Goal: Information Seeking & Learning: Find specific fact

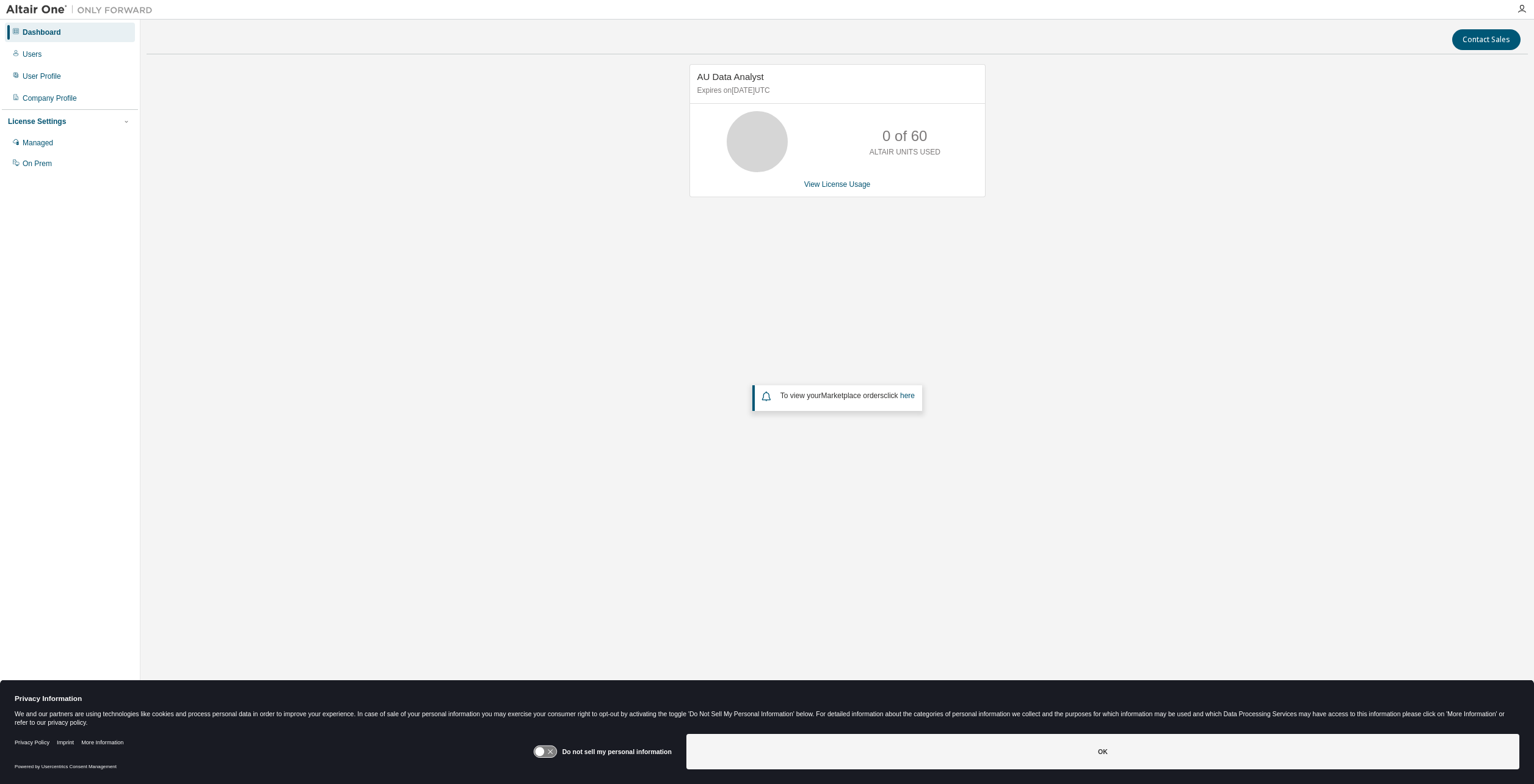
drag, startPoint x: 1026, startPoint y: 282, endPoint x: 723, endPoint y: 288, distance: 303.1
click at [1026, 281] on div "AU Data Analyst Expires on April 4, 2026 UTC 0 of 60 ALTAIR UNITS USED View Lic…" at bounding box center [838, 319] width 1382 height 510
click at [54, 78] on div "User Profile" at bounding box center [42, 76] width 39 height 10
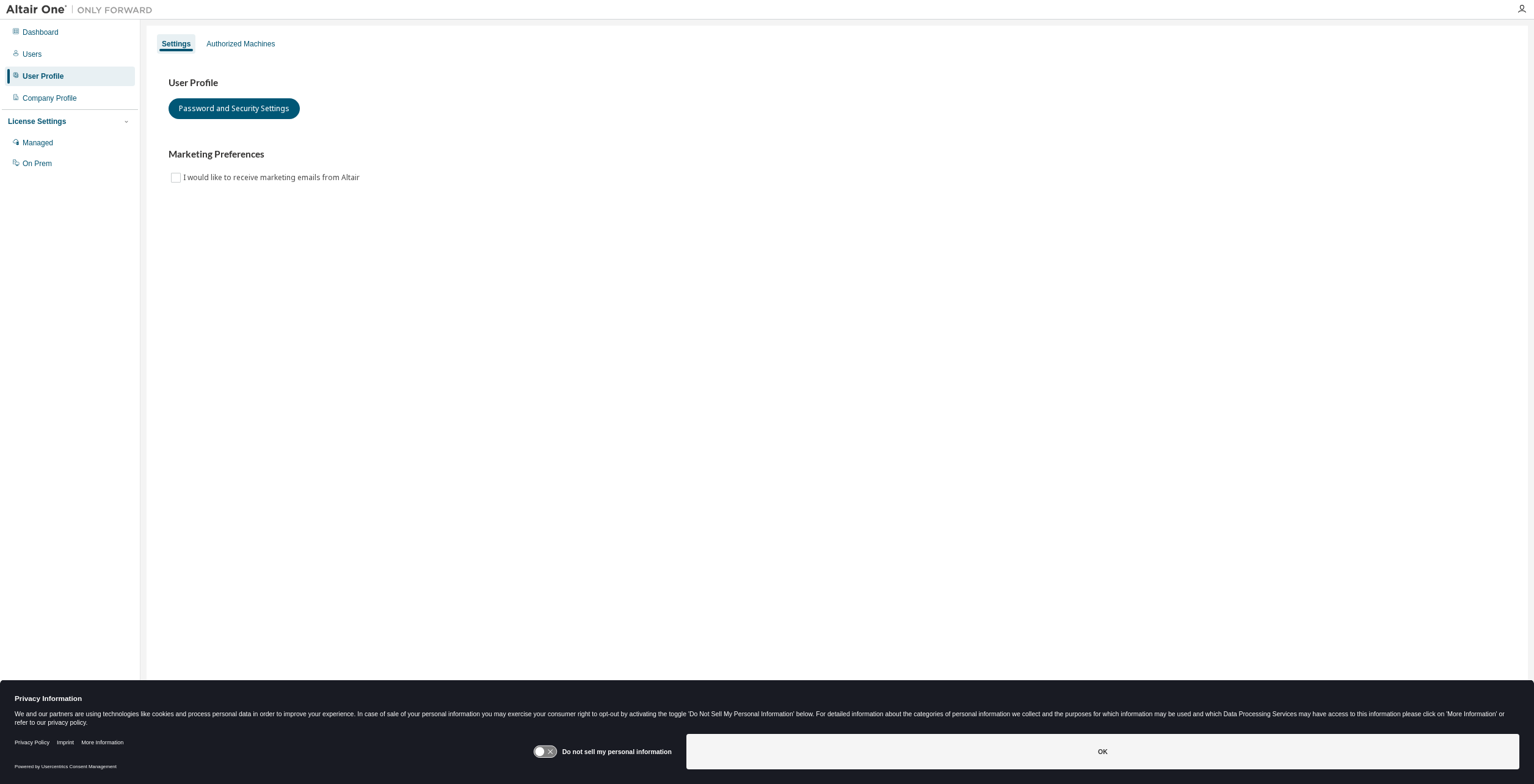
click at [240, 32] on div "Settings Authorized Machines User Profile Password and Security Settings Market…" at bounding box center [838, 384] width 1382 height 717
click at [247, 42] on div "Authorized Machines" at bounding box center [240, 44] width 68 height 10
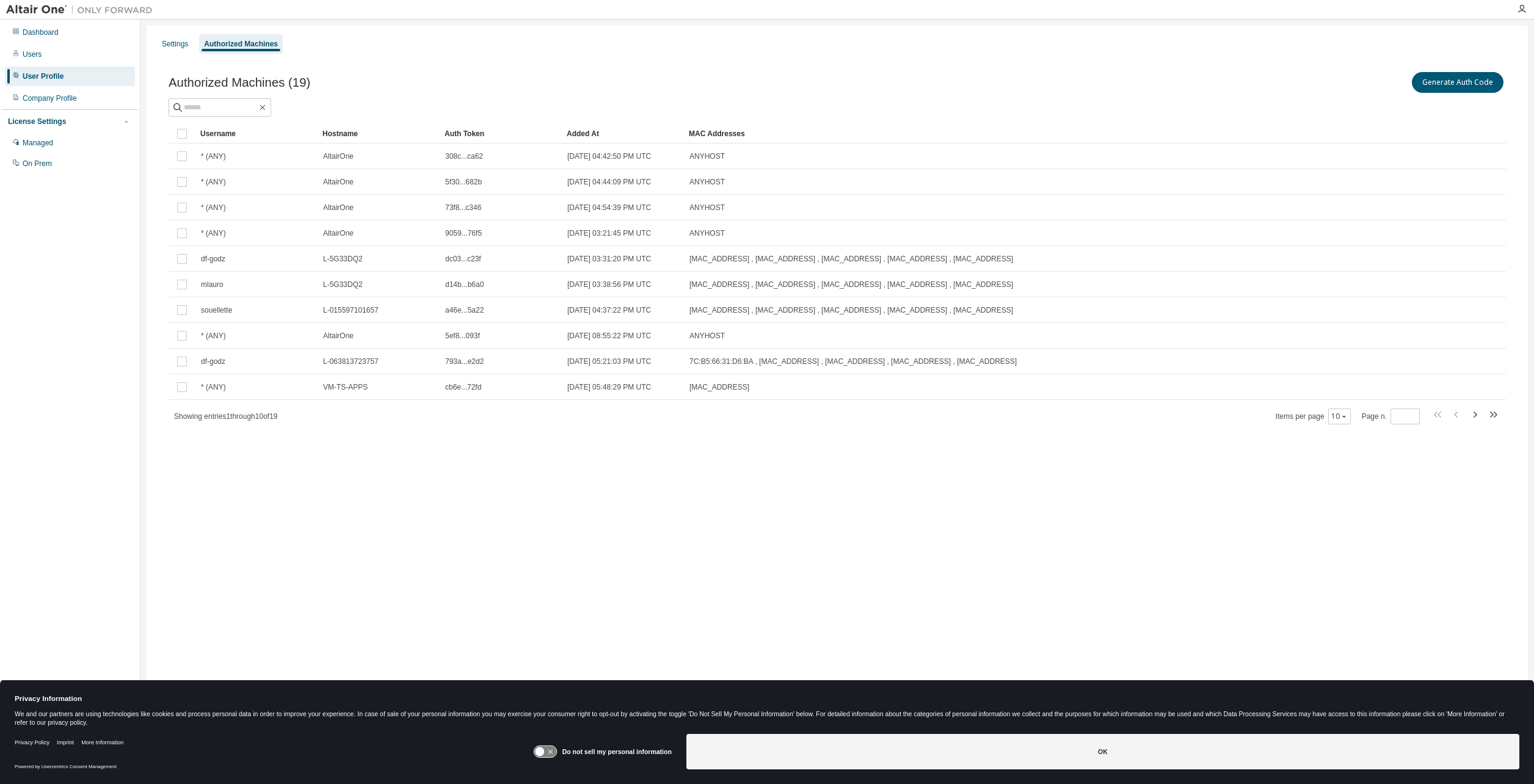
click at [805, 499] on div "Settings Authorized Machines Authorized Machines (19) Generate Auth Code Clear …" at bounding box center [838, 384] width 1382 height 717
click at [887, 614] on div "Settings Authorized Machines Authorized Machines (19) Generate Auth Code Clear …" at bounding box center [838, 384] width 1382 height 717
click at [1340, 415] on button "10" at bounding box center [1340, 417] width 17 height 10
click at [1369, 490] on div "100" at bounding box center [1379, 492] width 98 height 15
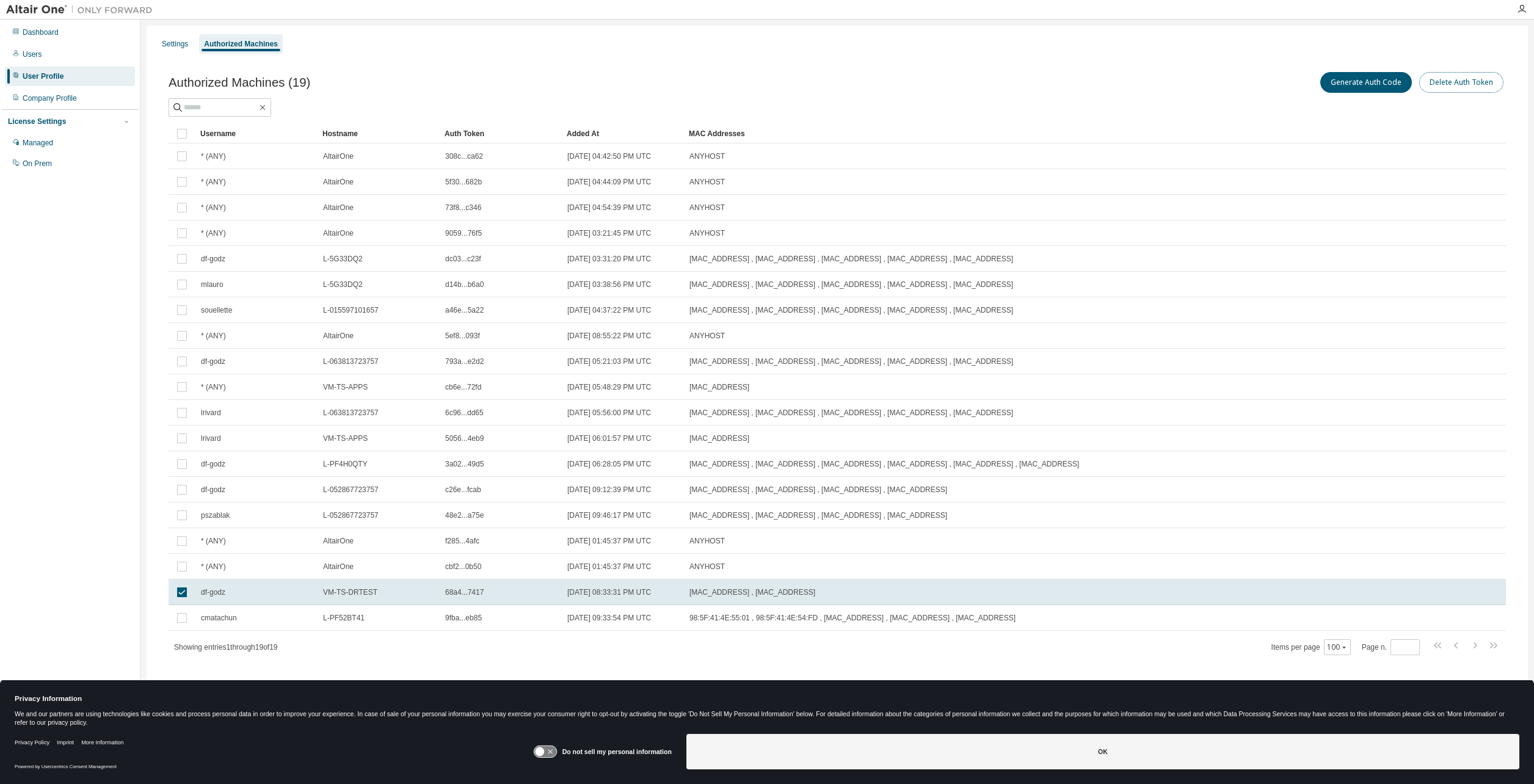
click at [1488, 80] on button "Delete Auth Token" at bounding box center [1462, 82] width 84 height 21
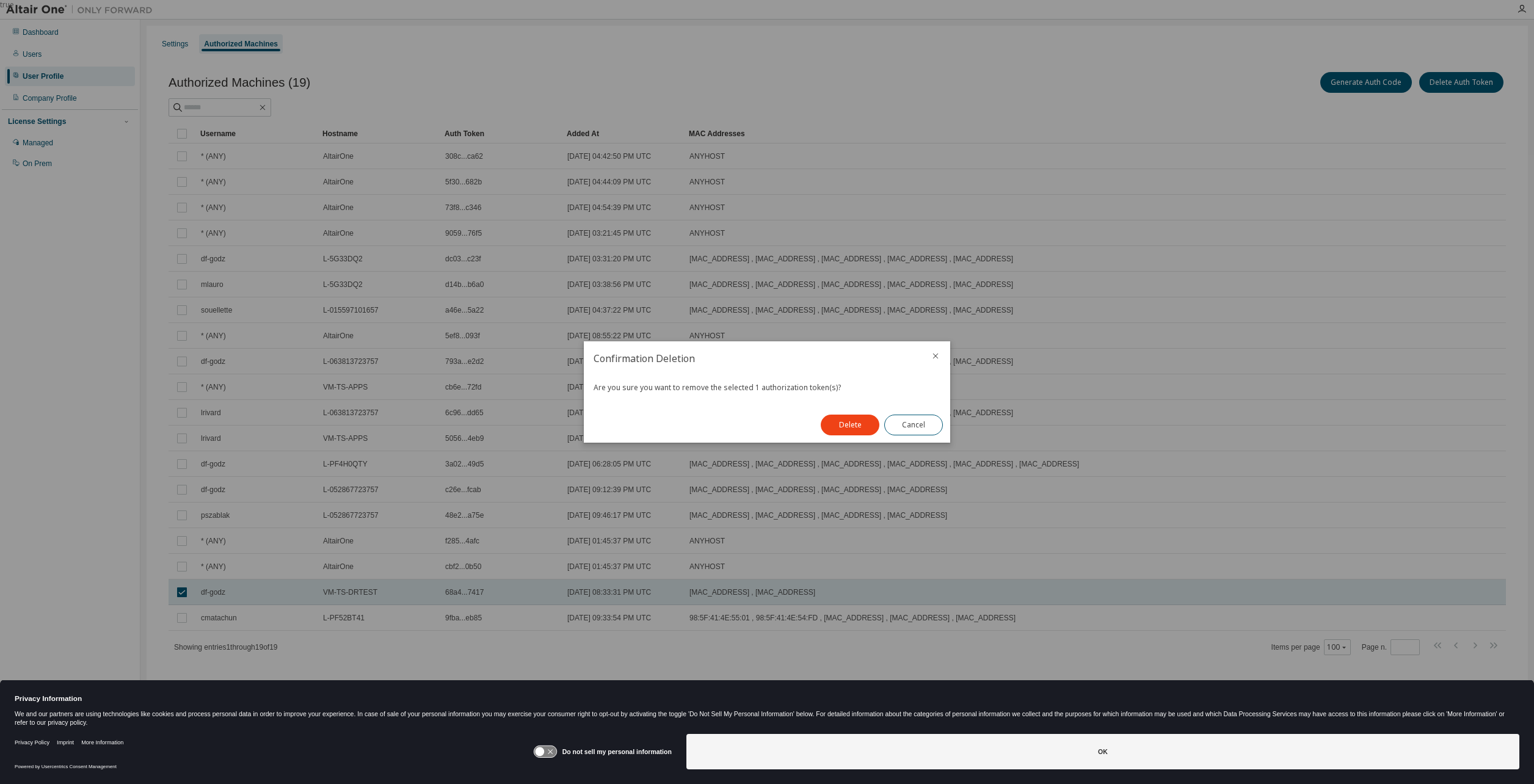
drag, startPoint x: 854, startPoint y: 420, endPoint x: 849, endPoint y: 427, distance: 8.6
click at [847, 427] on button "Delete" at bounding box center [850, 424] width 58 height 21
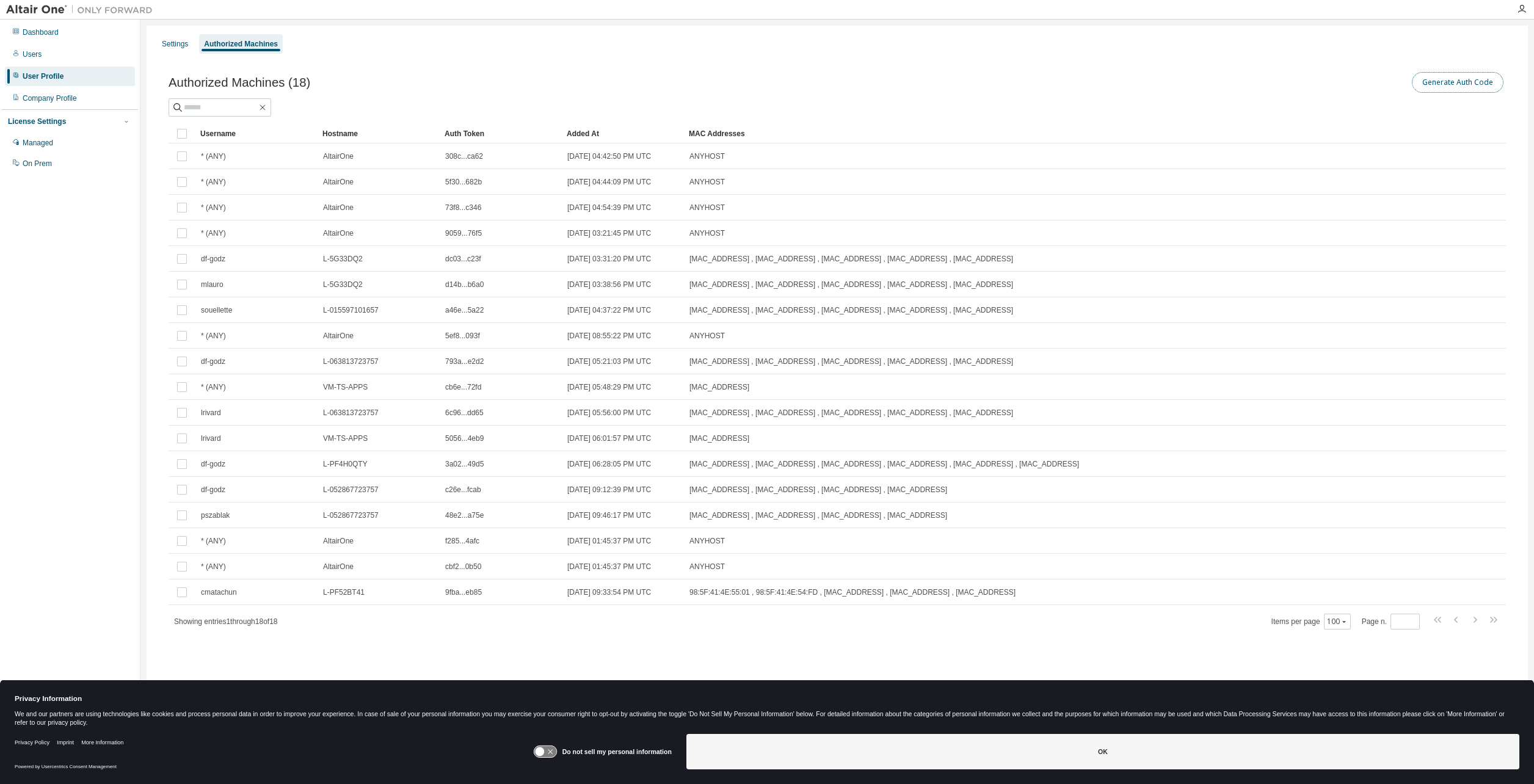
click at [1456, 81] on button "Generate Auth Code" at bounding box center [1458, 82] width 91 height 21
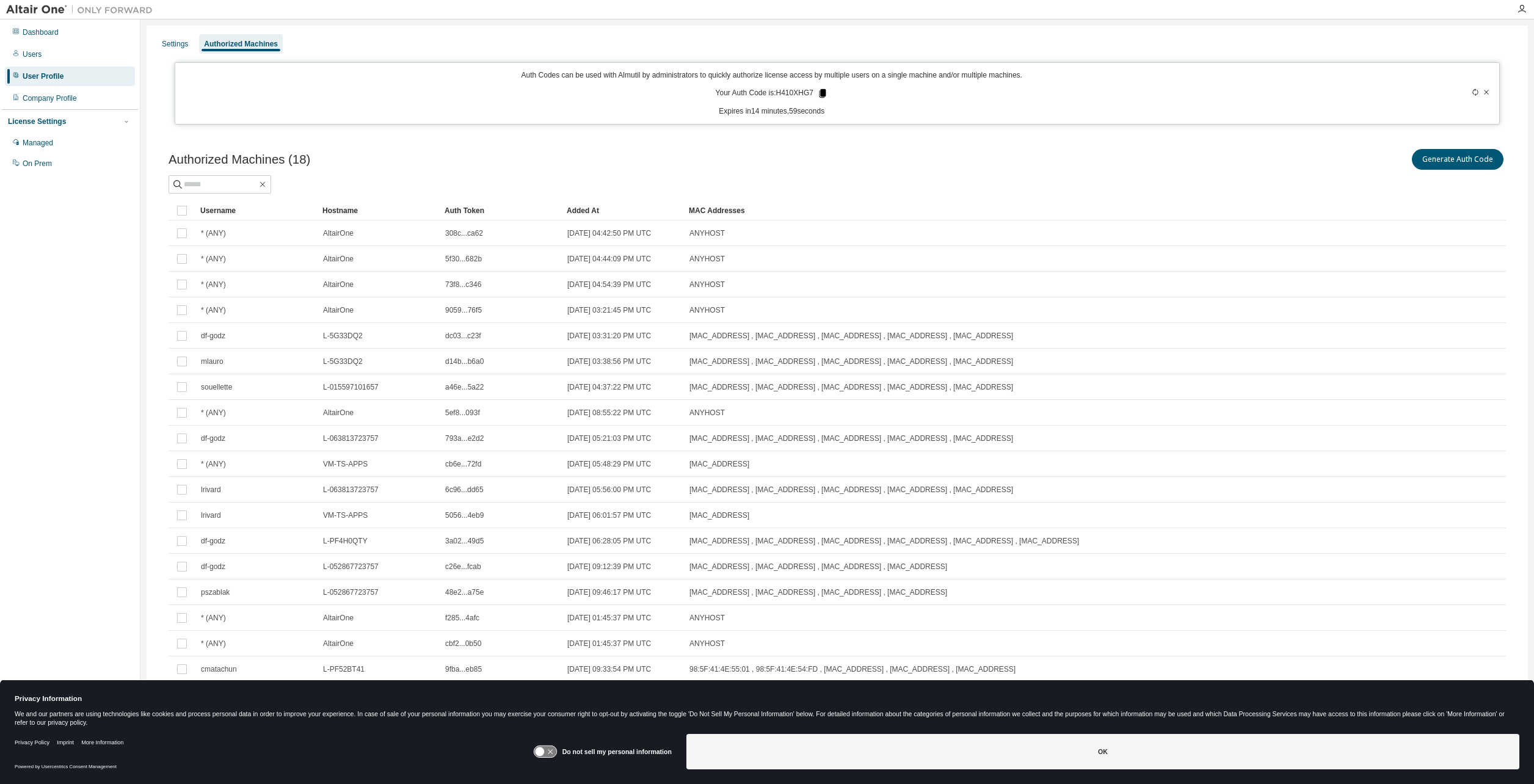
click at [817, 98] on icon at bounding box center [823, 94] width 11 height 11
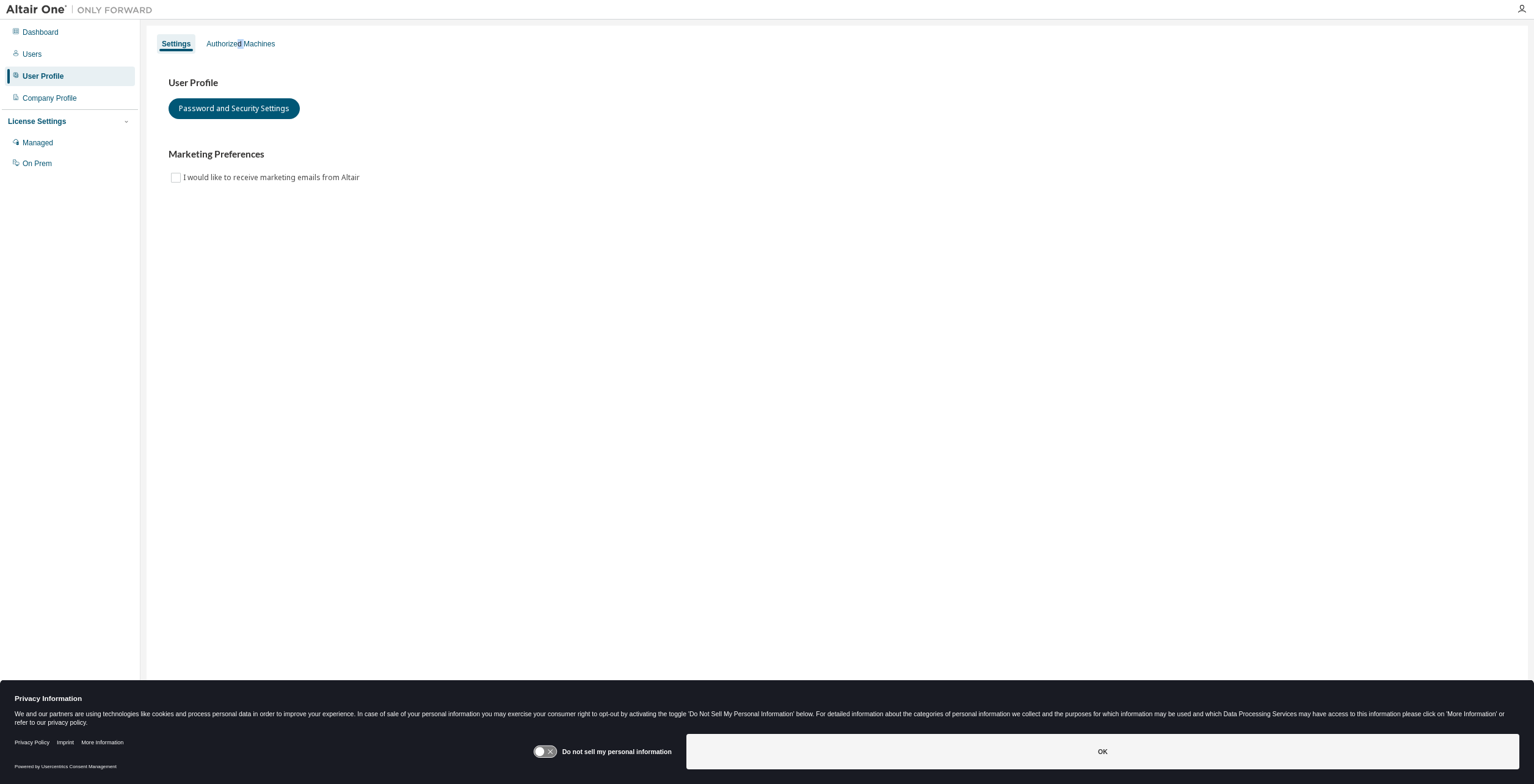
click at [239, 54] on div "Settings Authorized Machines" at bounding box center [838, 43] width 1367 height 22
drag, startPoint x: 239, startPoint y: 54, endPoint x: 227, endPoint y: 41, distance: 17.7
click at [227, 41] on div "Authorized Machines" at bounding box center [240, 44] width 68 height 10
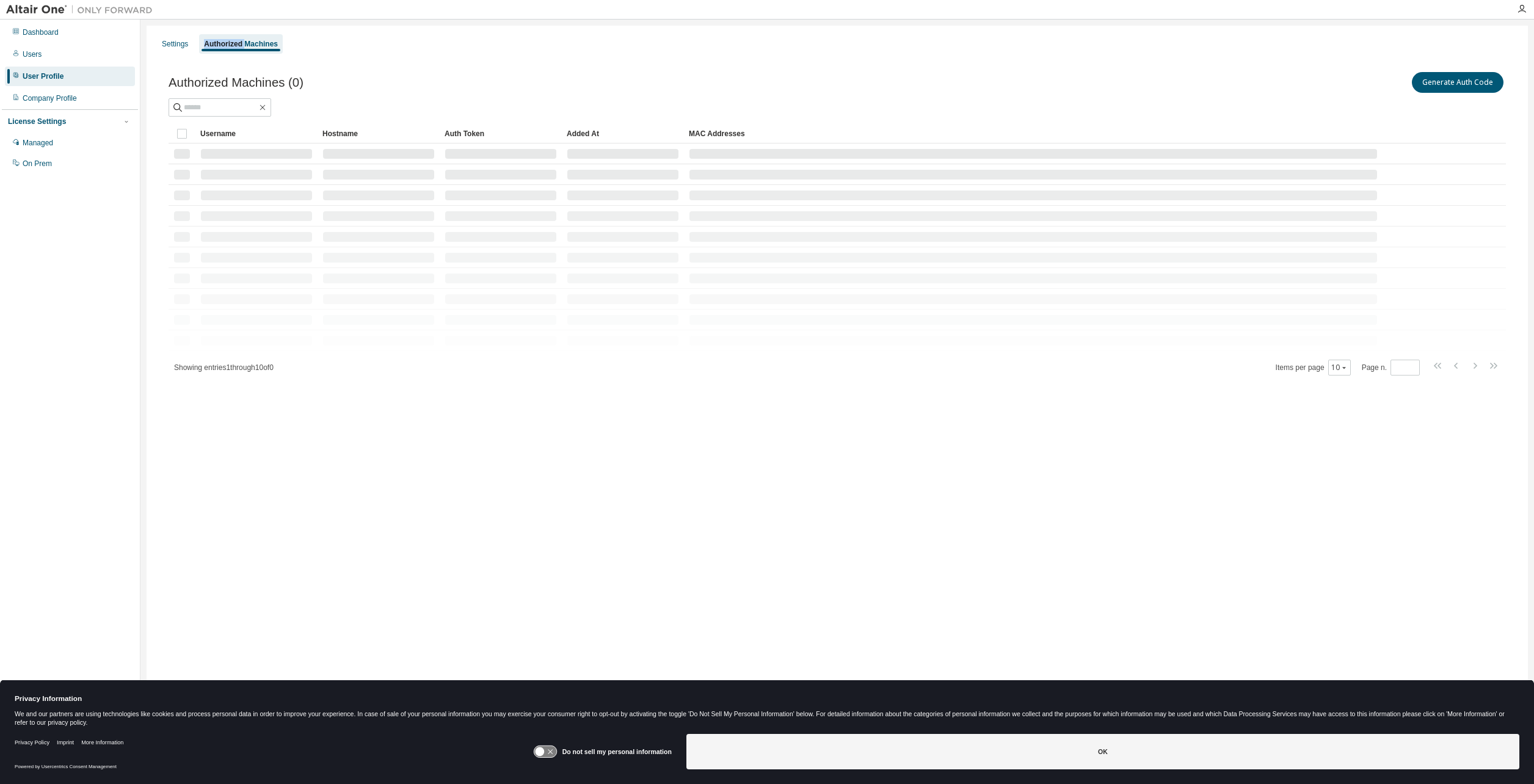
click at [227, 41] on div "Authorized Machines" at bounding box center [240, 44] width 74 height 10
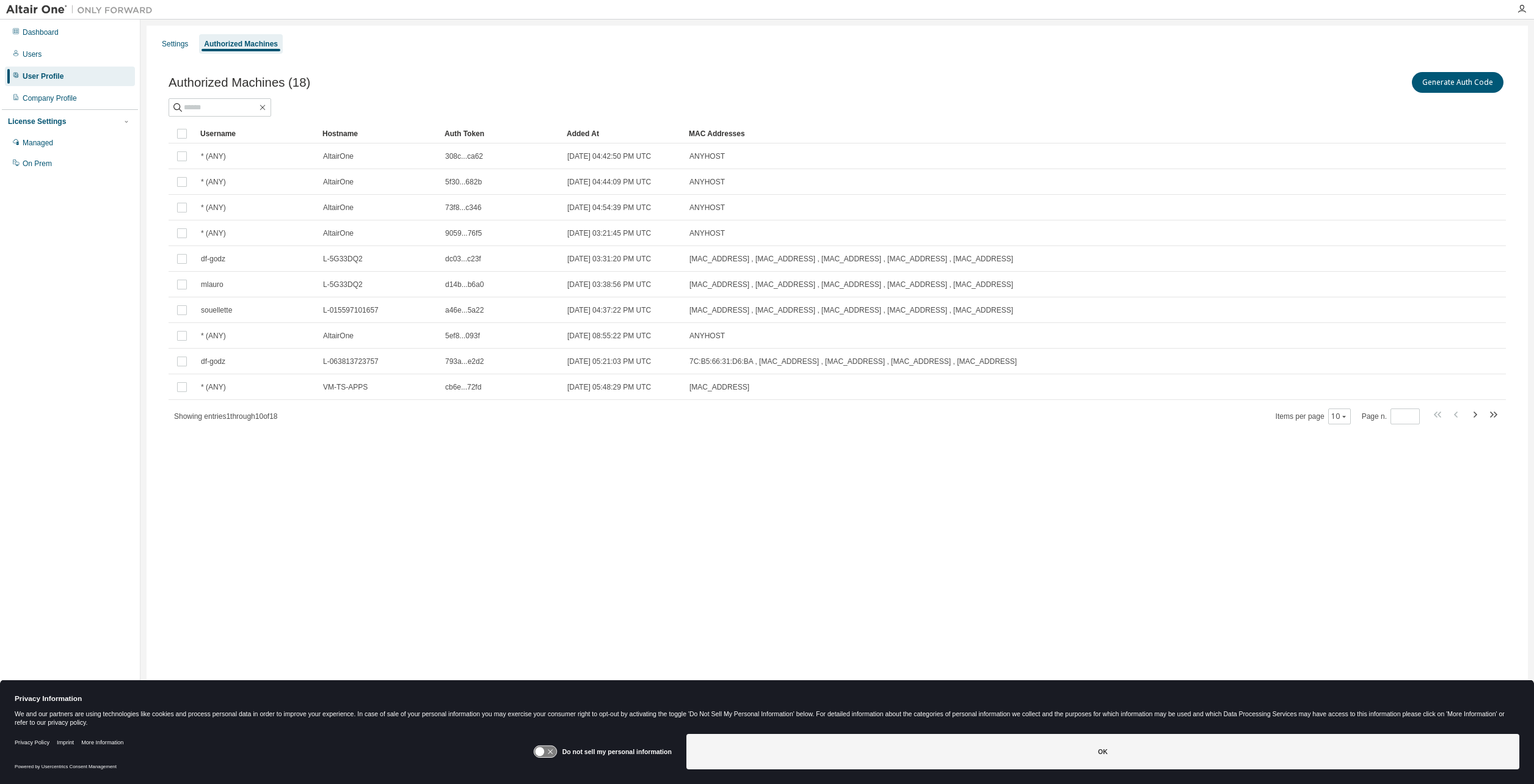
click at [944, 500] on div "Settings Authorized Machines Authorized Machines (18) Generate Auth Code Clear …" at bounding box center [838, 384] width 1382 height 717
click at [1130, 528] on div "Settings Authorized Machines Authorized Machines (18) Generate Auth Code Clear …" at bounding box center [838, 384] width 1382 height 717
click at [1340, 412] on div "10" at bounding box center [1340, 417] width 22 height 16
click at [1344, 417] on icon "button" at bounding box center [1345, 417] width 7 height 7
click at [1346, 490] on div "100" at bounding box center [1379, 492] width 98 height 15
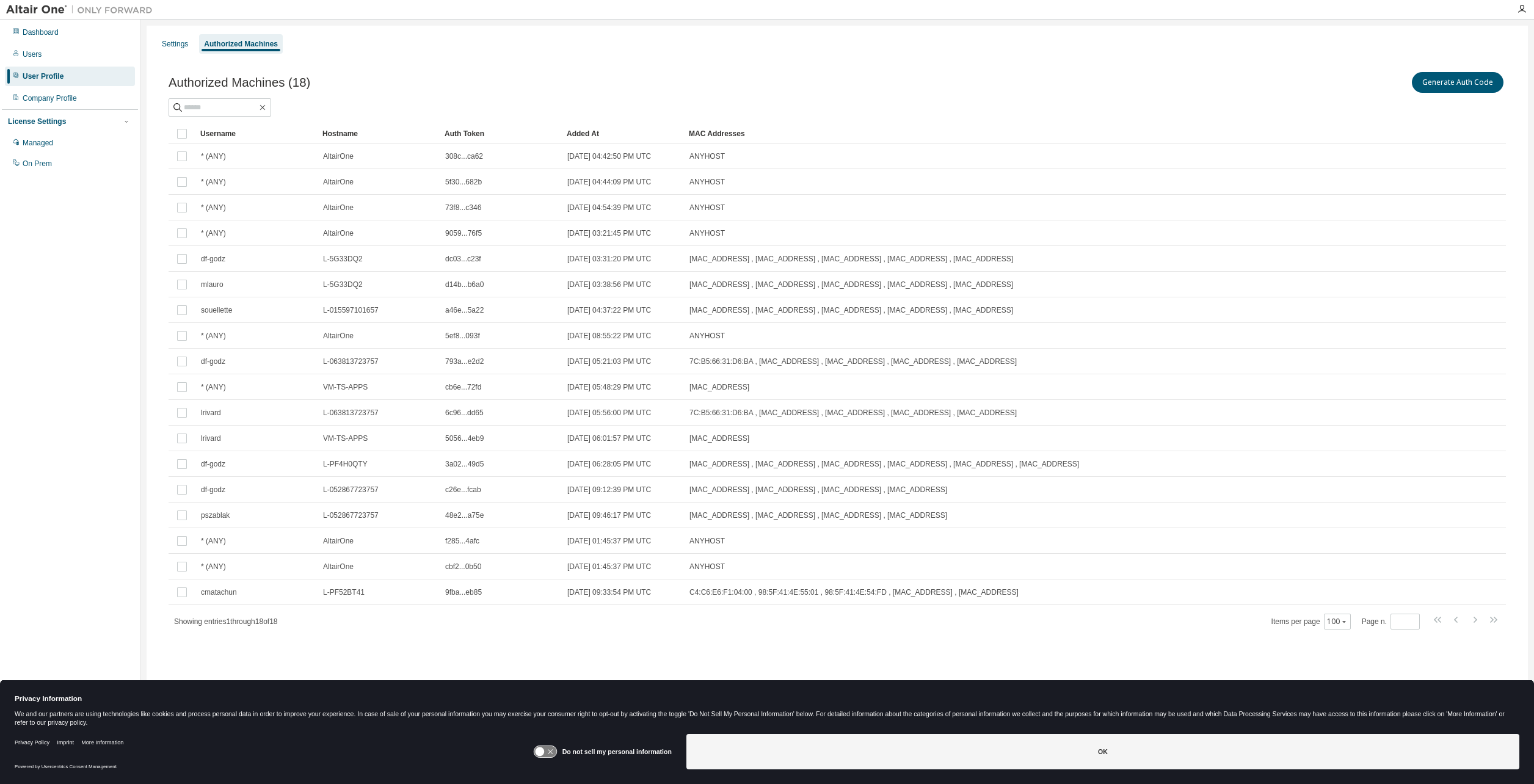
click at [393, 636] on div "Authorized Machines (18) Generate Auth Code Clear Load Save Save As Field Opera…" at bounding box center [838, 358] width 1367 height 607
drag, startPoint x: 65, startPoint y: 240, endPoint x: 59, endPoint y: 227, distance: 14.3
click at [65, 239] on div "Dashboard Users User Profile Company Profile License Settings Managed On Prem" at bounding box center [70, 373] width 136 height 703
click at [39, 151] on div "Managed" at bounding box center [70, 142] width 130 height 19
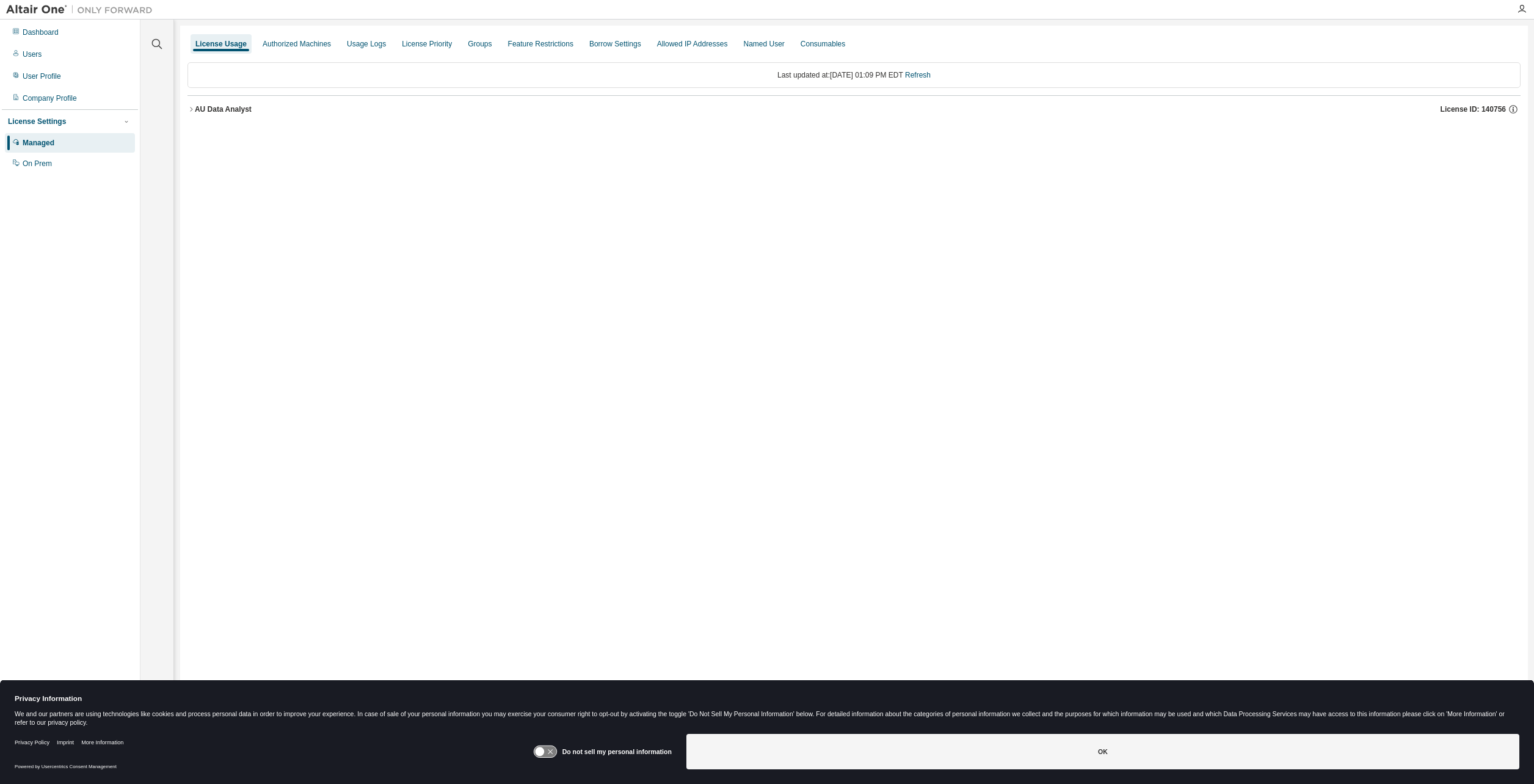
click at [287, 58] on div "Last updated at: Fri 2025-08-29 01:09 PM EDT Refresh AU Data Analyst License ID…" at bounding box center [854, 92] width 1333 height 75
click at [286, 39] on div "Authorized Machines" at bounding box center [297, 43] width 78 height 19
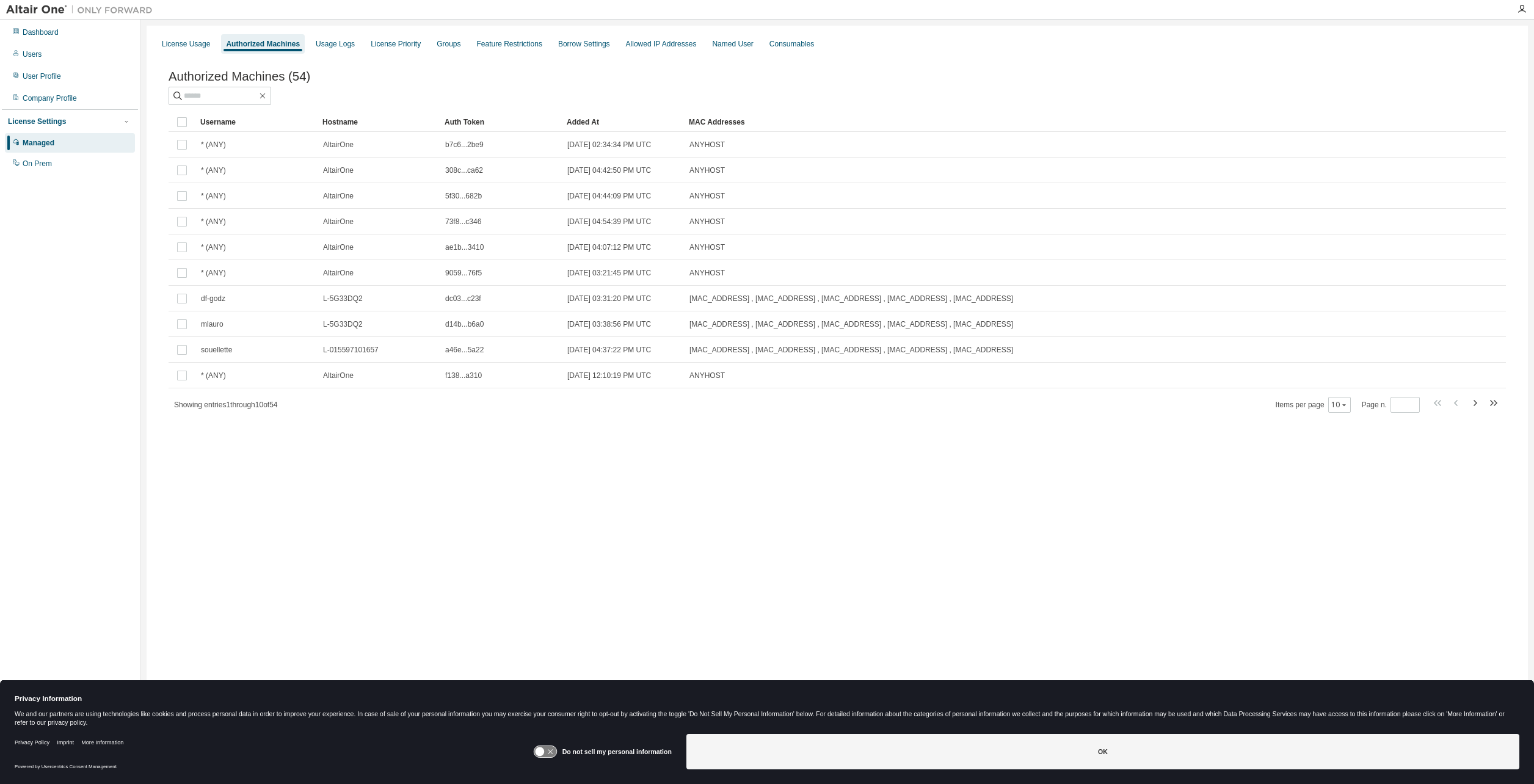
click at [670, 525] on div "License Usage Authorized Machines Usage Logs License Priority Groups Feature Re…" at bounding box center [838, 384] width 1382 height 717
click at [778, 528] on div "License Usage Authorized Machines Usage Logs License Priority Groups Feature Re…" at bounding box center [838, 384] width 1382 height 717
click at [1346, 406] on icon "button" at bounding box center [1345, 405] width 4 height 2
click at [1381, 480] on div "100" at bounding box center [1379, 483] width 98 height 15
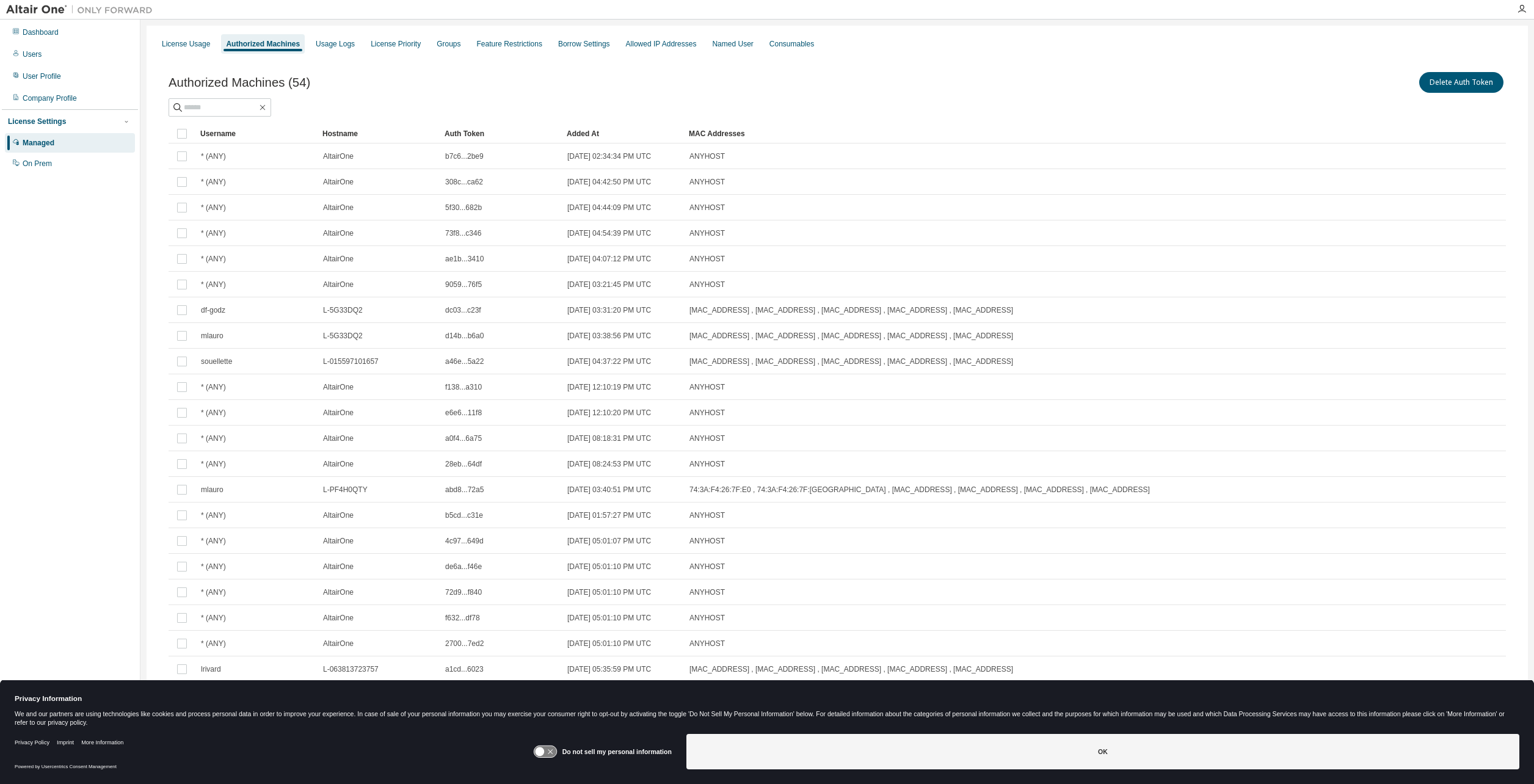
click at [187, 54] on div "License Usage Authorized Machines Usage Logs License Priority Groups Feature Re…" at bounding box center [838, 43] width 1367 height 22
click at [191, 43] on div "License Usage" at bounding box center [186, 44] width 48 height 10
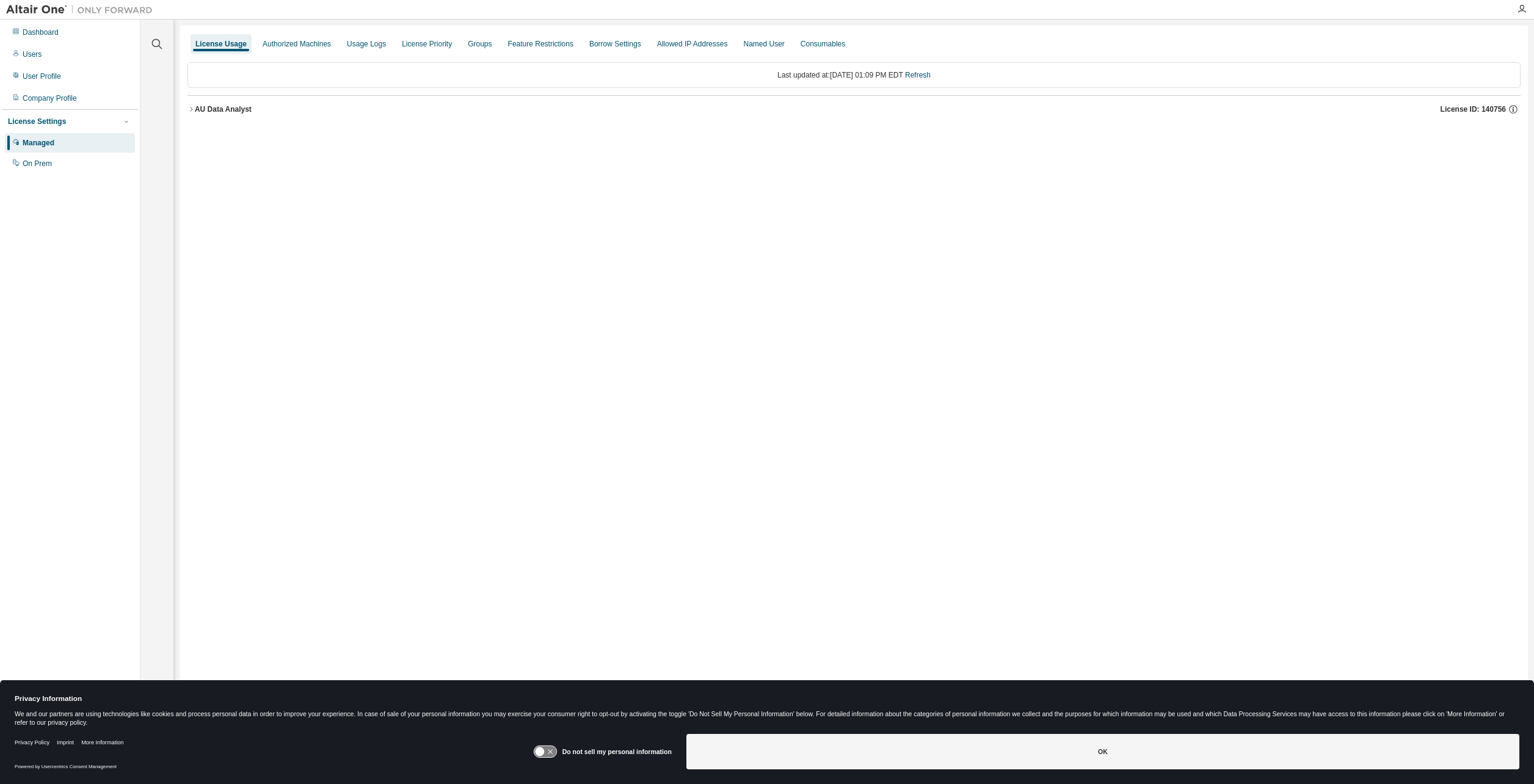
drag, startPoint x: 183, startPoint y: 102, endPoint x: 185, endPoint y: 109, distance: 7.3
click at [183, 108] on div "License Usage Authorized Machines Usage Logs License Priority Groups Feature Re…" at bounding box center [854, 384] width 1348 height 717
click at [191, 108] on icon "button" at bounding box center [191, 109] width 7 height 7
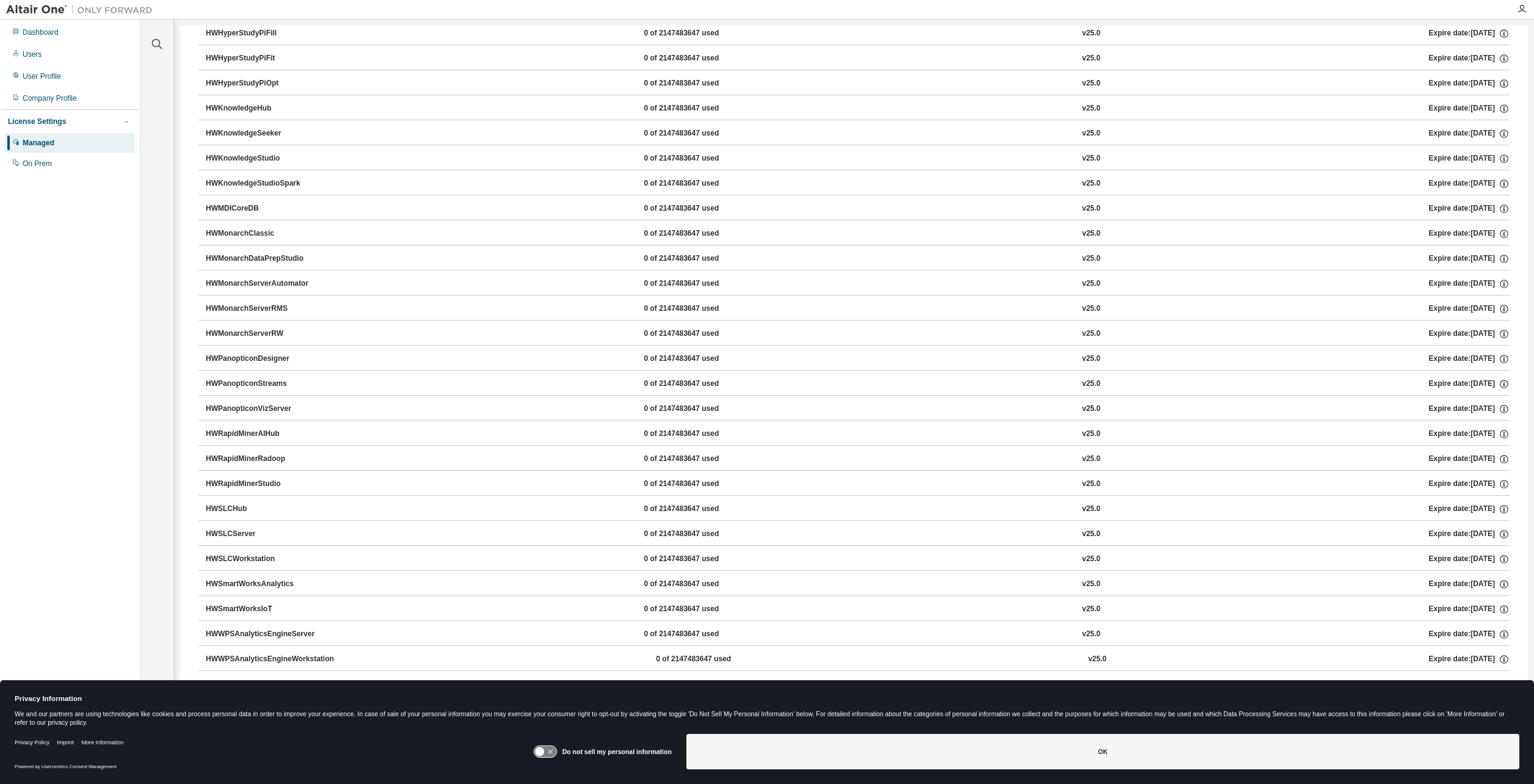
scroll to position [440, 0]
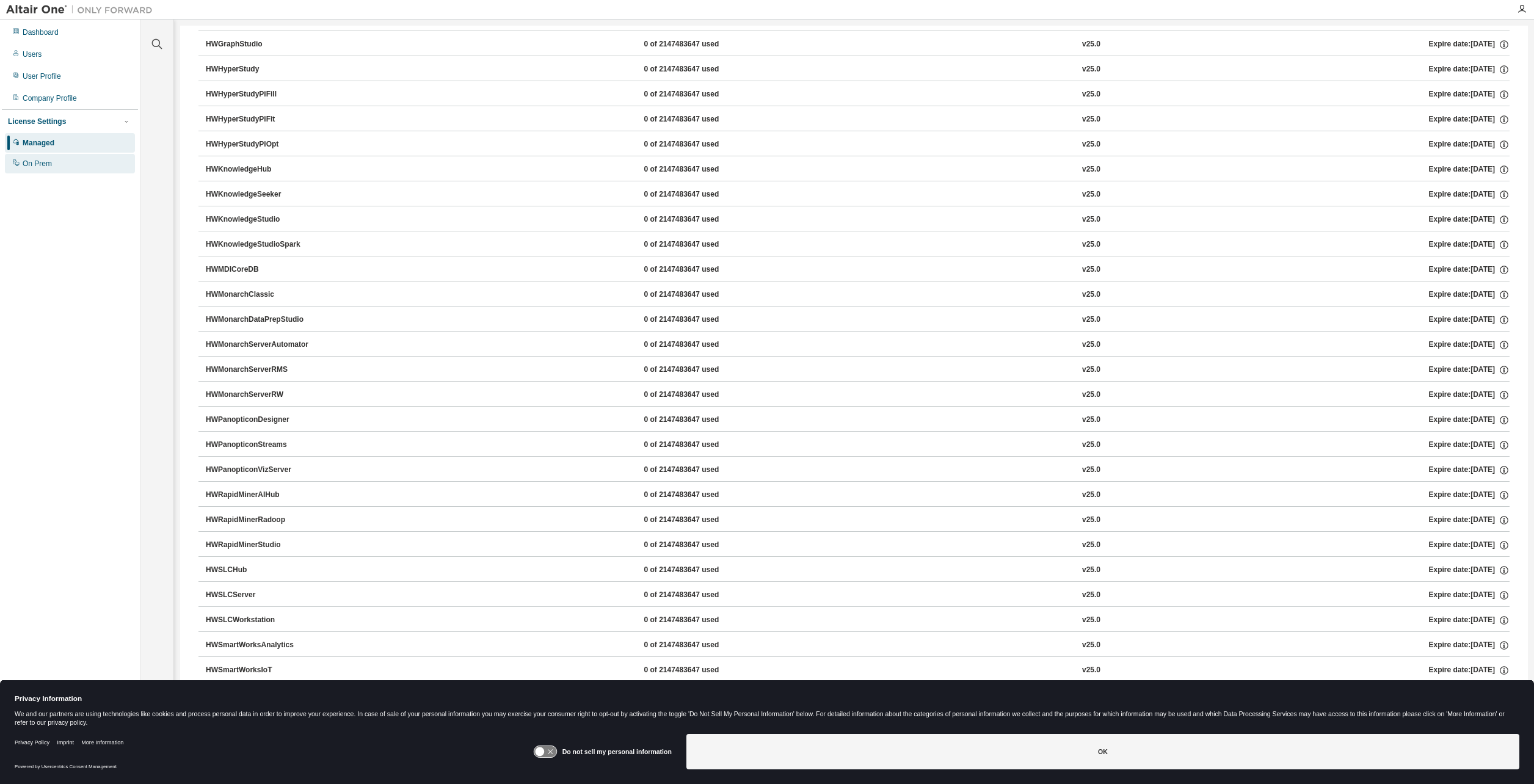
click at [37, 167] on div "On Prem" at bounding box center [37, 164] width 29 height 10
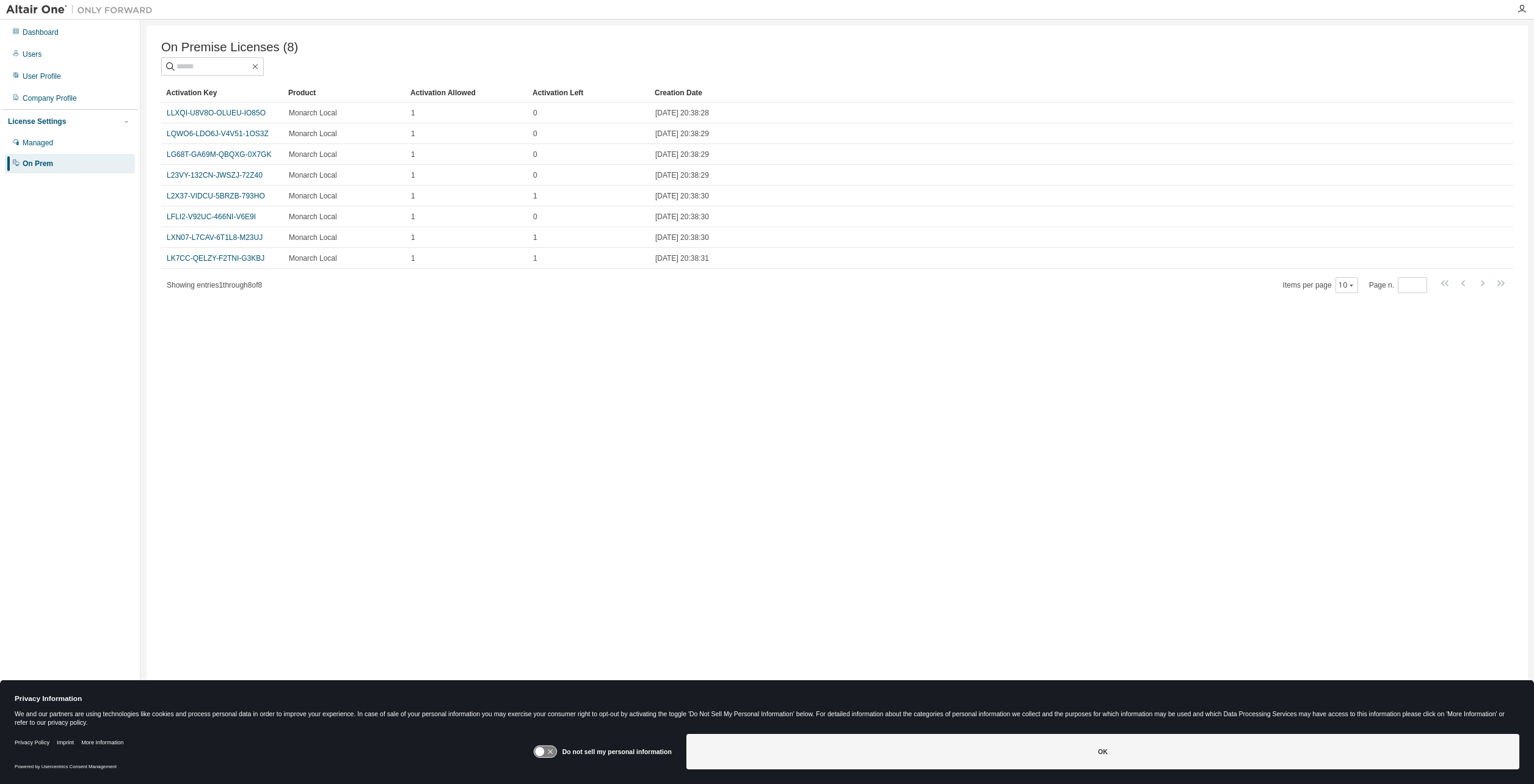
click at [691, 440] on div "On Premise Licenses (8) Clear Load Save Save As Field Operator Value Select fil…" at bounding box center [838, 384] width 1382 height 717
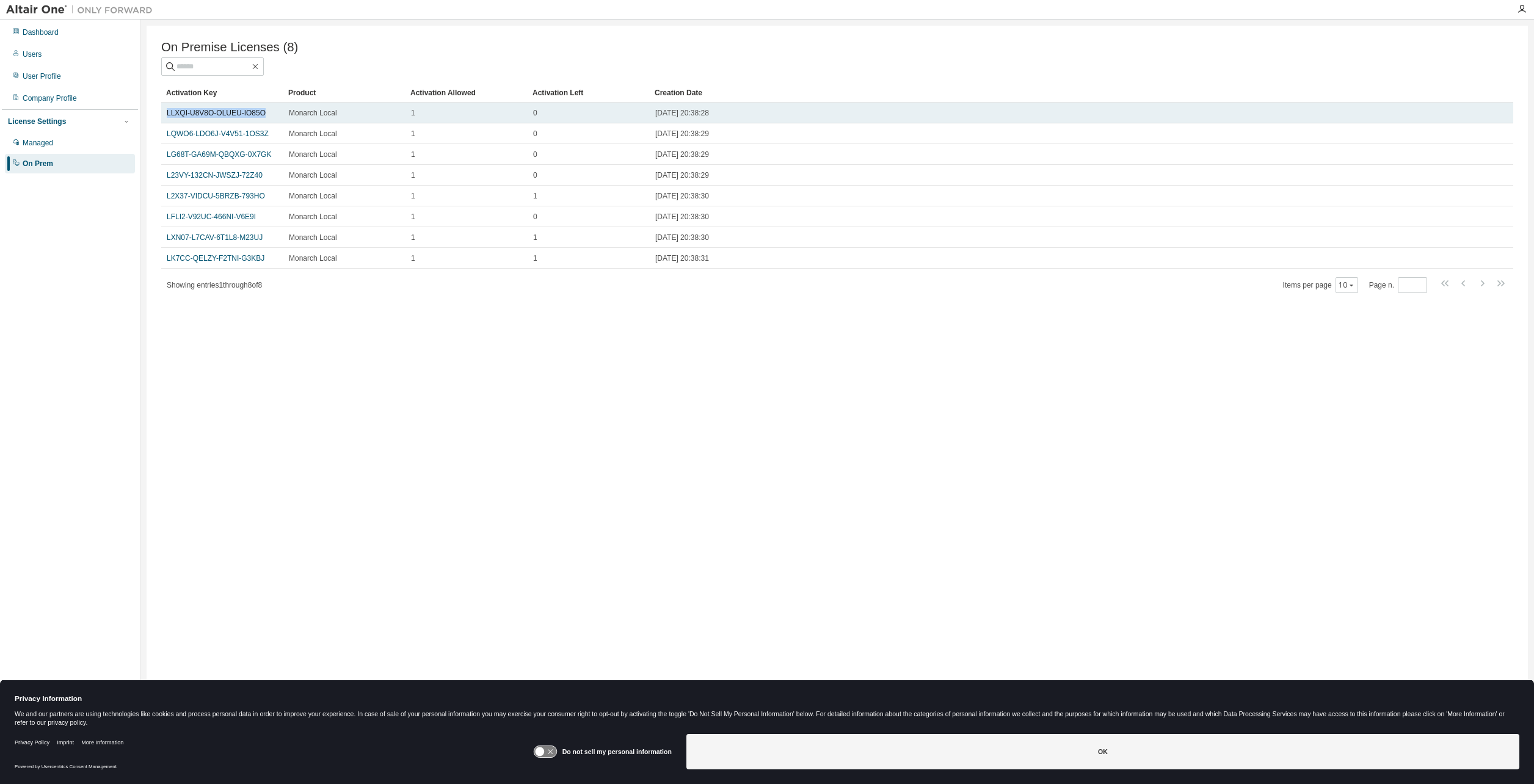
drag, startPoint x: 272, startPoint y: 112, endPoint x: 164, endPoint y: 119, distance: 108.2
click at [164, 119] on td "LLXQI-U8V8O-OLUEU-IO85O" at bounding box center [222, 112] width 122 height 21
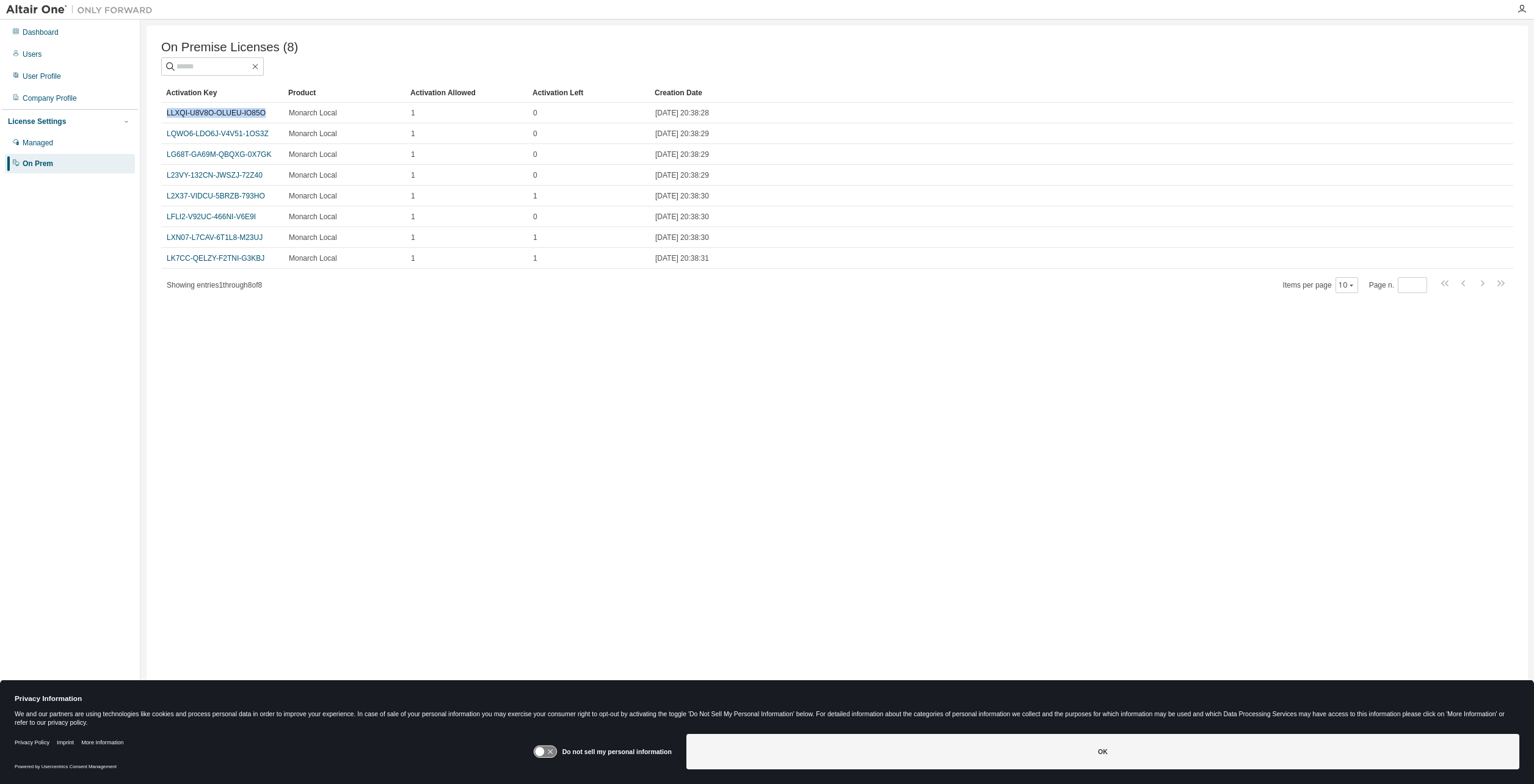
copy link "LLXQI-U8V8O-OLUEU-IO85O"
click at [354, 479] on div "On Premise Licenses (8) Clear Load Save Save As Field Operator Value Select fil…" at bounding box center [838, 384] width 1382 height 717
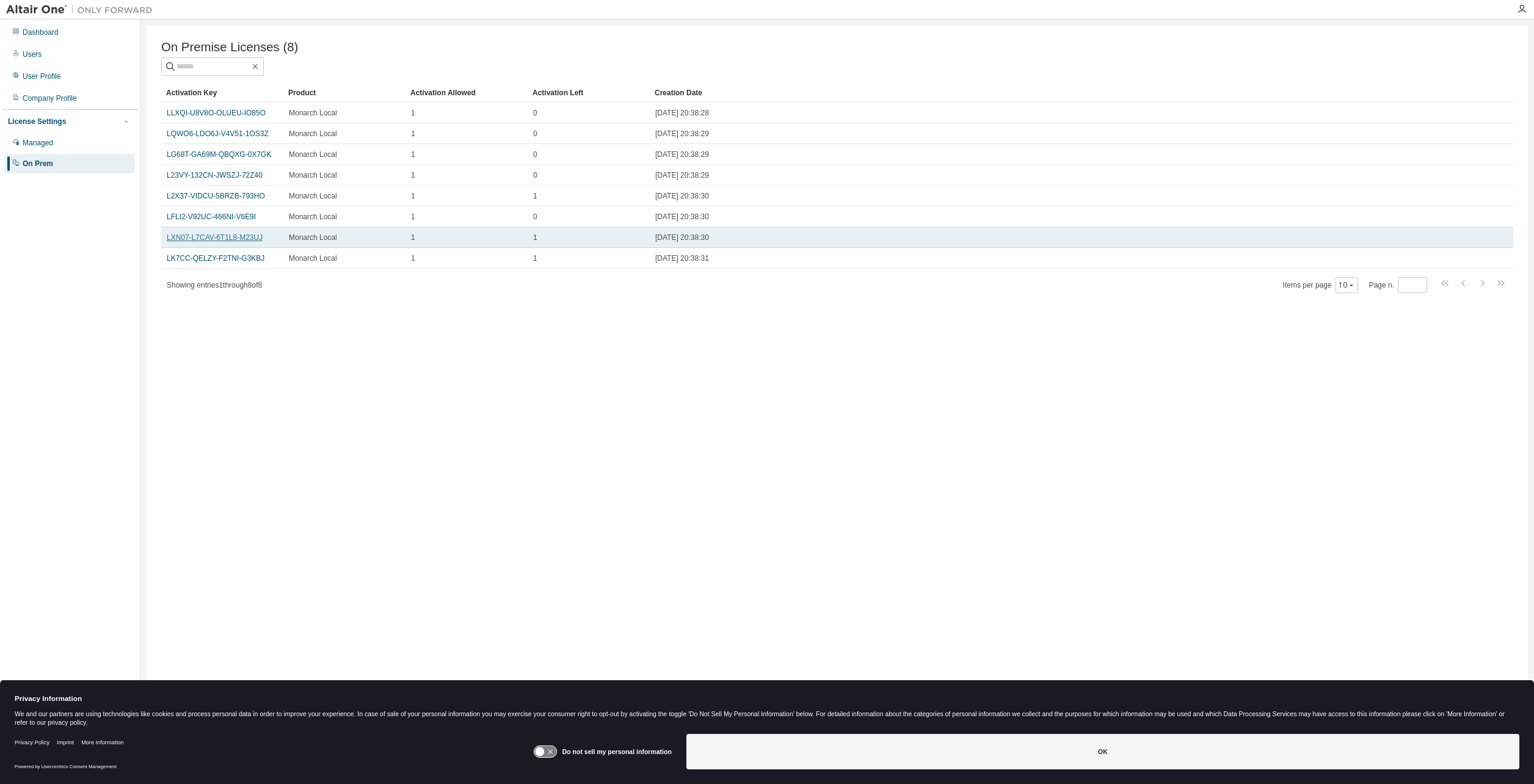
drag, startPoint x: 299, startPoint y: 329, endPoint x: 168, endPoint y: 237, distance: 160.1
click at [299, 332] on div "On Premise Licenses (8) Clear Load Save Save As Field Operator Value Select fil…" at bounding box center [838, 384] width 1382 height 717
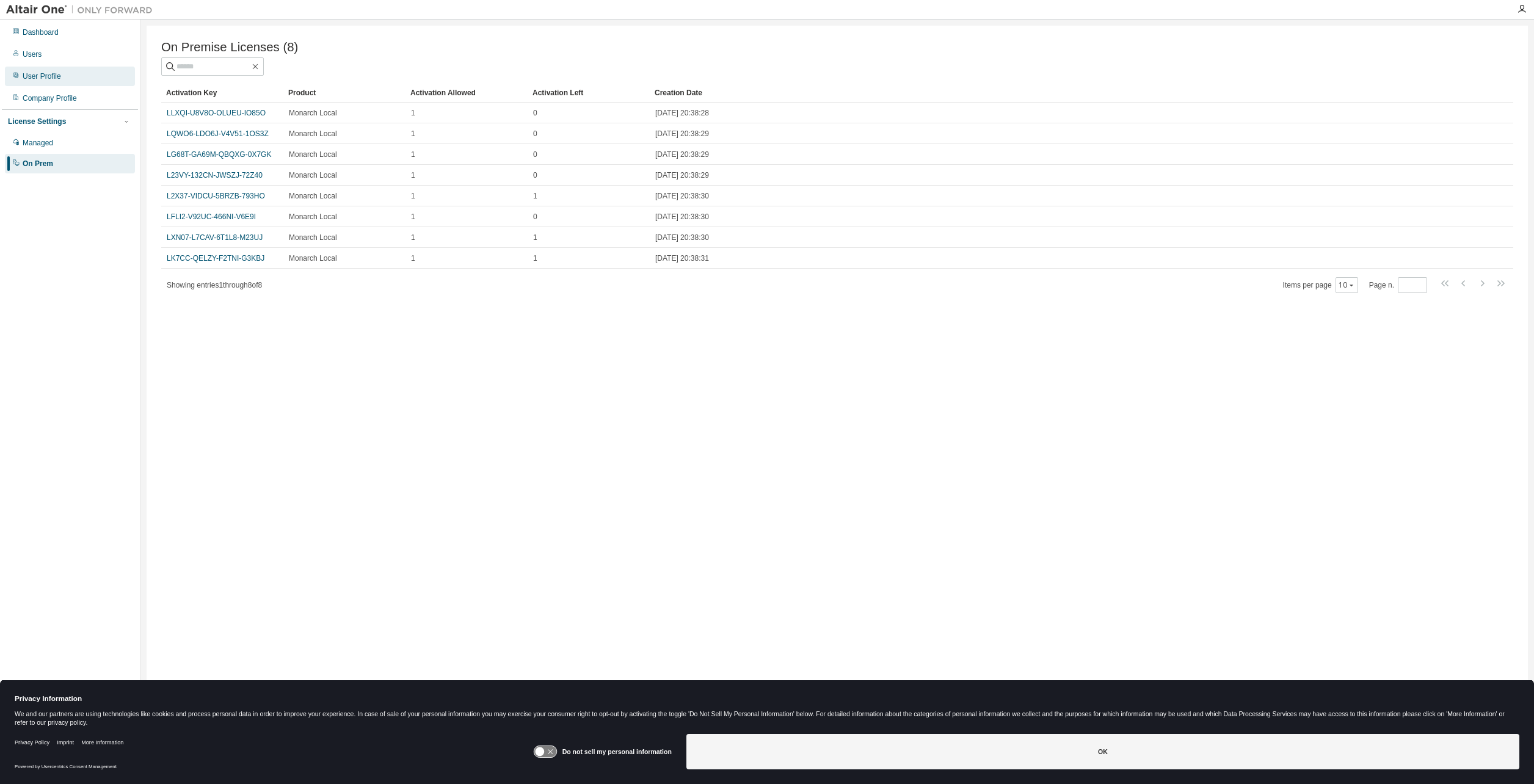
click at [52, 83] on div "User Profile" at bounding box center [70, 76] width 130 height 19
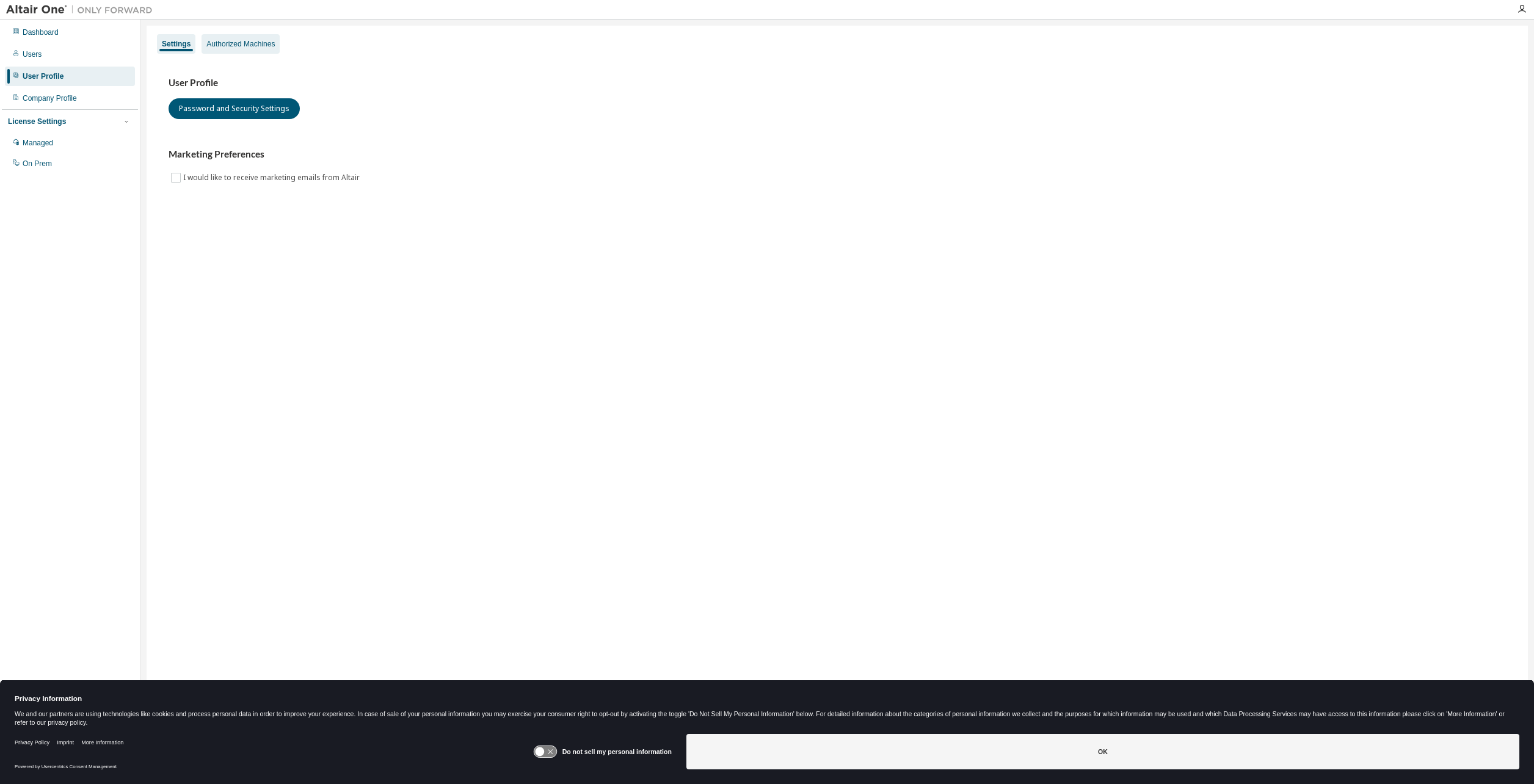
click at [239, 50] on div "Authorized Machines" at bounding box center [240, 43] width 78 height 19
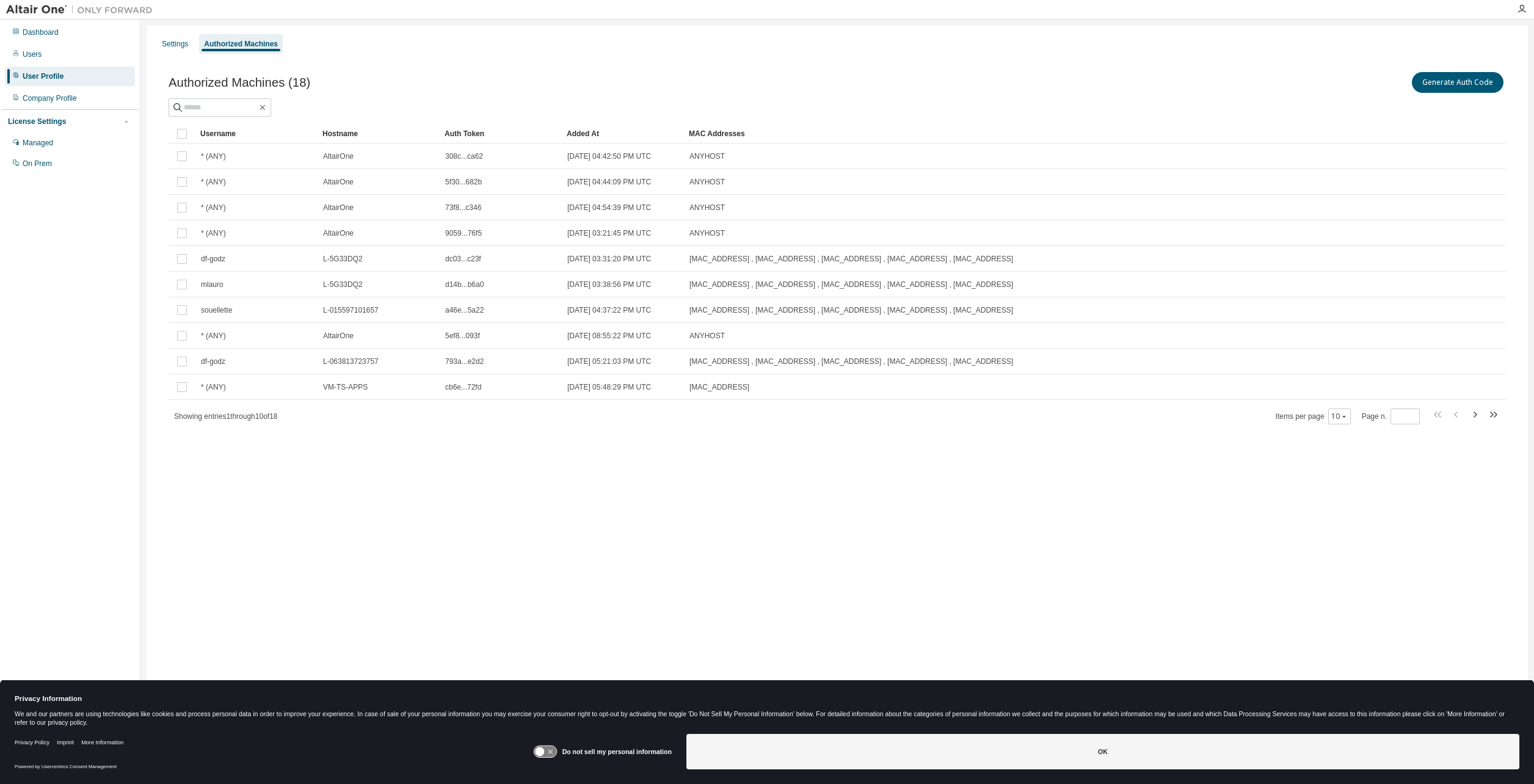
drag, startPoint x: 1047, startPoint y: 593, endPoint x: 1061, endPoint y: 578, distance: 20.5
click at [1047, 592] on div "Settings Authorized Machines Authorized Machines (18) Generate Auth Code Clear …" at bounding box center [838, 384] width 1382 height 717
click at [1332, 418] on div "10" at bounding box center [1340, 417] width 22 height 16
click at [1348, 417] on icon "button" at bounding box center [1345, 417] width 7 height 7
click at [1131, 587] on div "Settings Authorized Machines Authorized Machines (18) Generate Auth Code Clear …" at bounding box center [838, 384] width 1382 height 717
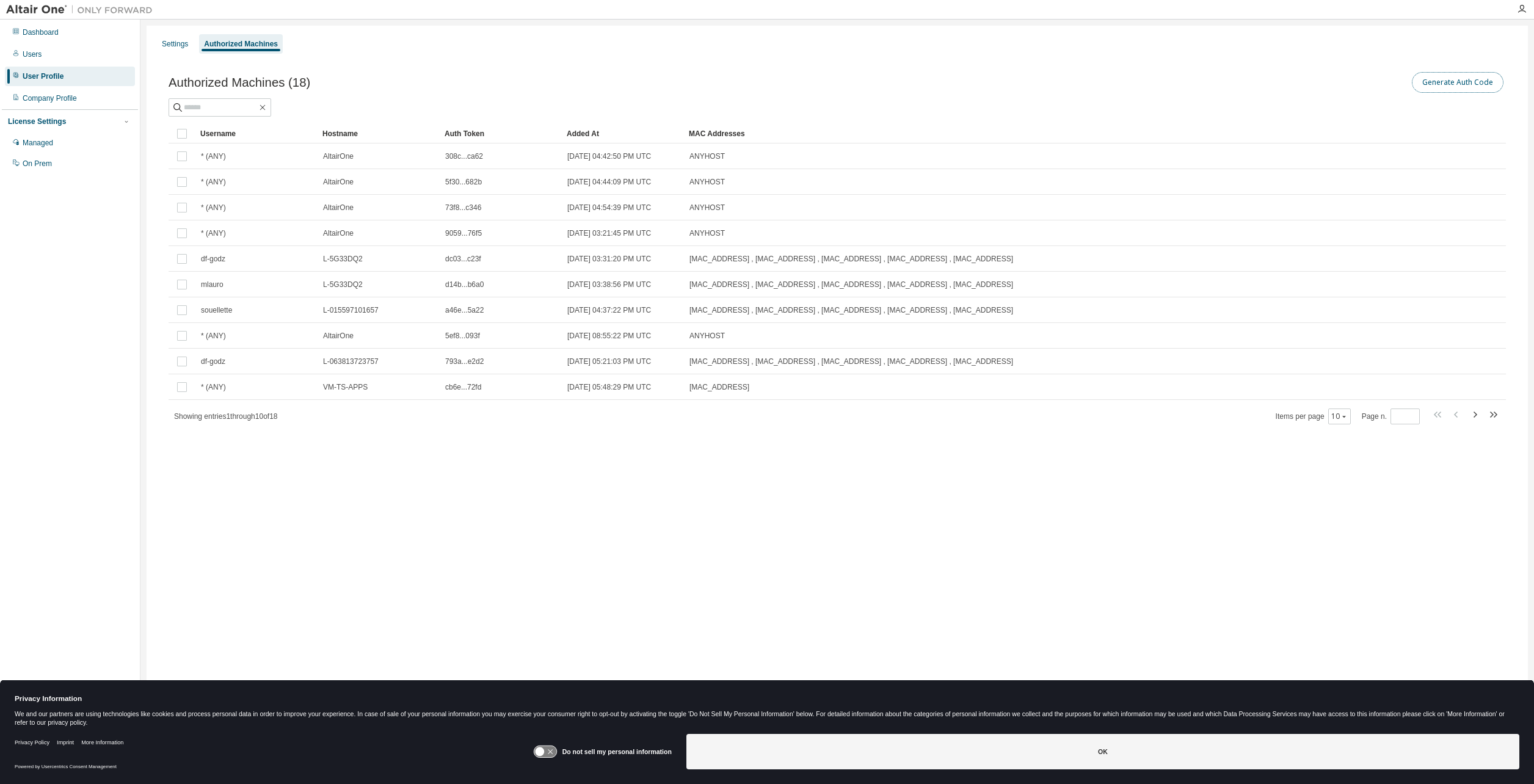
click at [1478, 90] on button "Generate Auth Code" at bounding box center [1458, 82] width 91 height 21
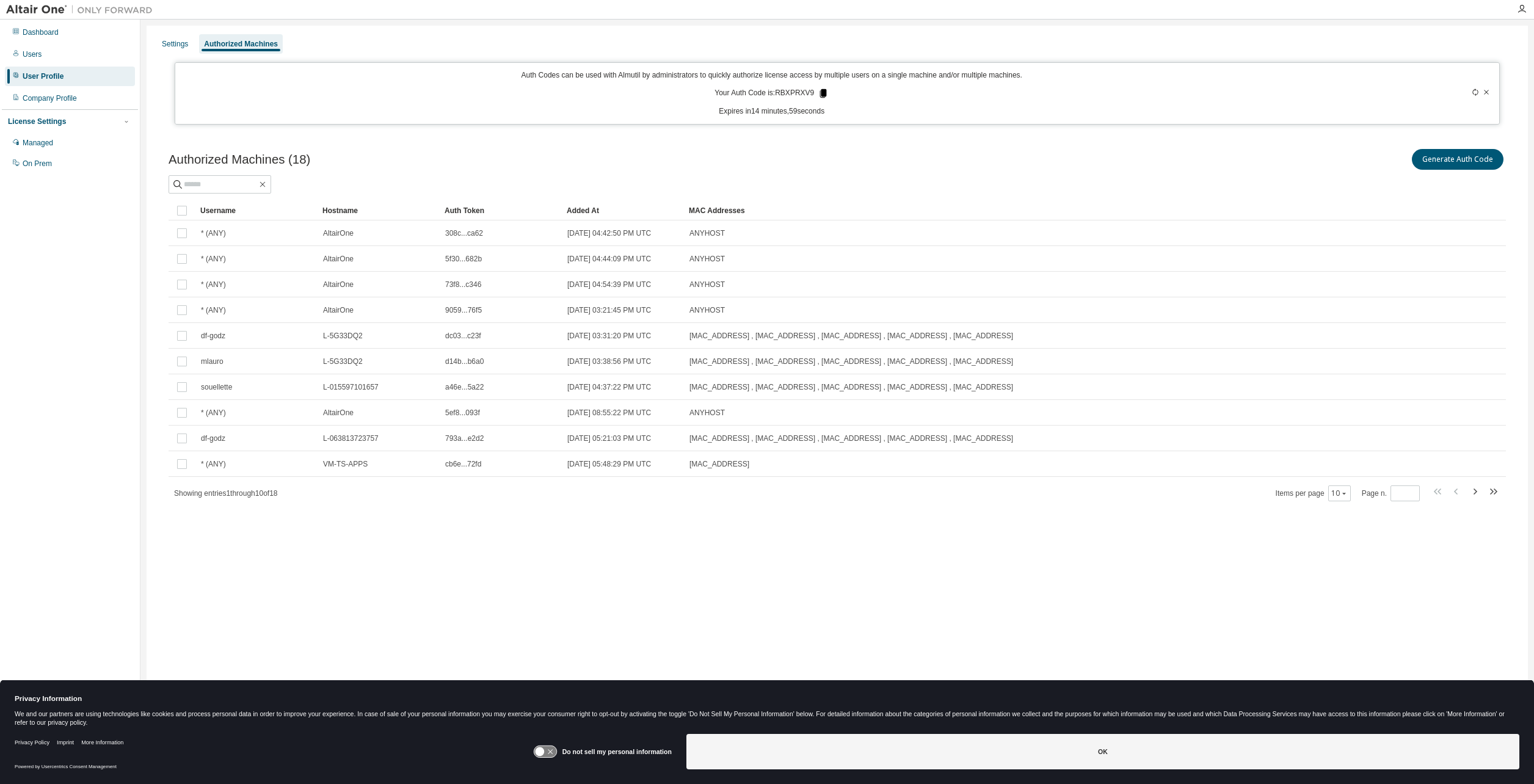
click at [824, 91] on icon at bounding box center [823, 94] width 7 height 9
click at [749, 527] on div "Authorized Machines (18) Generate Auth Code Clear Load Save Save As Field Opera…" at bounding box center [838, 332] width 1367 height 402
drag, startPoint x: 485, startPoint y: 536, endPoint x: 482, endPoint y: 542, distance: 6.7
click at [482, 542] on div "Settings Authorized Machines Auth Codes can be used with Almutil by administrat…" at bounding box center [838, 384] width 1382 height 717
drag, startPoint x: 1338, startPoint y: 488, endPoint x: 1351, endPoint y: 513, distance: 28.2
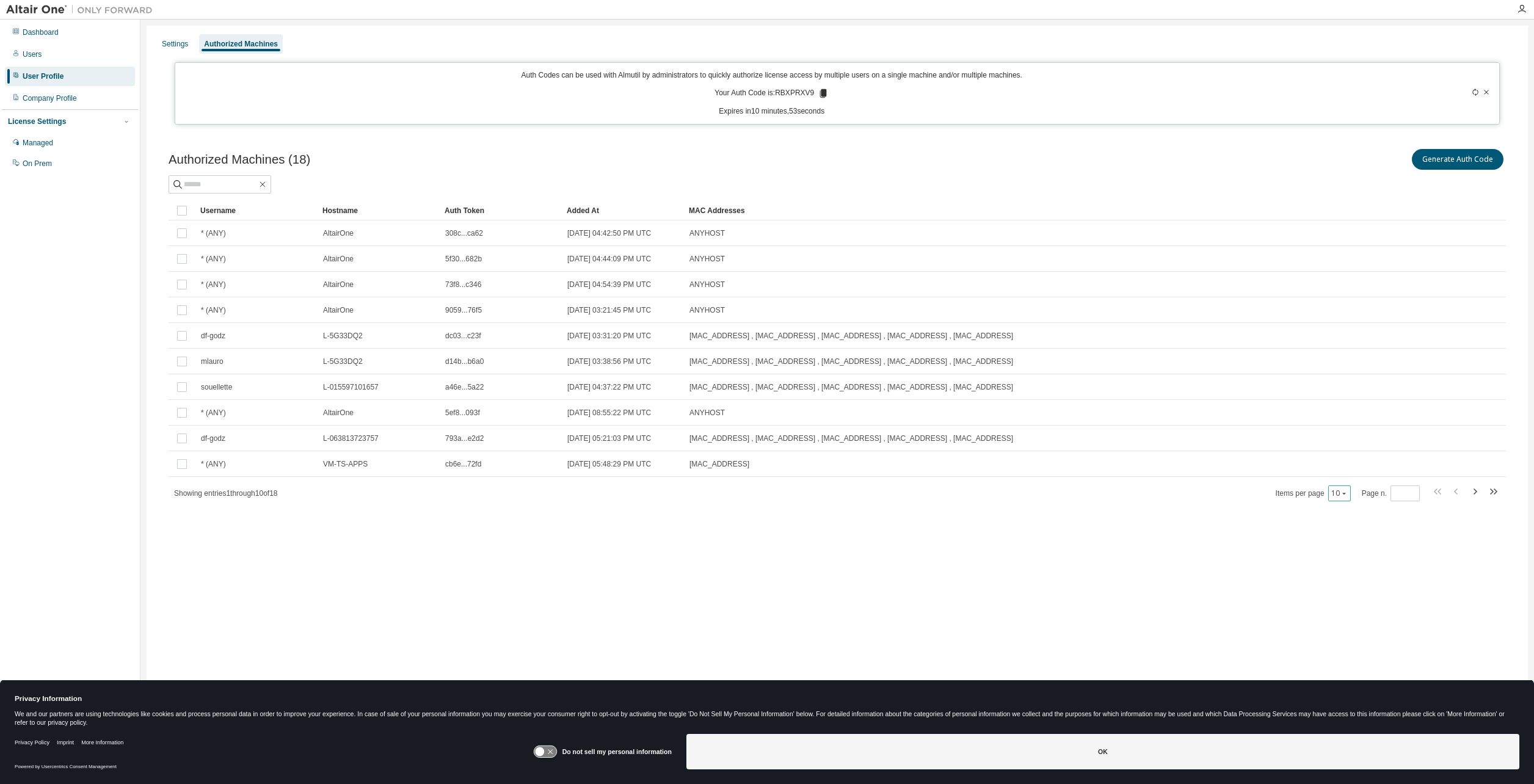
click at [1338, 490] on button "10" at bounding box center [1340, 493] width 17 height 10
click at [1357, 562] on div "100" at bounding box center [1379, 568] width 98 height 15
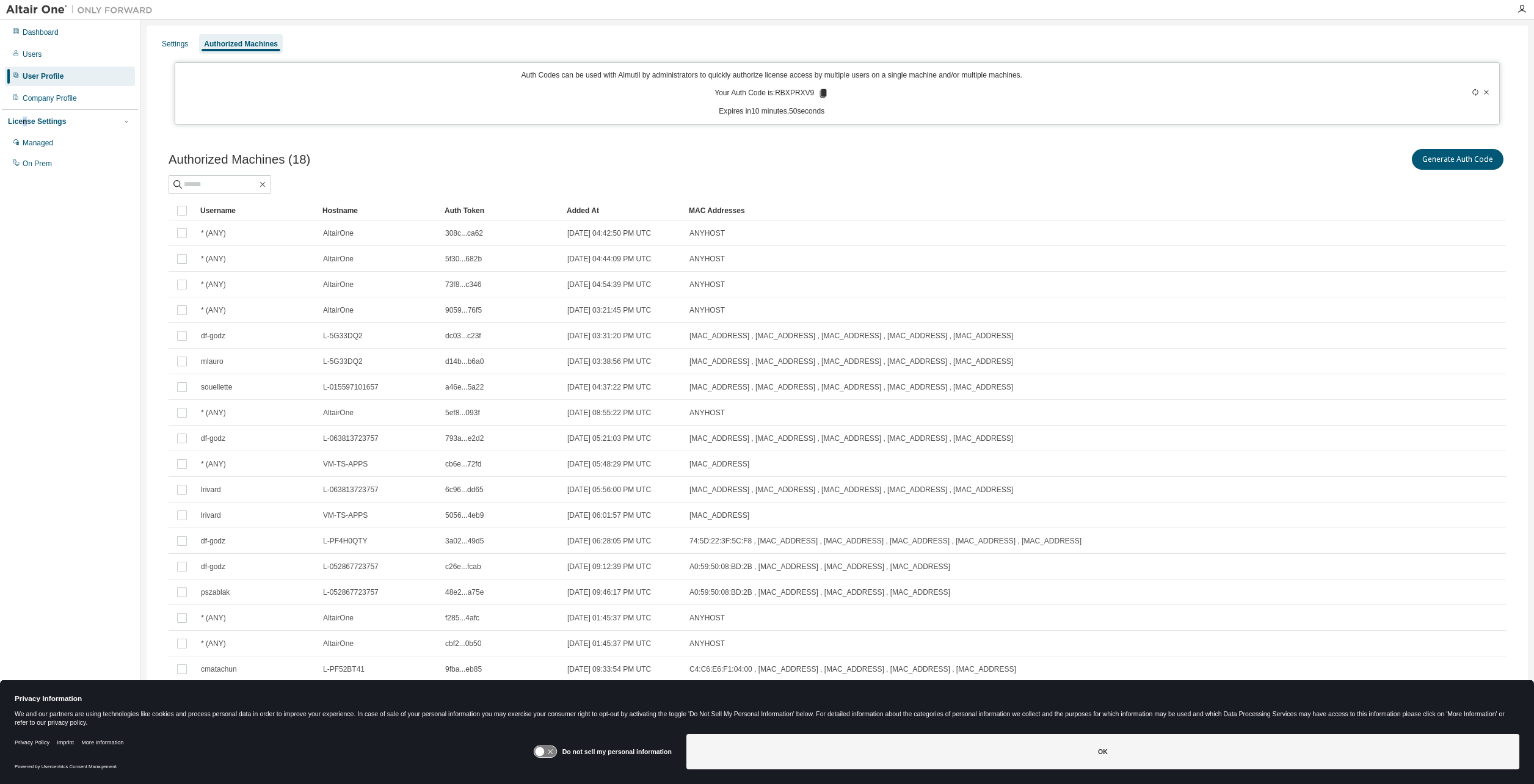
click at [24, 109] on div "Dashboard Users User Profile Company Profile License Settings Managed On Prem" at bounding box center [70, 98] width 136 height 153
click at [24, 104] on div "Company Profile" at bounding box center [70, 98] width 130 height 19
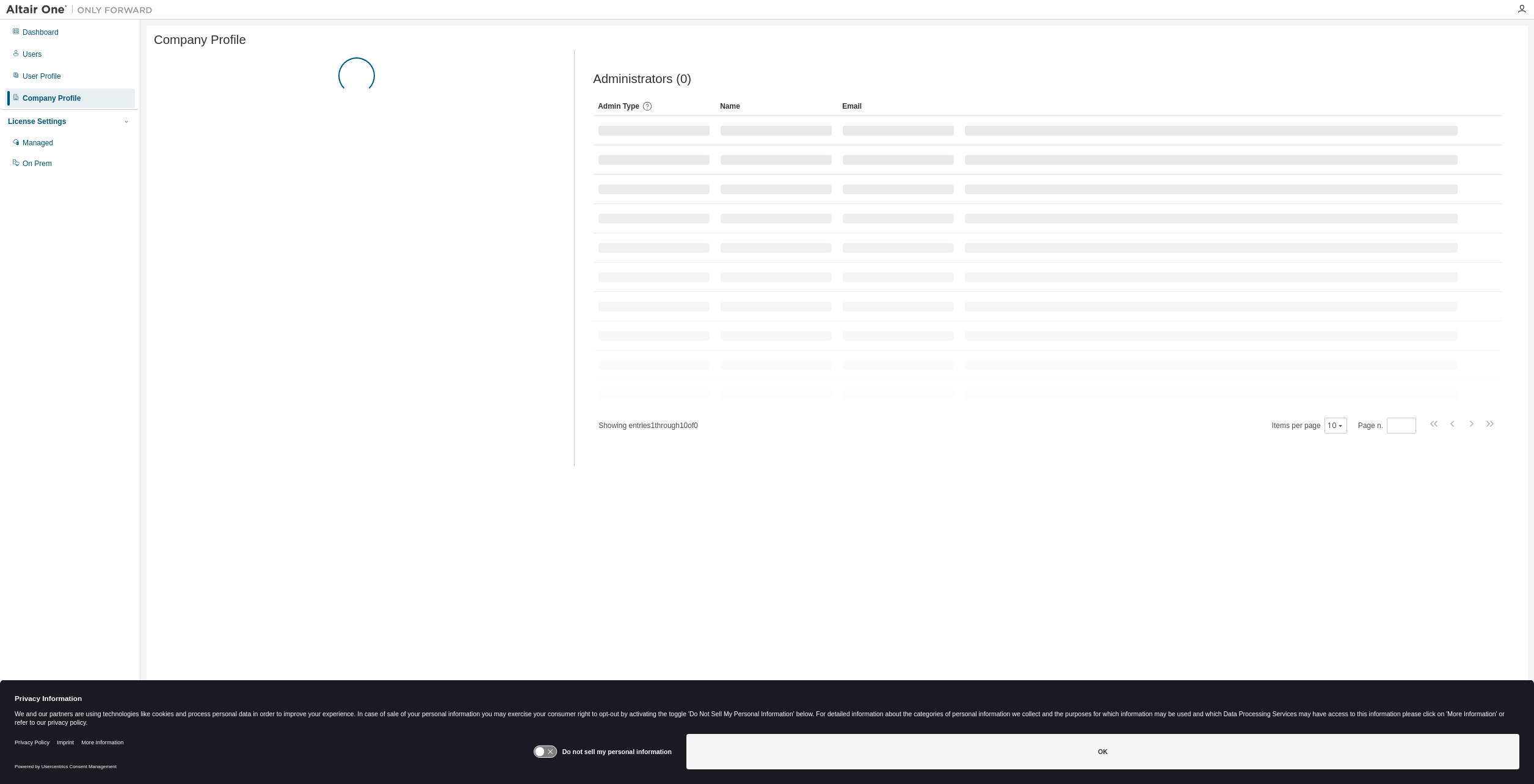
click at [42, 99] on div "Company Profile" at bounding box center [51, 98] width 58 height 10
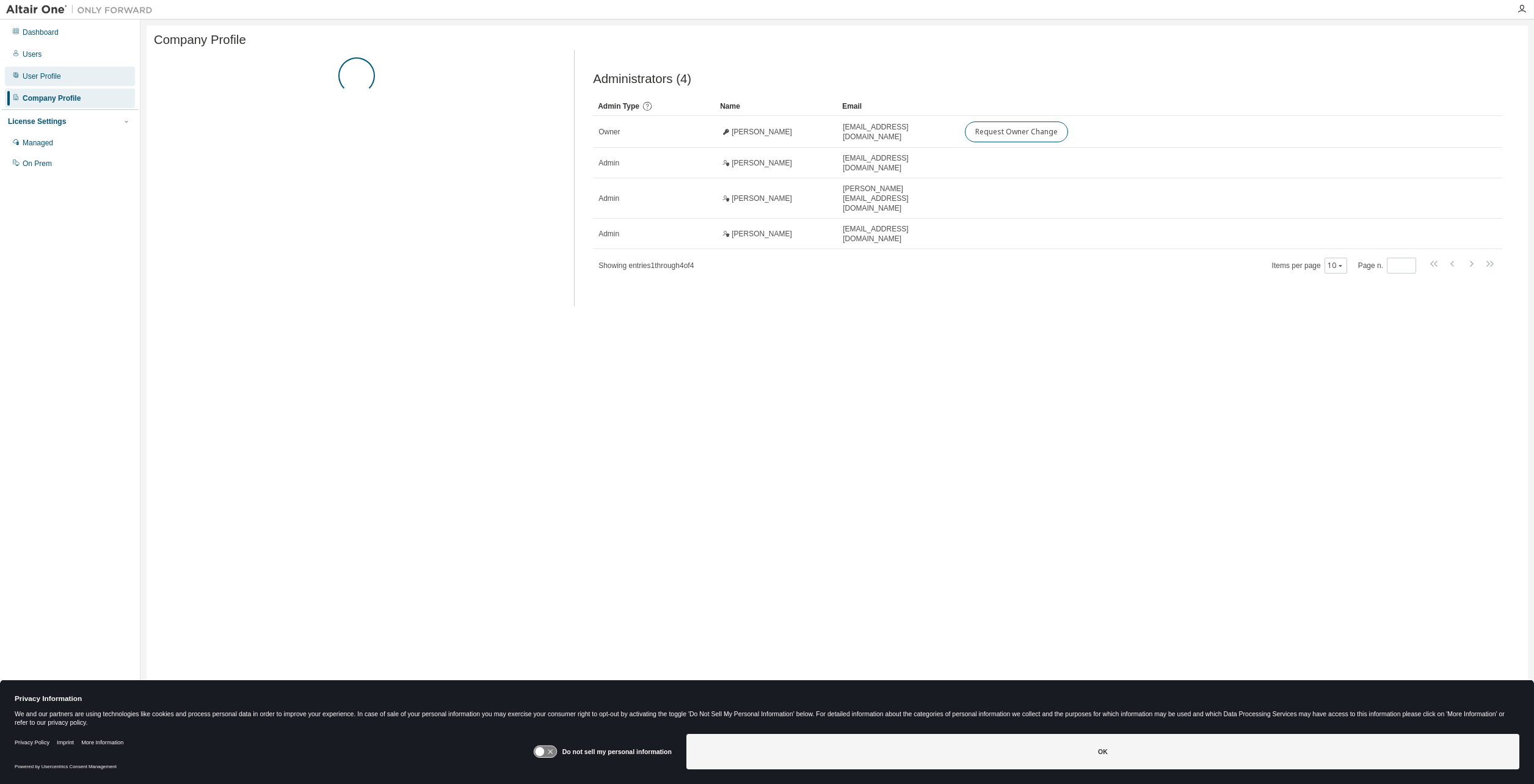
click at [39, 81] on div "User Profile" at bounding box center [70, 76] width 130 height 19
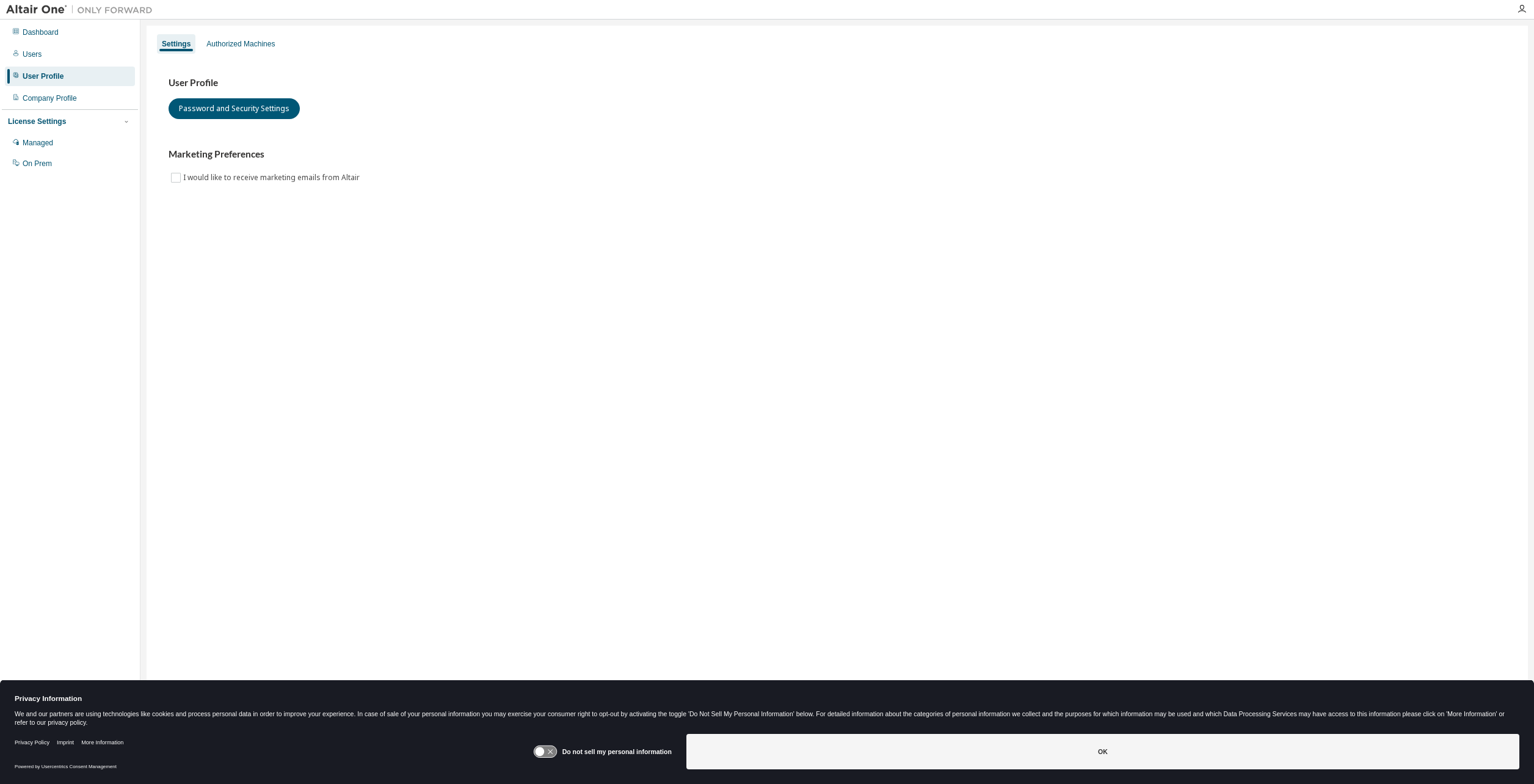
click at [246, 34] on div "Settings Authorized Machines" at bounding box center [838, 43] width 1367 height 22
click at [240, 34] on div "Settings Authorized Machines" at bounding box center [838, 43] width 1367 height 22
drag, startPoint x: 240, startPoint y: 63, endPoint x: 240, endPoint y: 56, distance: 7.0
click at [240, 63] on div "User Profile Password and Security Settings Marketing Preferences I would like …" at bounding box center [838, 138] width 1367 height 166
click at [239, 43] on div "Authorized Machines" at bounding box center [240, 44] width 68 height 10
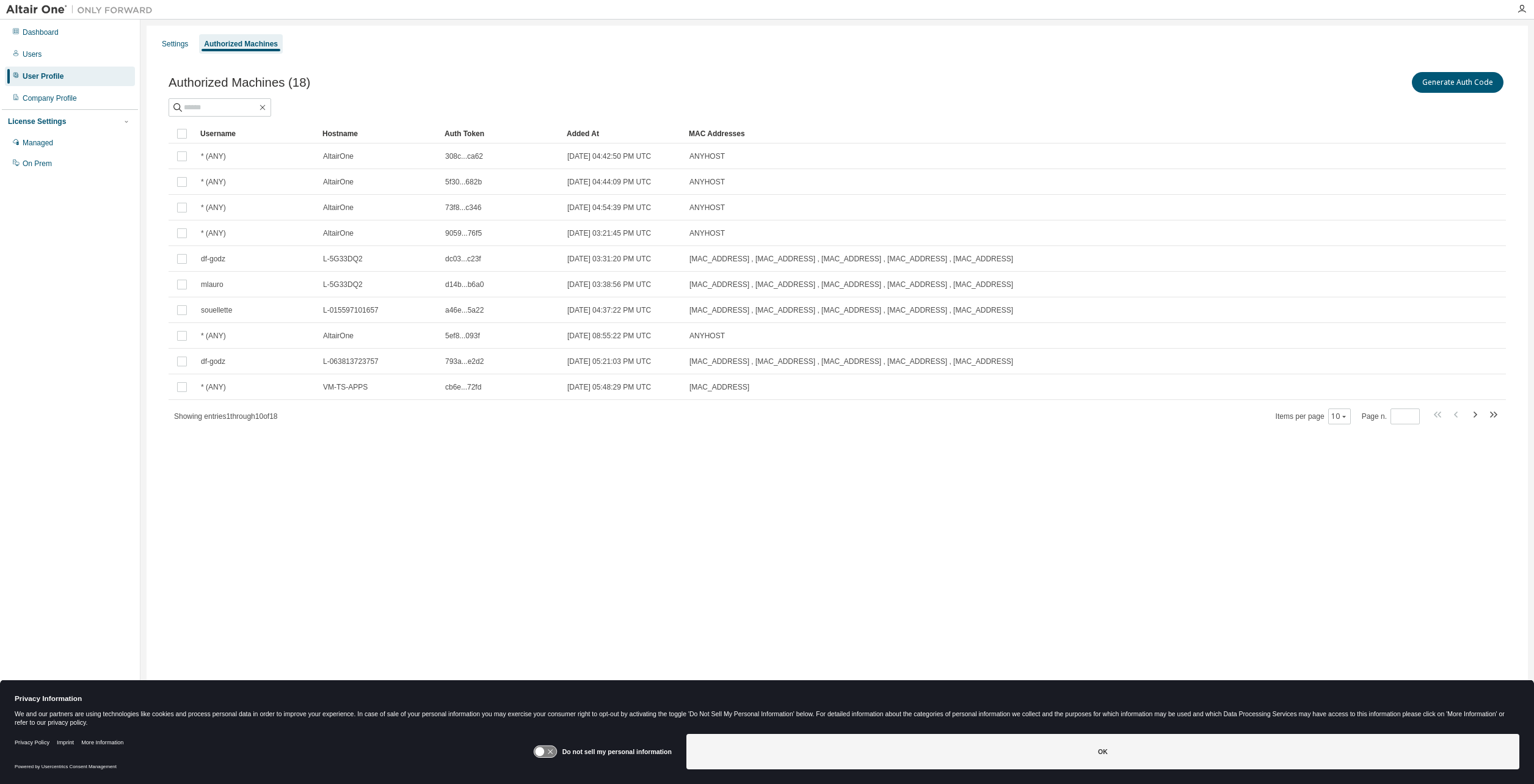
click at [647, 552] on div "Settings Authorized Machines Authorized Machines (18) Generate Auth Code Clear …" at bounding box center [838, 384] width 1382 height 717
click at [1337, 416] on button "10" at bounding box center [1340, 417] width 17 height 10
click at [1351, 485] on div "100" at bounding box center [1379, 492] width 98 height 15
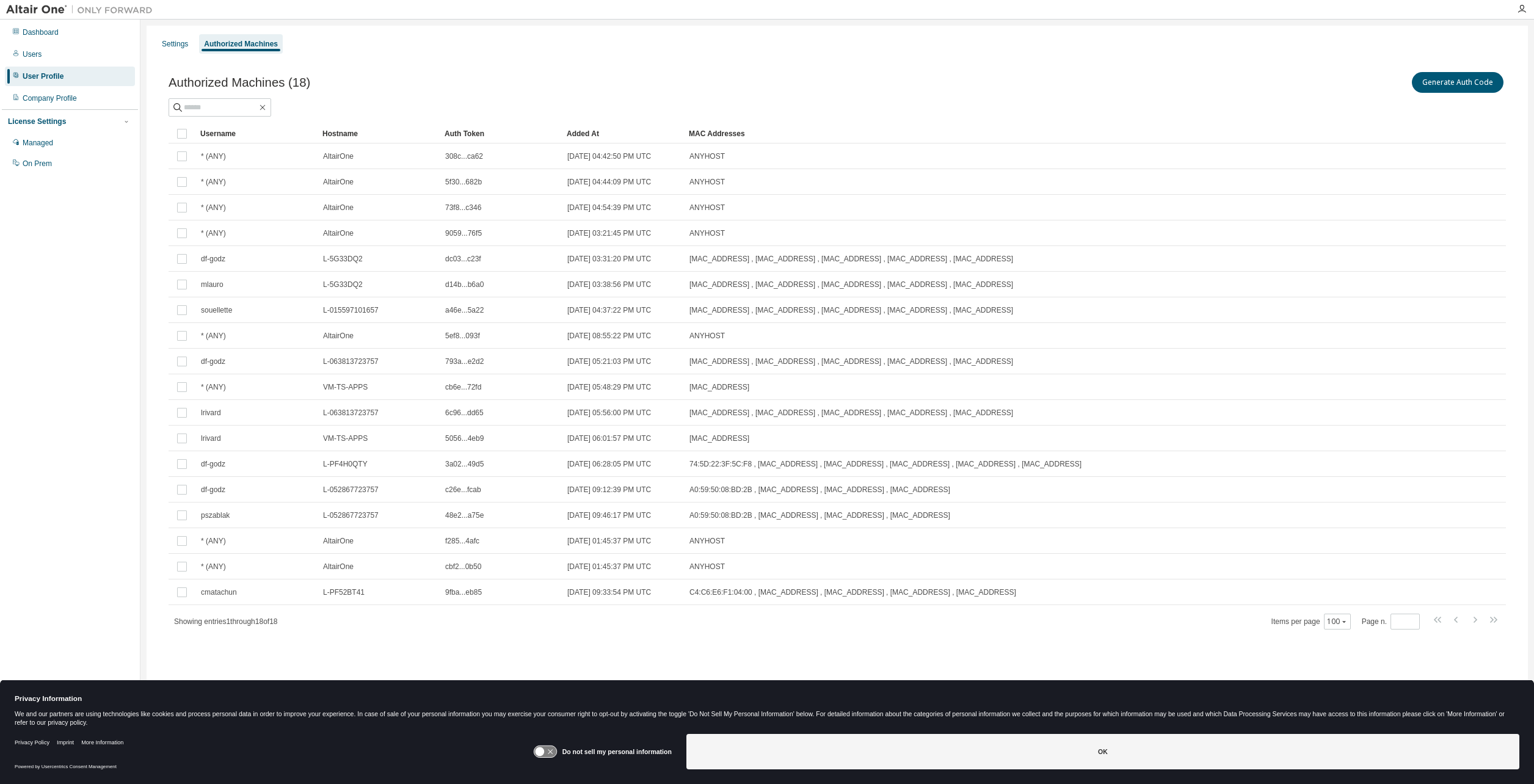
click at [584, 646] on div "Authorized Machines (18) Generate Auth Code Clear Load Save Save As Field Opera…" at bounding box center [838, 358] width 1367 height 607
click at [1486, 79] on button "Generate Auth Code" at bounding box center [1458, 82] width 91 height 21
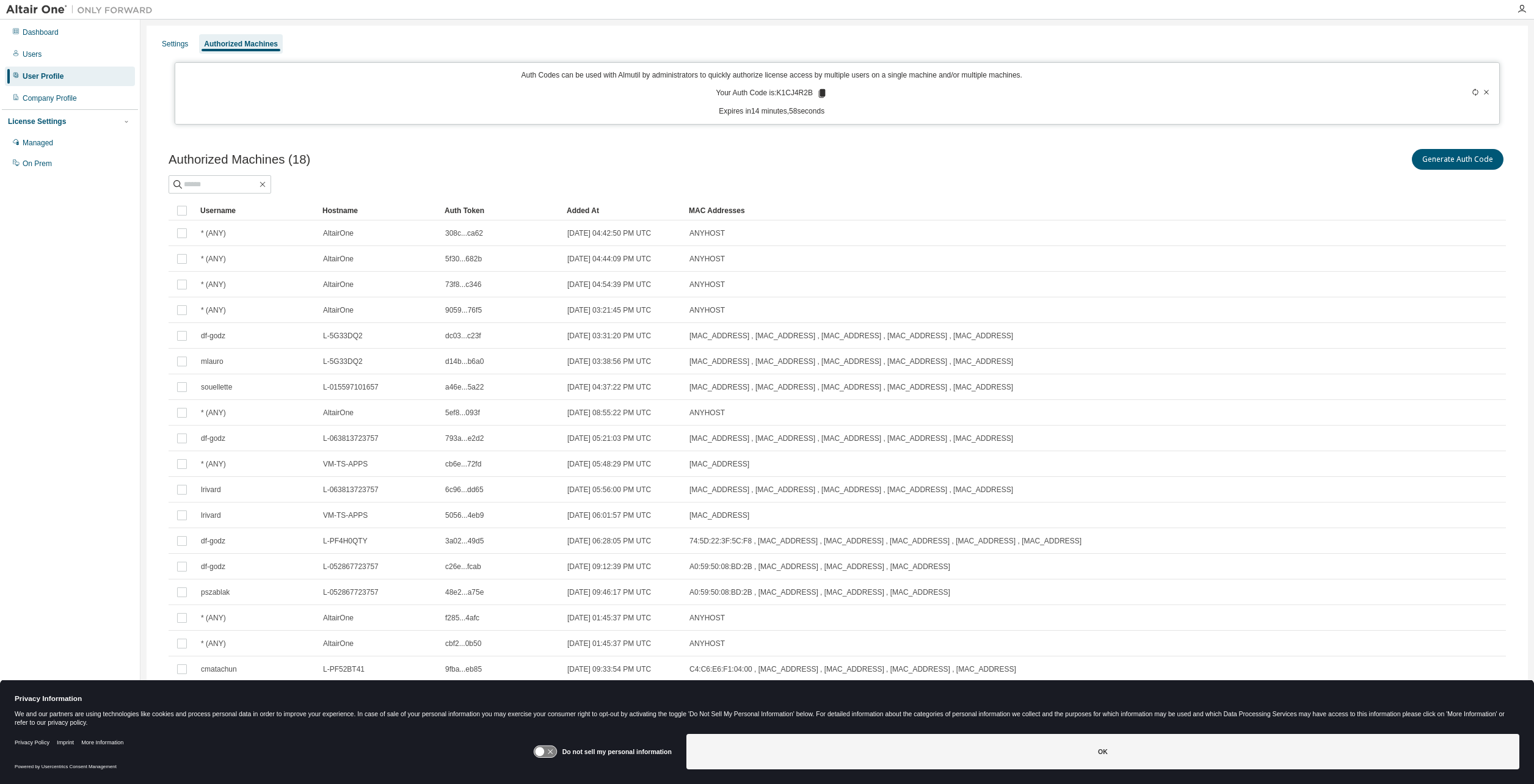
click at [821, 92] on icon at bounding box center [822, 94] width 11 height 11
click at [164, 51] on div "Settings" at bounding box center [175, 43] width 36 height 19
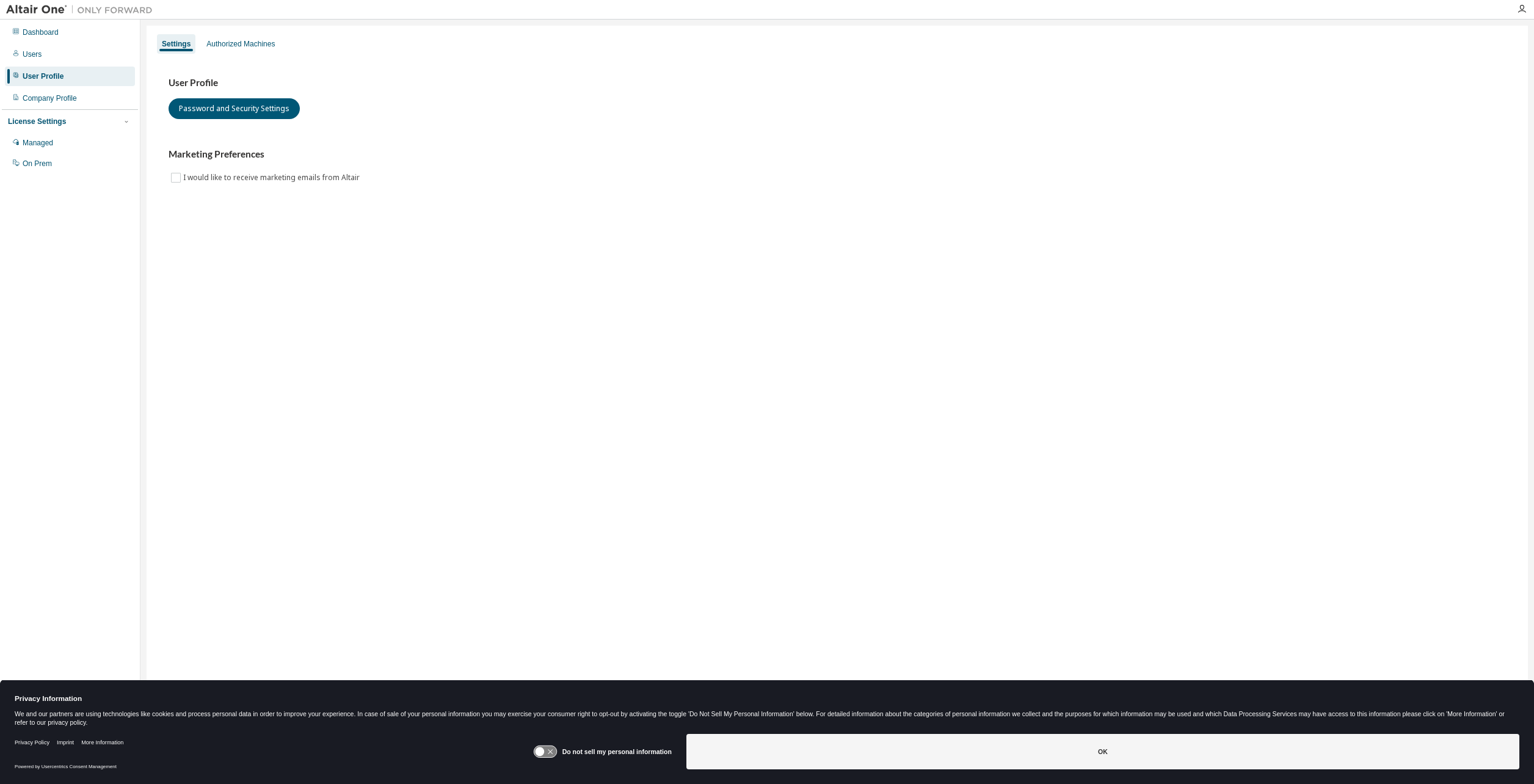
drag, startPoint x: 546, startPoint y: 475, endPoint x: 84, endPoint y: 6, distance: 658.3
click at [439, 406] on div "Settings Authorized Machines User Profile Password and Security Settings Market…" at bounding box center [838, 384] width 1382 height 717
click at [19, 139] on div "Managed" at bounding box center [70, 142] width 130 height 19
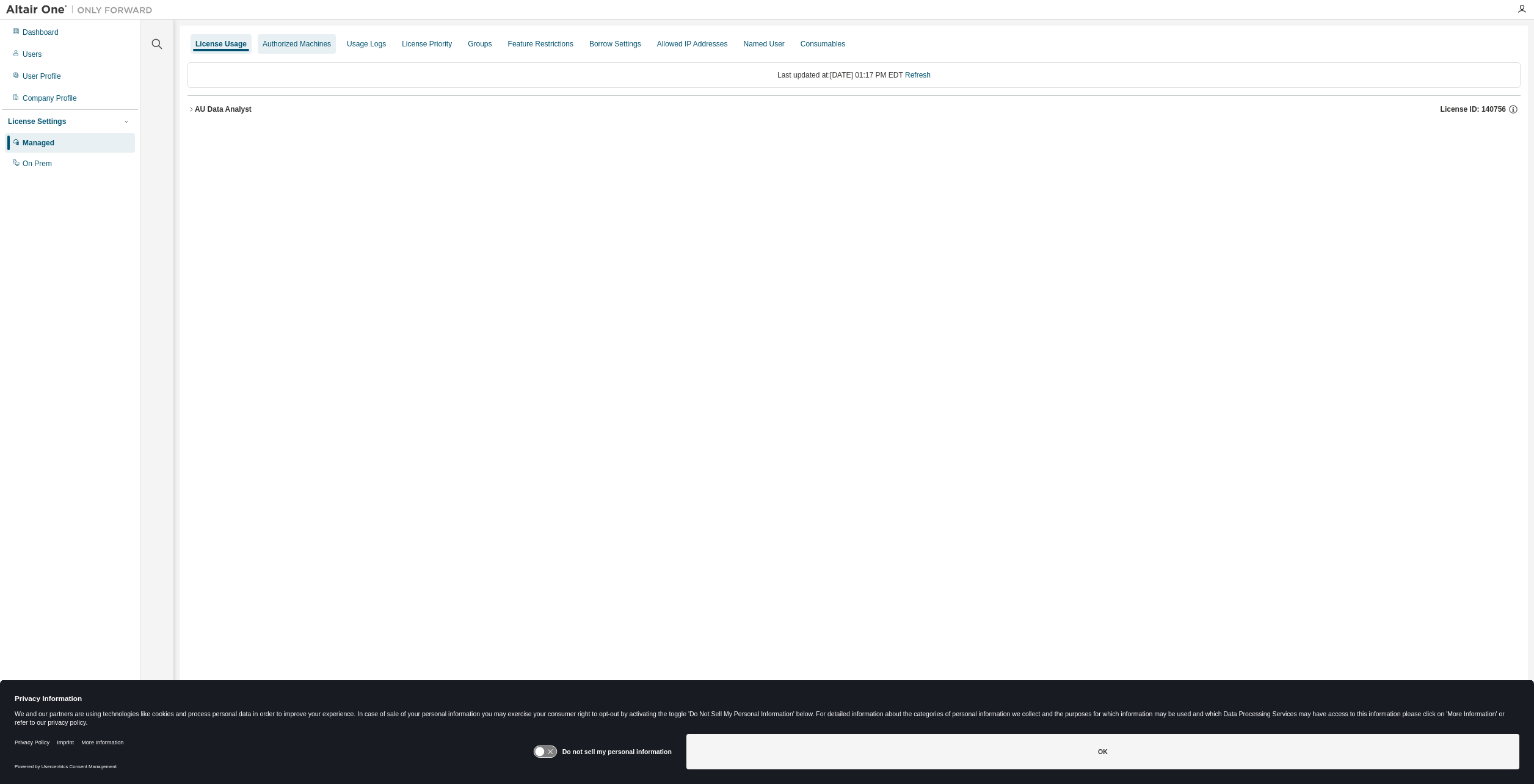
click at [301, 44] on div "Authorized Machines" at bounding box center [297, 44] width 68 height 10
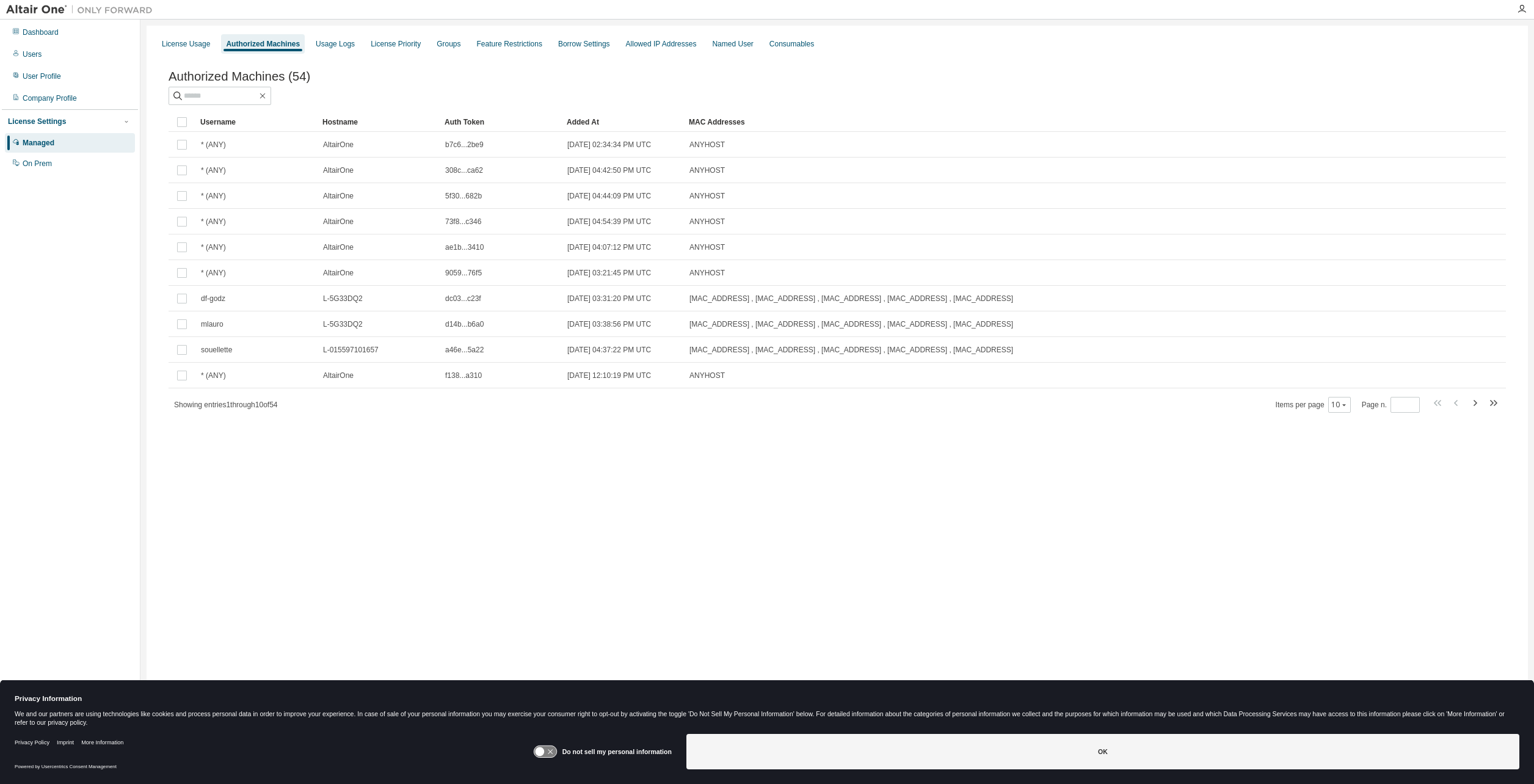
drag, startPoint x: 828, startPoint y: 475, endPoint x: 864, endPoint y: 471, distance: 36.2
click at [833, 475] on div "License Usage Authorized Machines Usage Logs License Priority Groups Feature Re…" at bounding box center [838, 384] width 1382 height 717
click at [1468, 401] on icon "button" at bounding box center [1475, 403] width 15 height 15
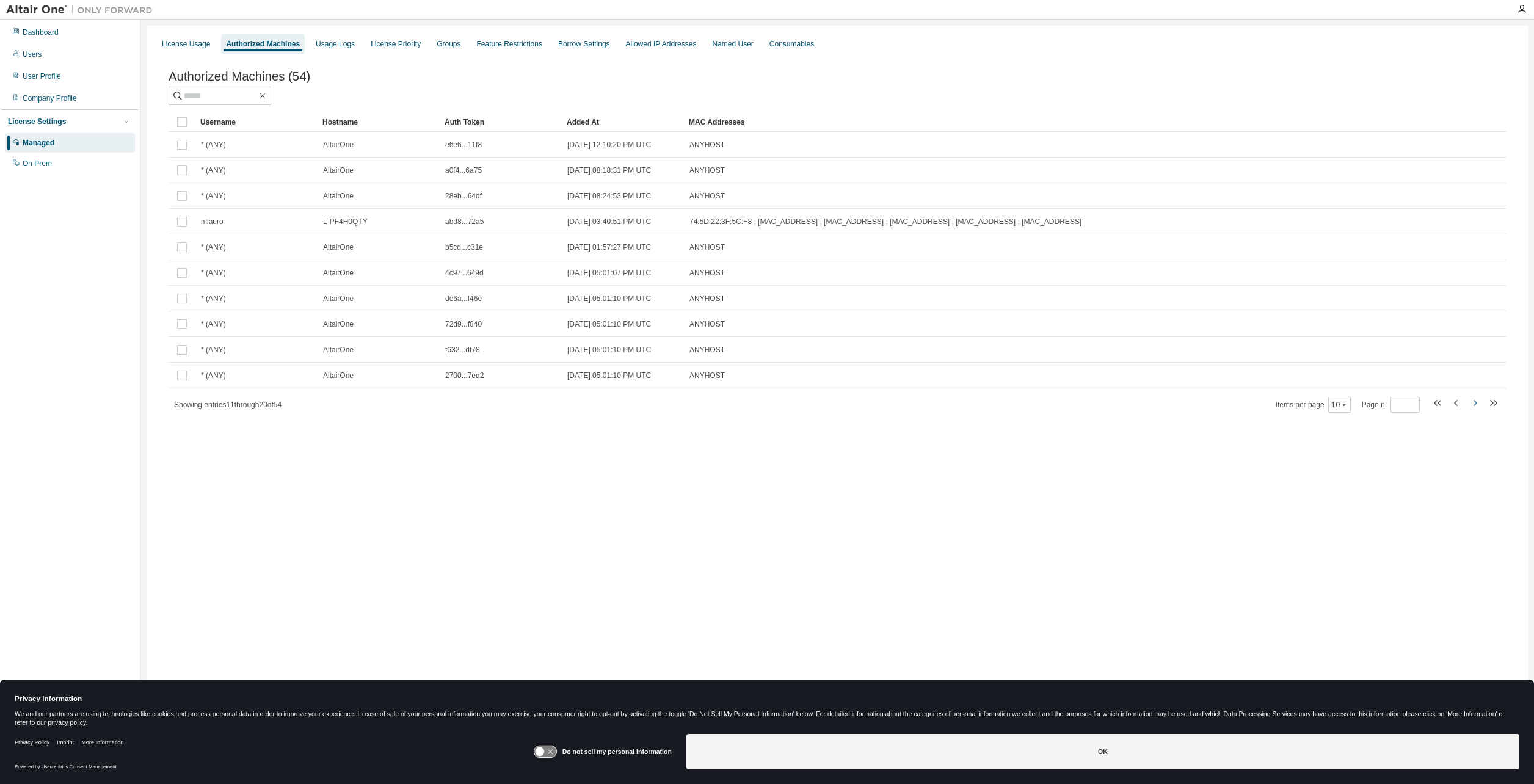
click at [1468, 403] on icon "button" at bounding box center [1475, 403] width 15 height 15
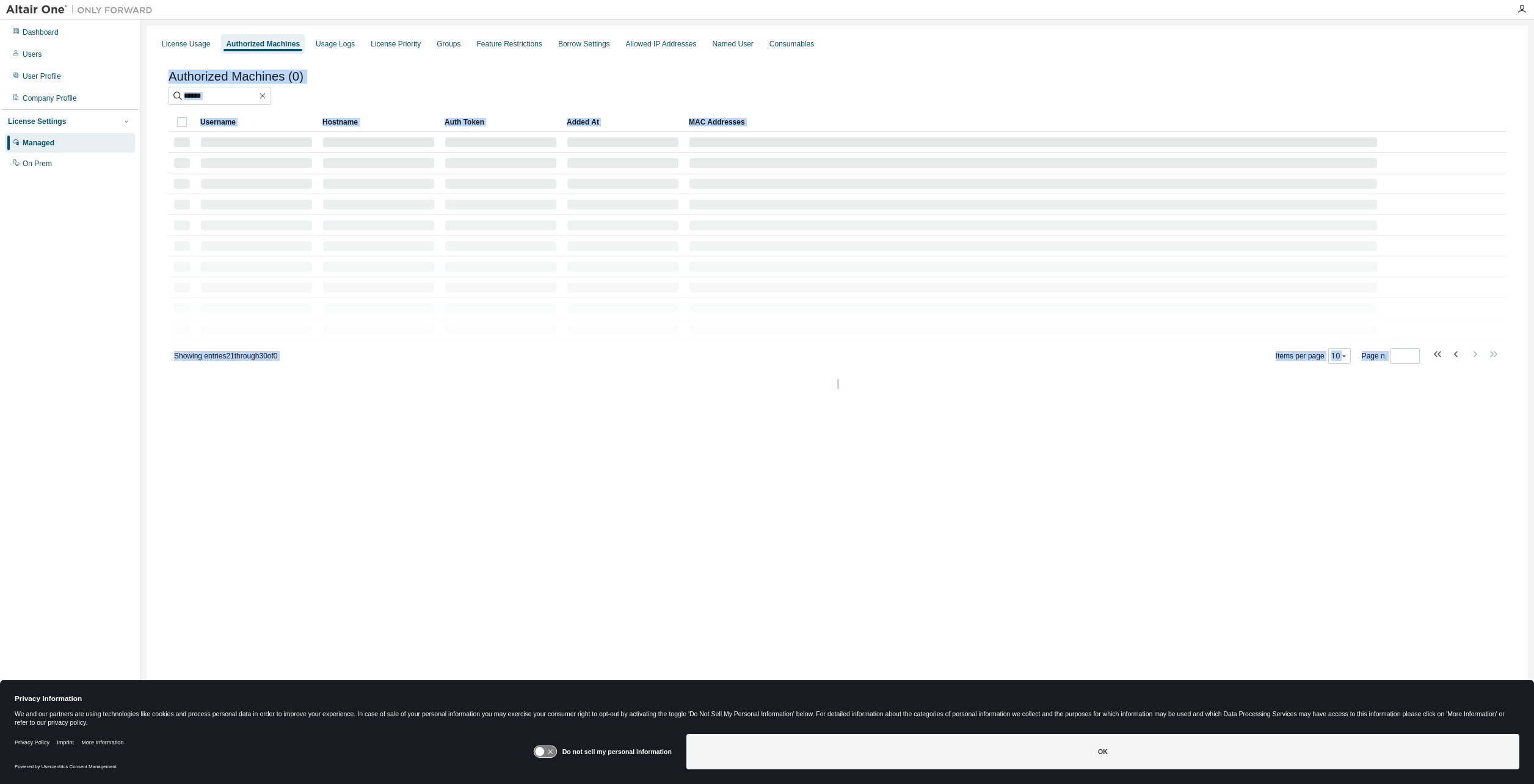
click at [1468, 403] on div "License Usage Authorized Machines Usage Logs License Priority Groups Feature Re…" at bounding box center [838, 384] width 1382 height 717
click at [1468, 362] on icon "button" at bounding box center [1475, 354] width 15 height 15
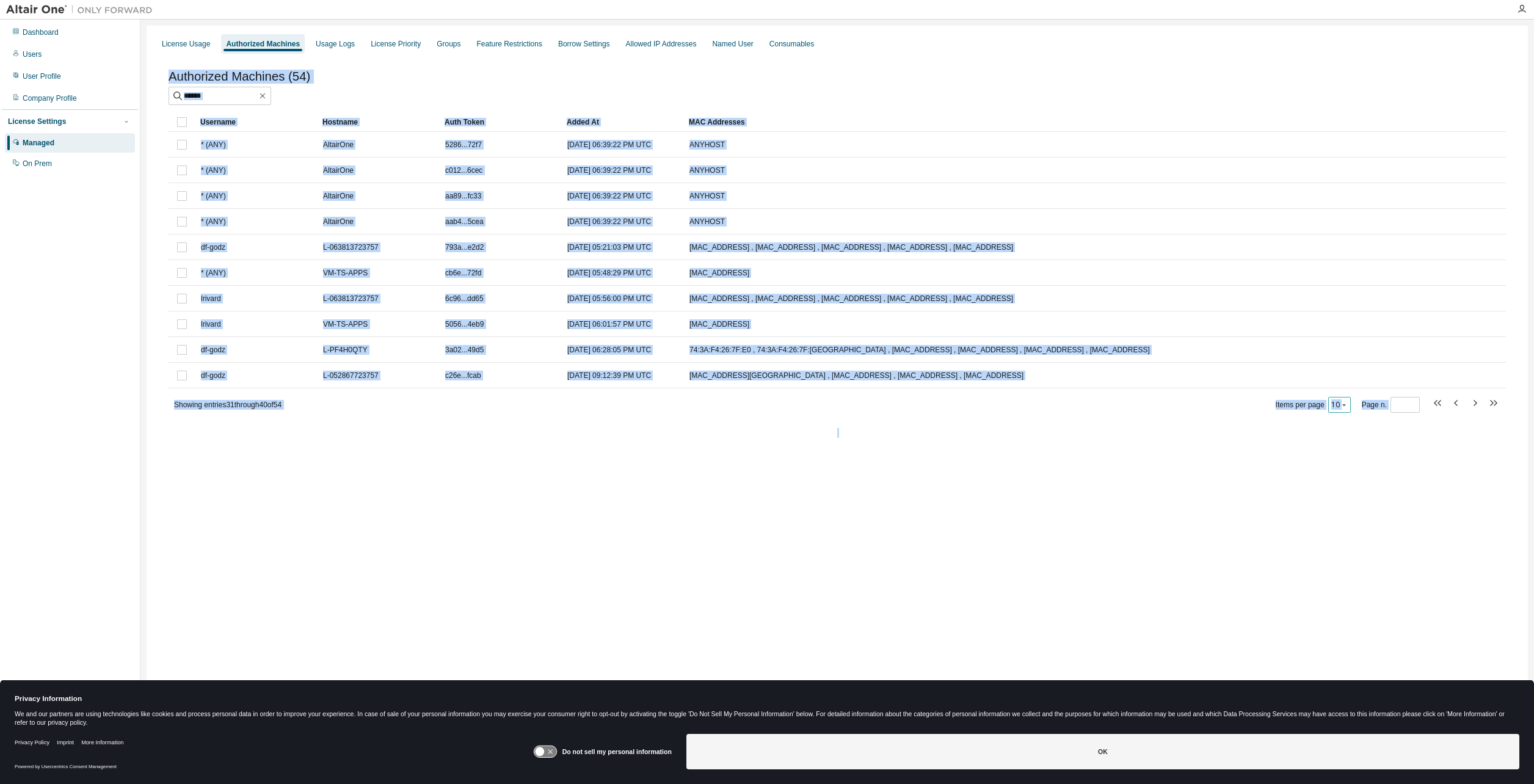
click at [1346, 410] on button "10" at bounding box center [1340, 405] width 17 height 10
click at [1351, 477] on div "10 20 30 50 100" at bounding box center [1379, 453] width 98 height 73
click at [1366, 478] on div "100" at bounding box center [1379, 483] width 98 height 15
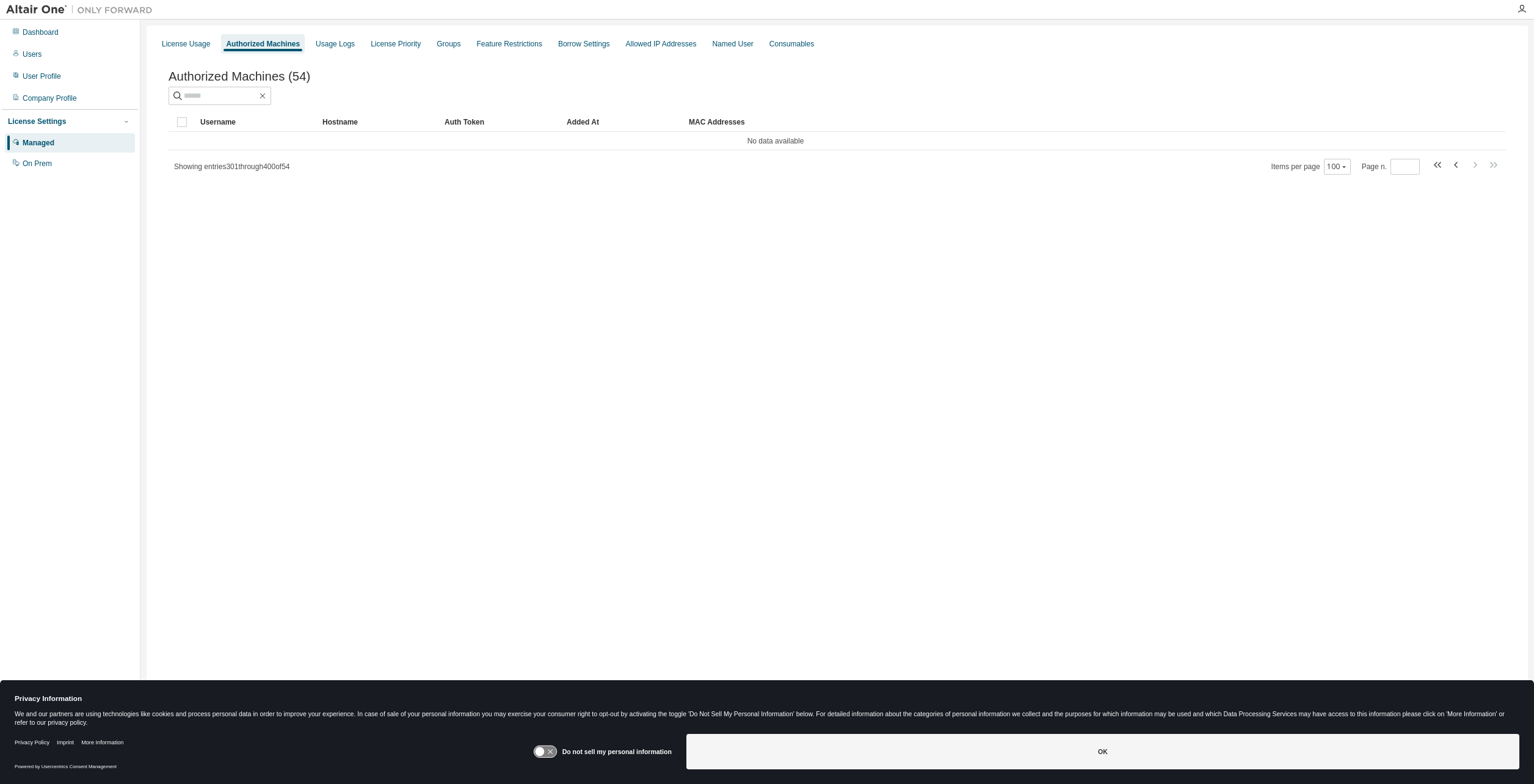
click at [1335, 160] on div "Items per page 100 Page n. *" at bounding box center [1386, 166] width 229 height 18
click at [1440, 167] on icon "button" at bounding box center [1438, 165] width 15 height 15
type input "*"
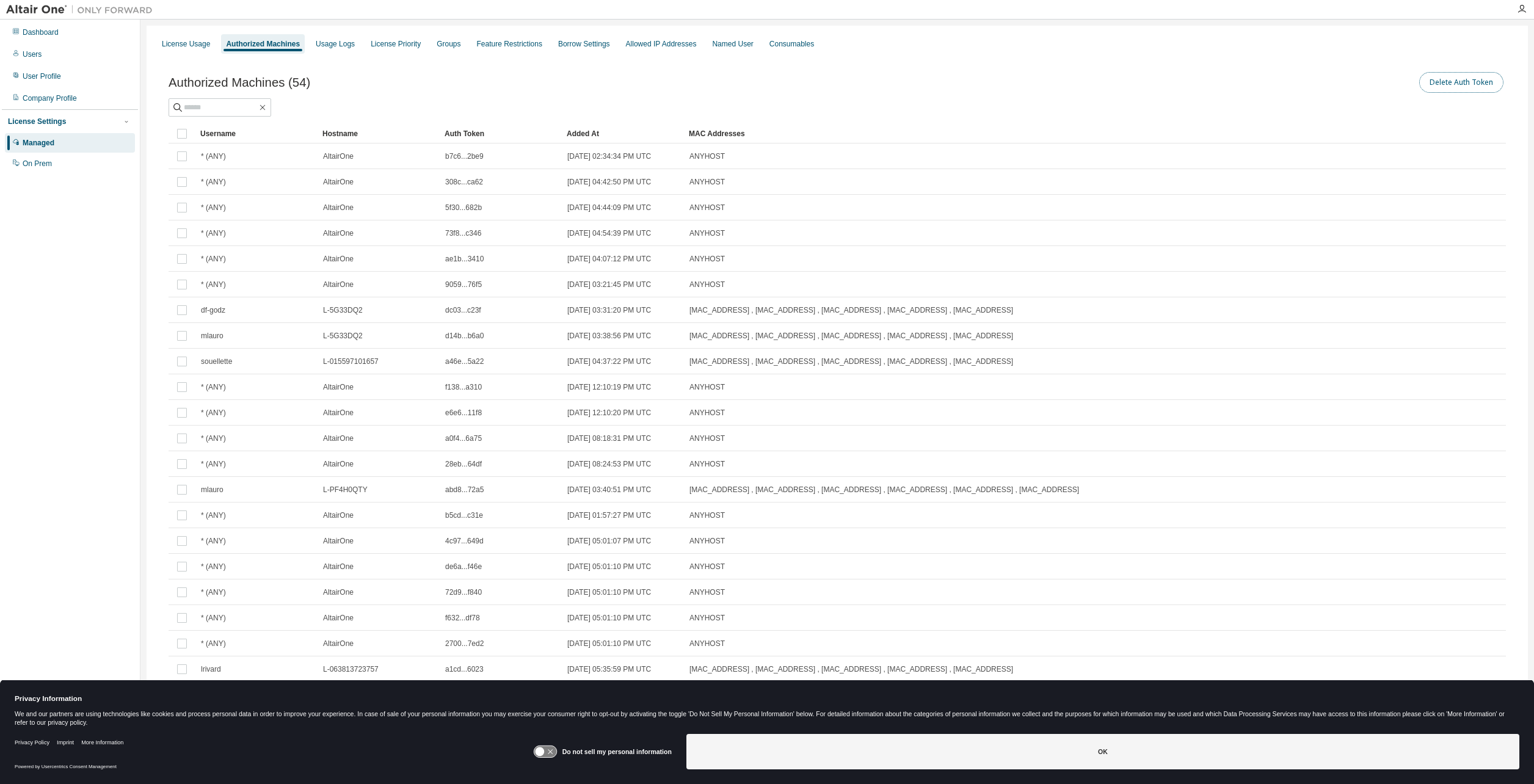
click at [1477, 81] on button "Delete Auth Token" at bounding box center [1462, 82] width 84 height 21
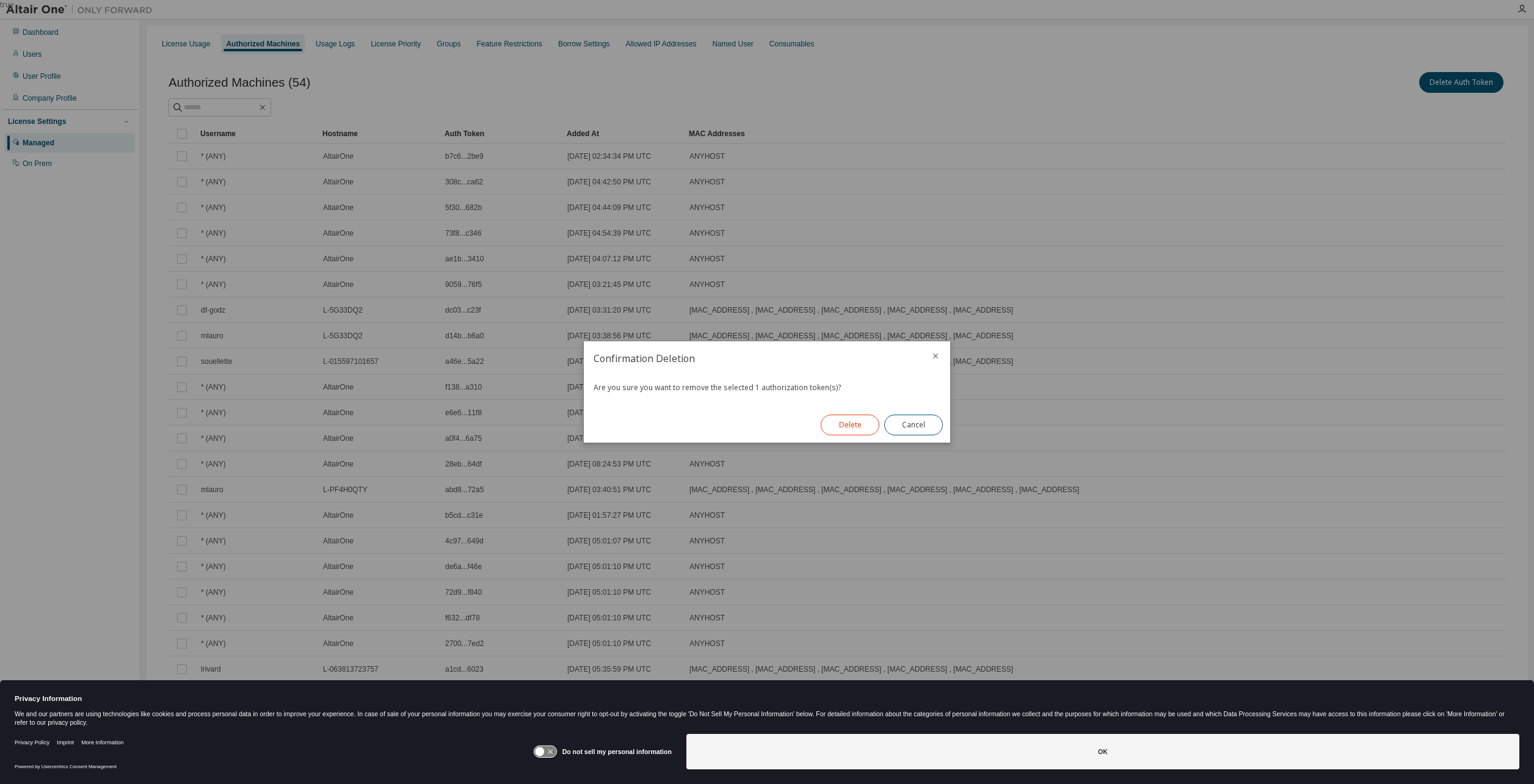
click at [849, 428] on button "Delete" at bounding box center [850, 424] width 58 height 21
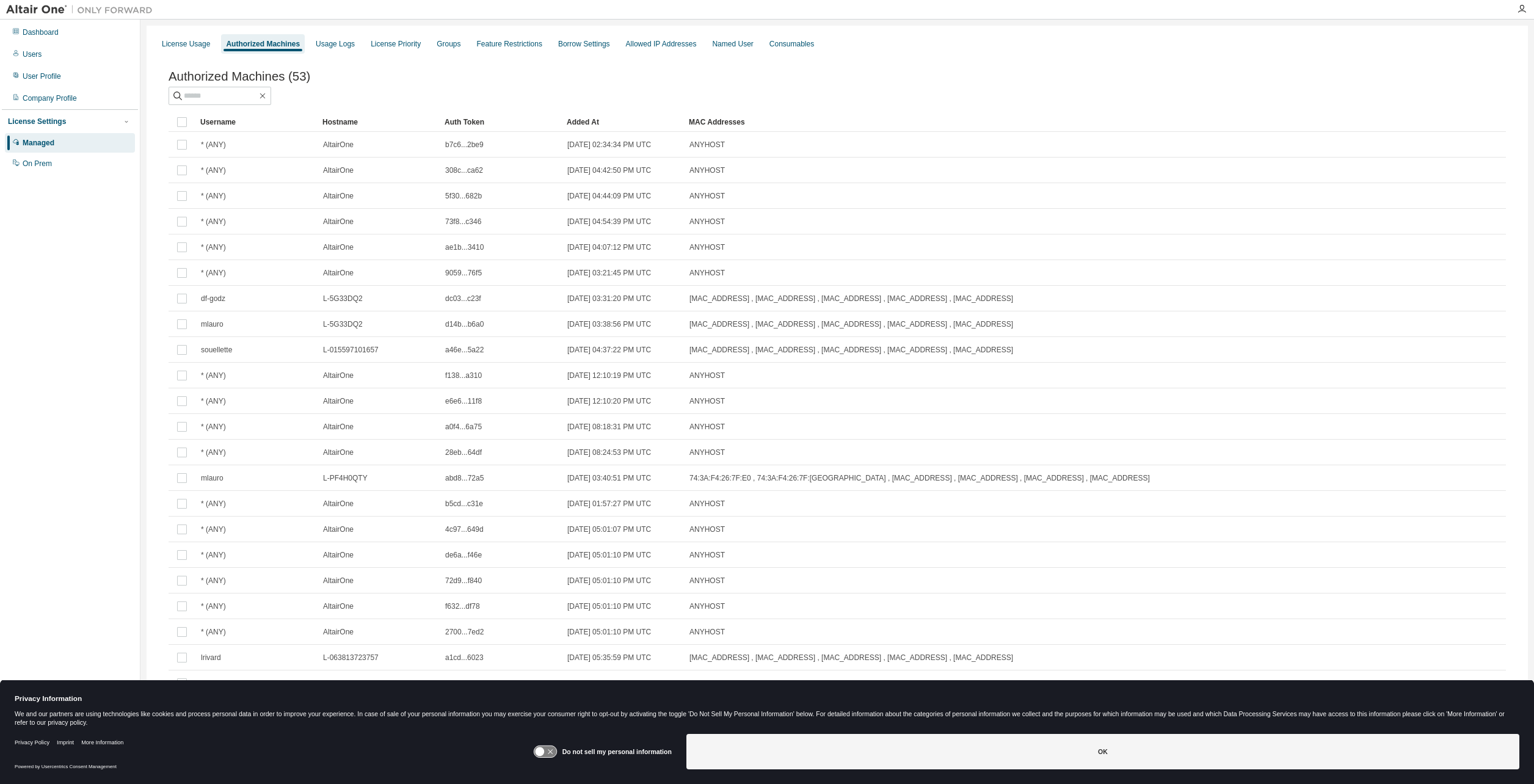
click at [327, 54] on div "License Usage Authorized Machines Usage Logs License Priority Groups Feature Re…" at bounding box center [838, 43] width 1367 height 22
click at [332, 47] on div "Usage Logs" at bounding box center [335, 44] width 39 height 10
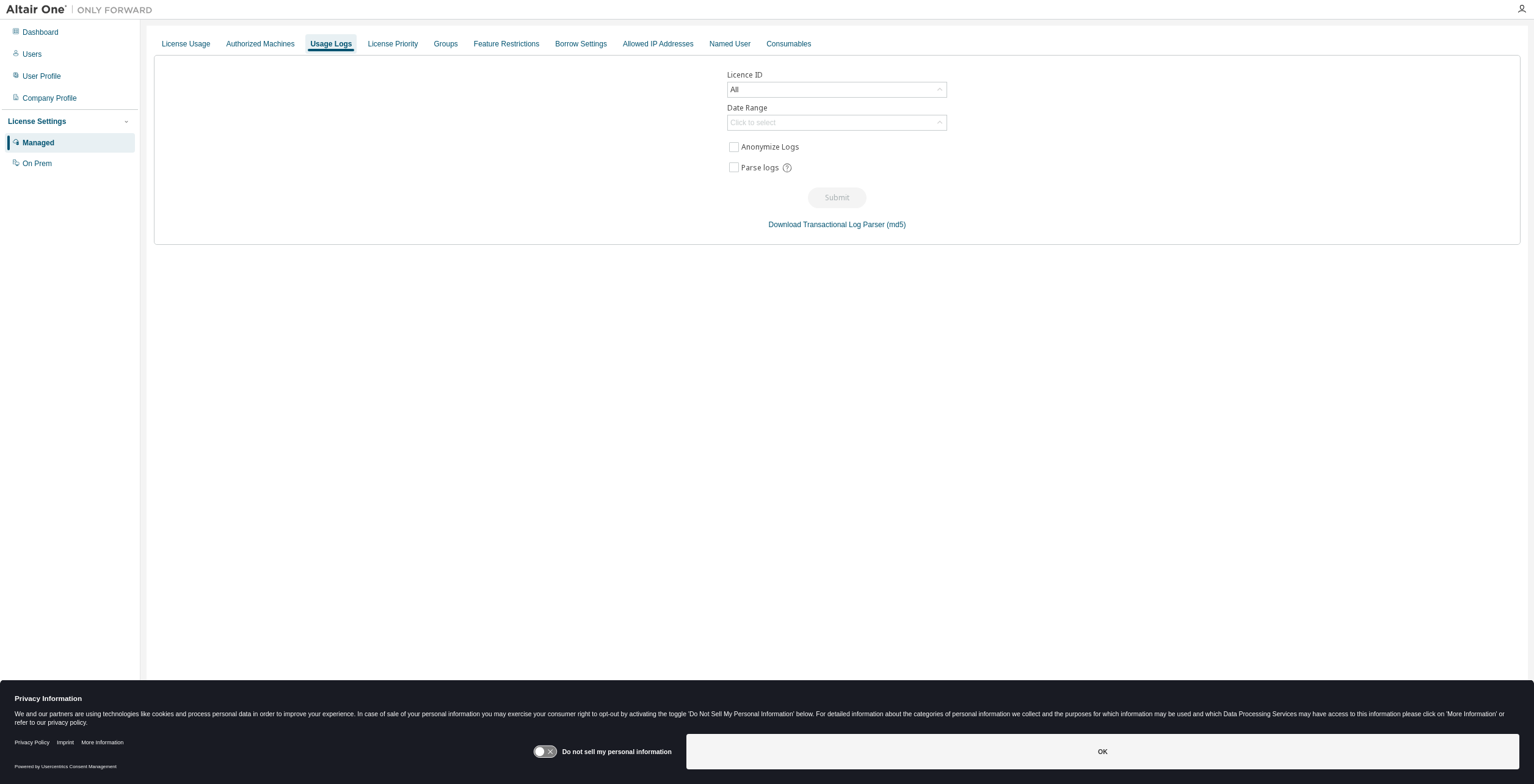
click at [272, 55] on div "Licence ID All Date Range Click to select Anonymize Logs Parse logs Submit Down…" at bounding box center [838, 150] width 1367 height 190
click at [279, 45] on div "Authorized Machines" at bounding box center [260, 44] width 68 height 10
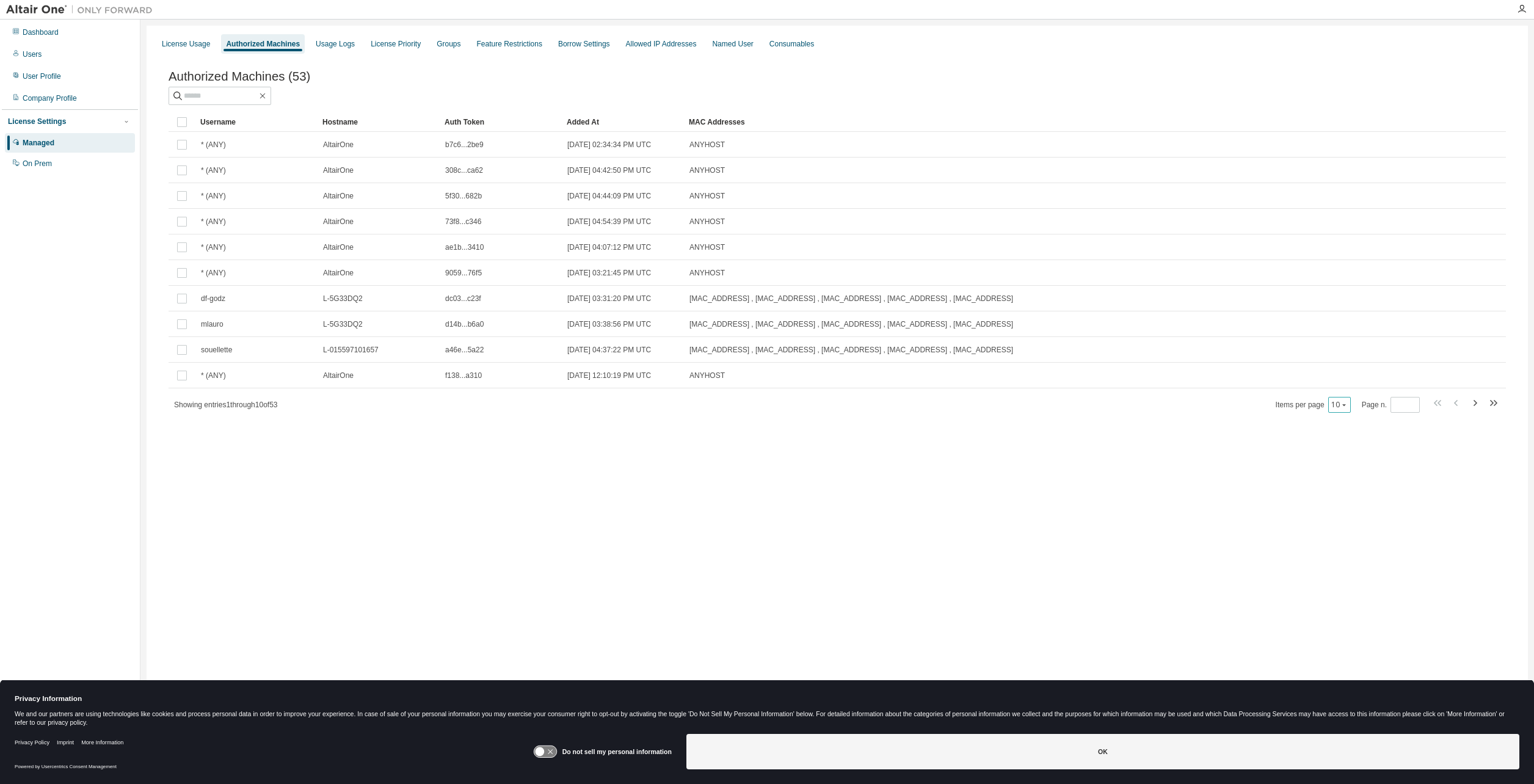
click at [1343, 406] on icon "button" at bounding box center [1345, 405] width 7 height 7
click at [1350, 480] on div "100" at bounding box center [1379, 483] width 98 height 15
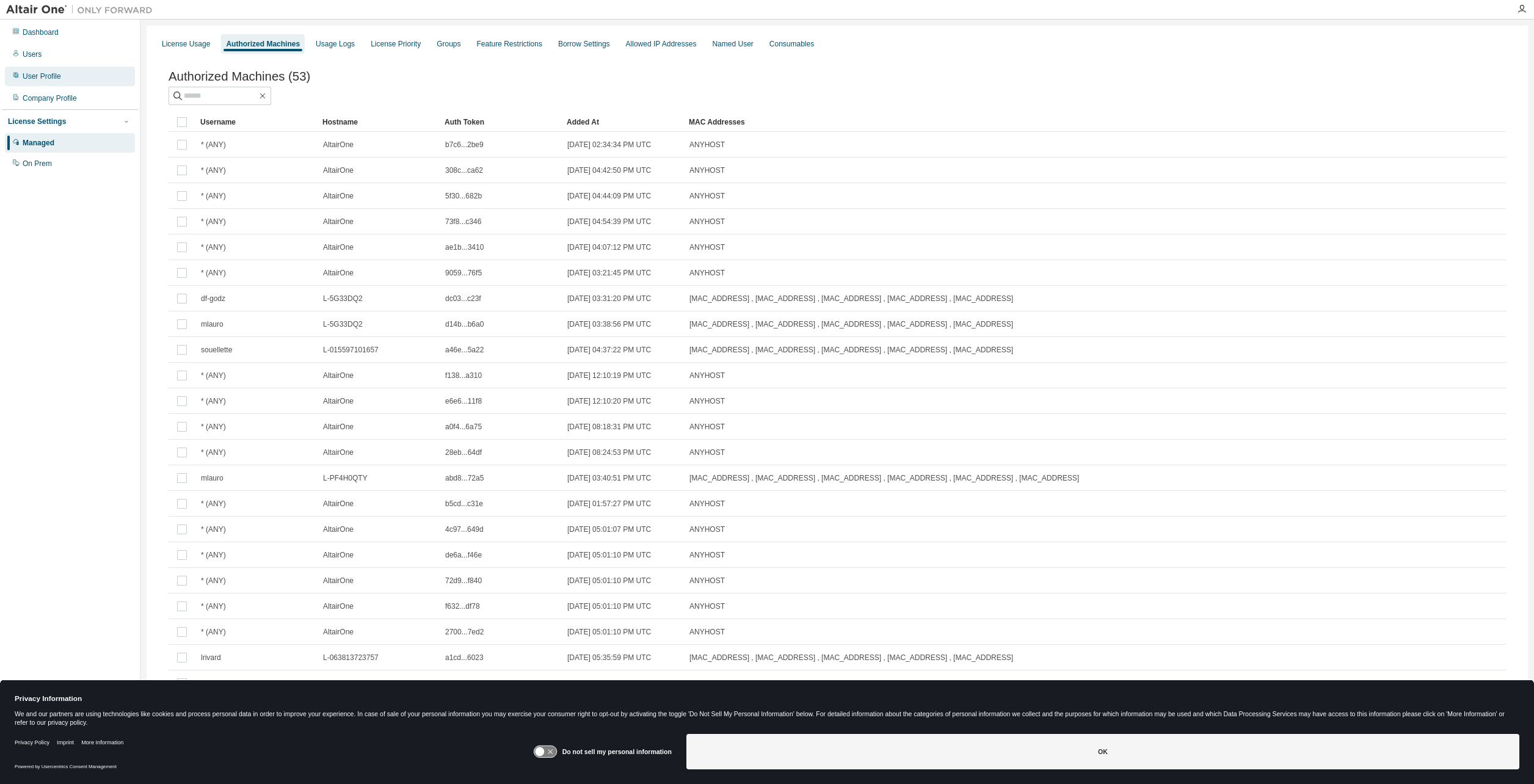
click at [39, 80] on div "User Profile" at bounding box center [42, 76] width 39 height 10
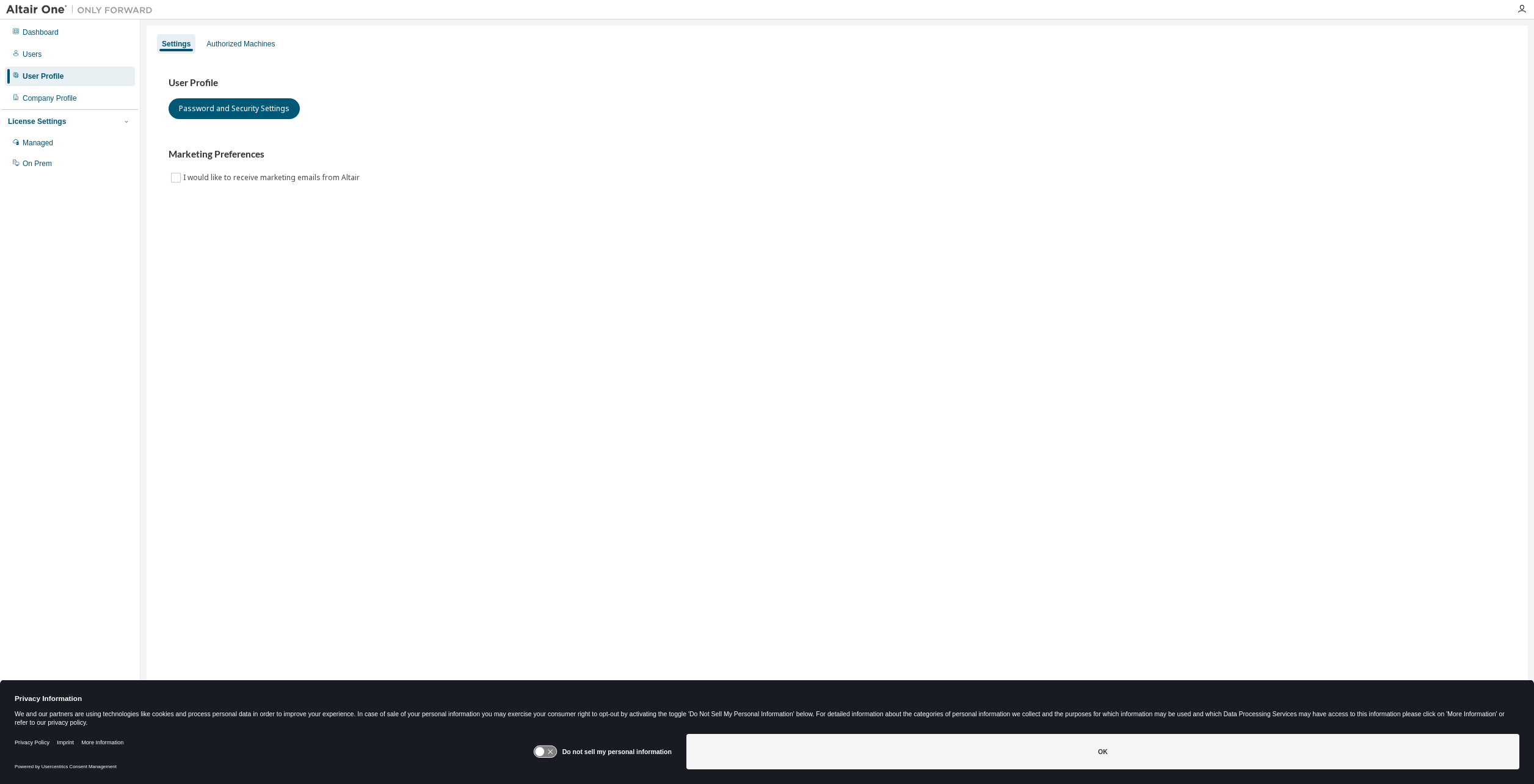
click at [233, 56] on div "User Profile Password and Security Settings Marketing Preferences I would like …" at bounding box center [838, 138] width 1367 height 166
click at [235, 42] on div "Authorized Machines" at bounding box center [240, 44] width 68 height 10
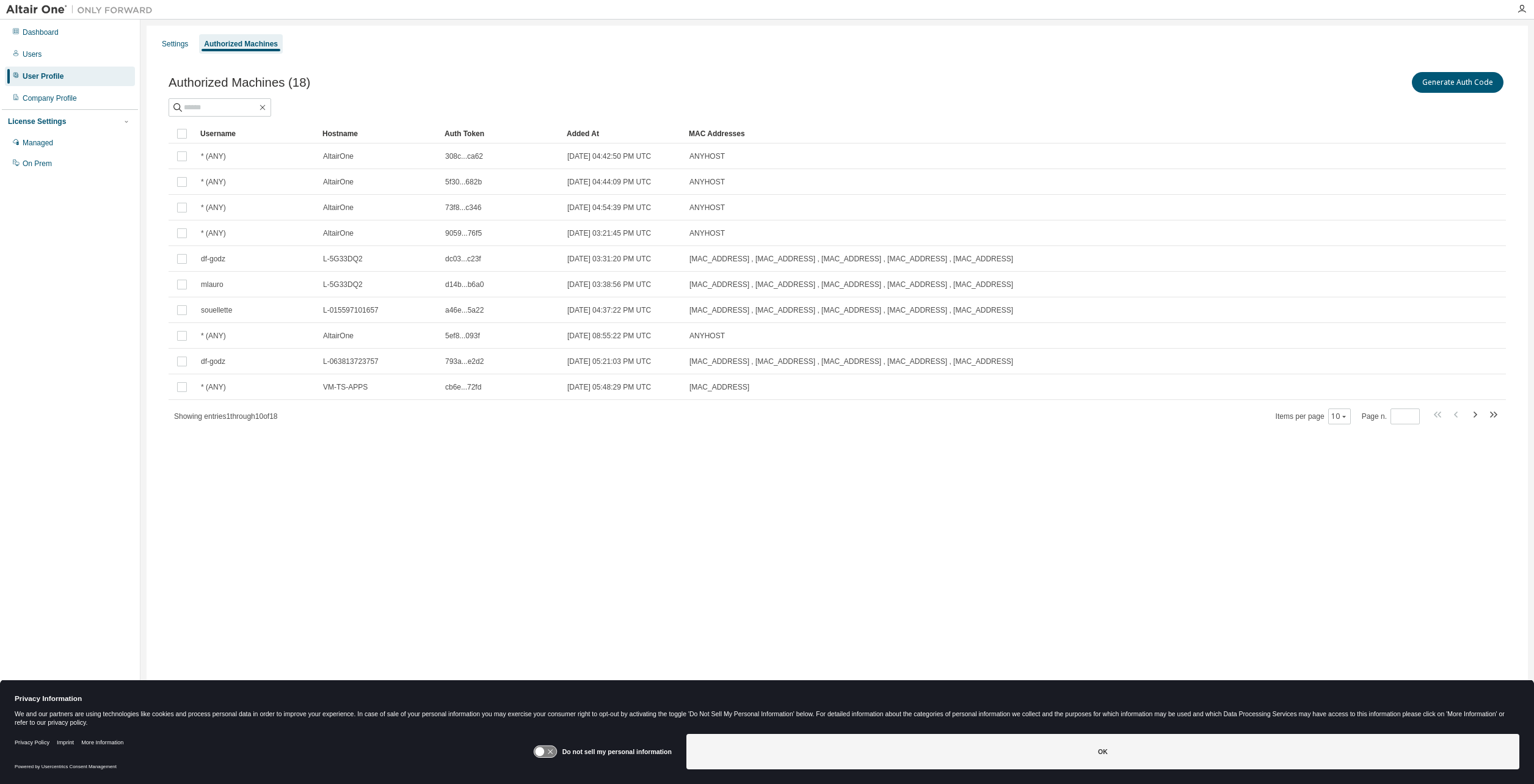
click at [964, 478] on div "Settings Authorized Machines Authorized Machines (18) Generate Auth Code Clear …" at bounding box center [838, 384] width 1382 height 717
click at [1356, 420] on div "Items per page 10 Page n. *" at bounding box center [1389, 416] width 225 height 18
click at [1338, 413] on button "10" at bounding box center [1340, 417] width 17 height 10
click at [1352, 488] on div "100" at bounding box center [1379, 492] width 98 height 15
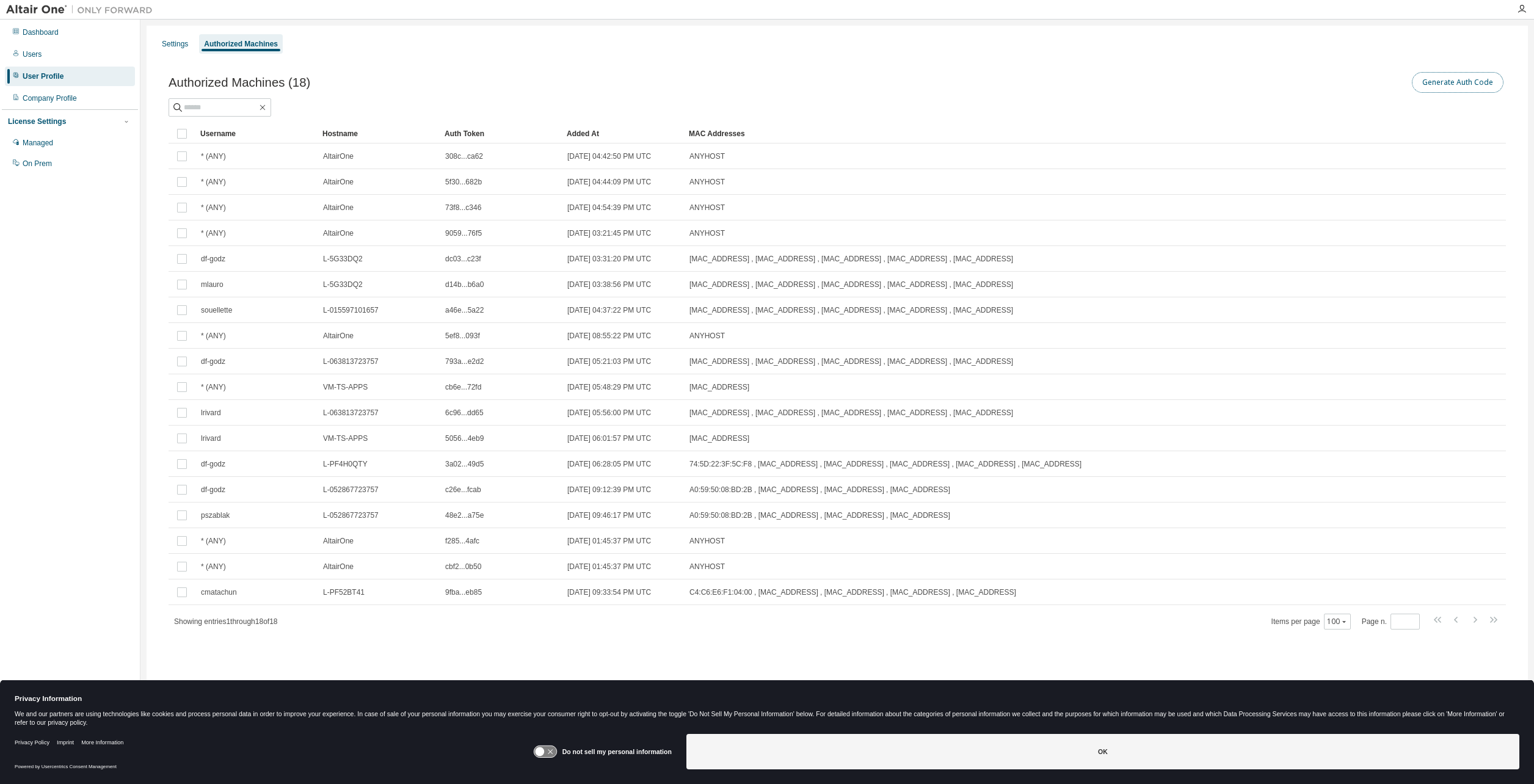
click at [1424, 83] on button "Generate Auth Code" at bounding box center [1458, 82] width 91 height 21
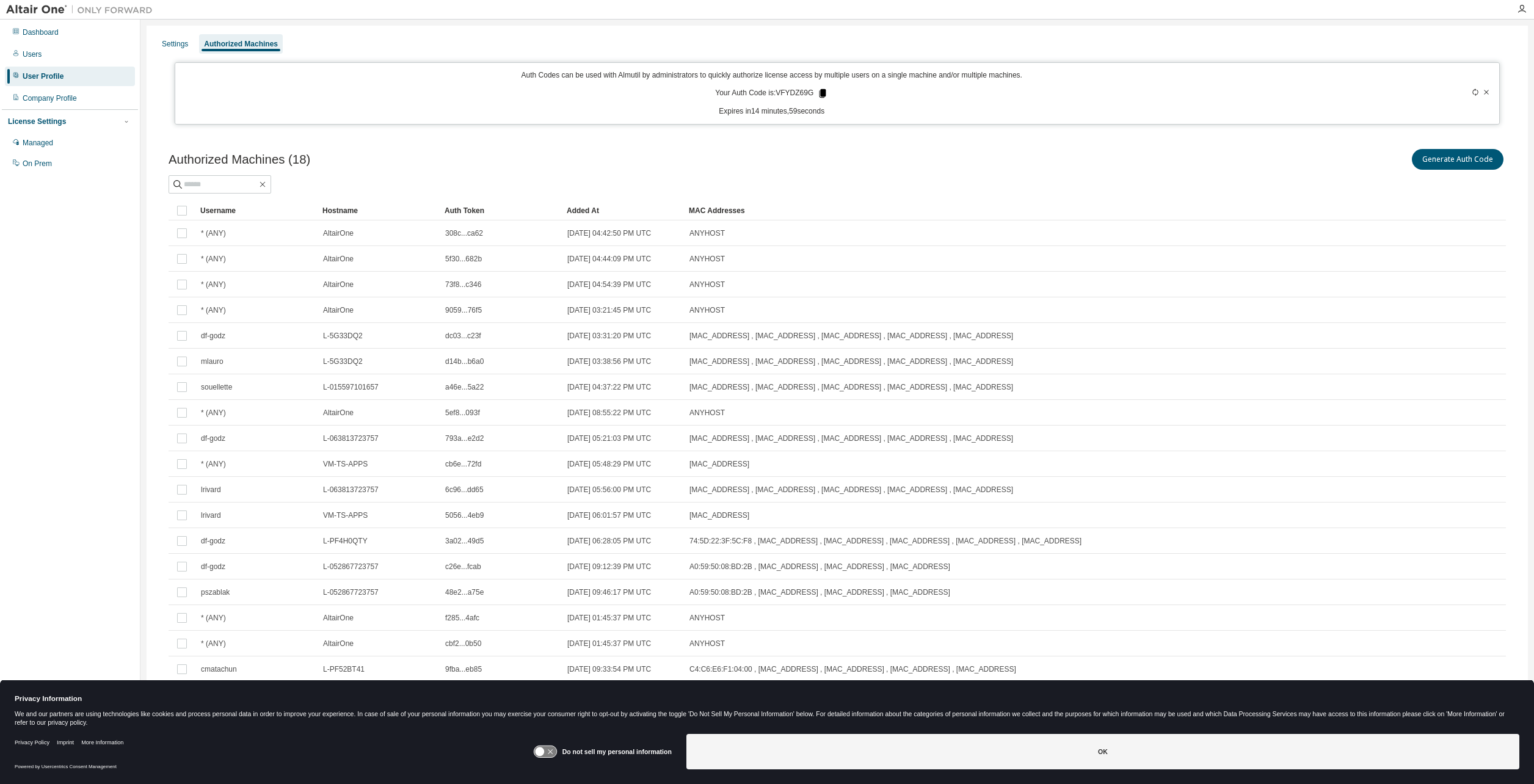
click at [820, 94] on icon at bounding box center [823, 94] width 7 height 9
click at [53, 160] on div "On Prem" at bounding box center [70, 163] width 130 height 19
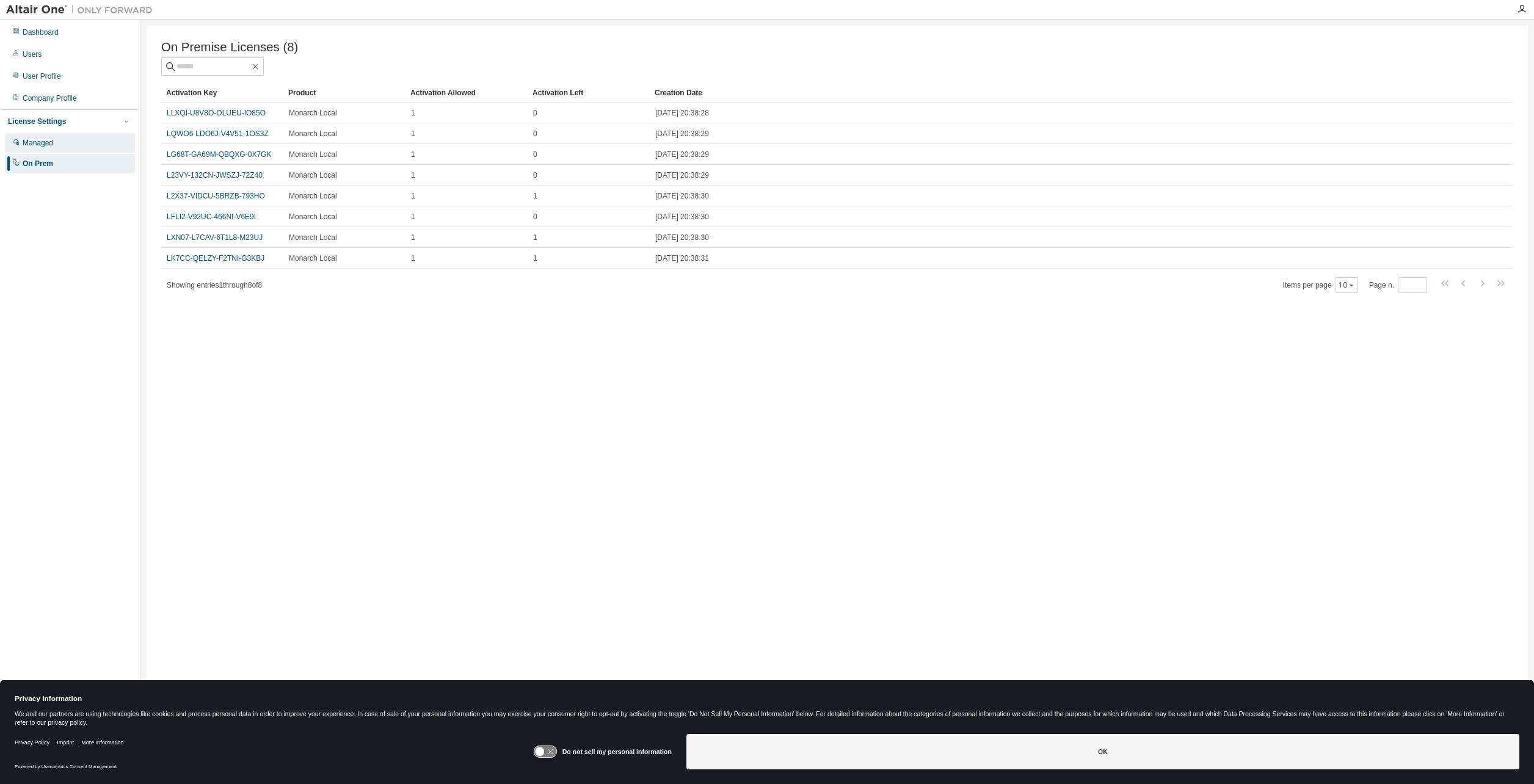
click at [42, 140] on div "Managed" at bounding box center [37, 143] width 30 height 10
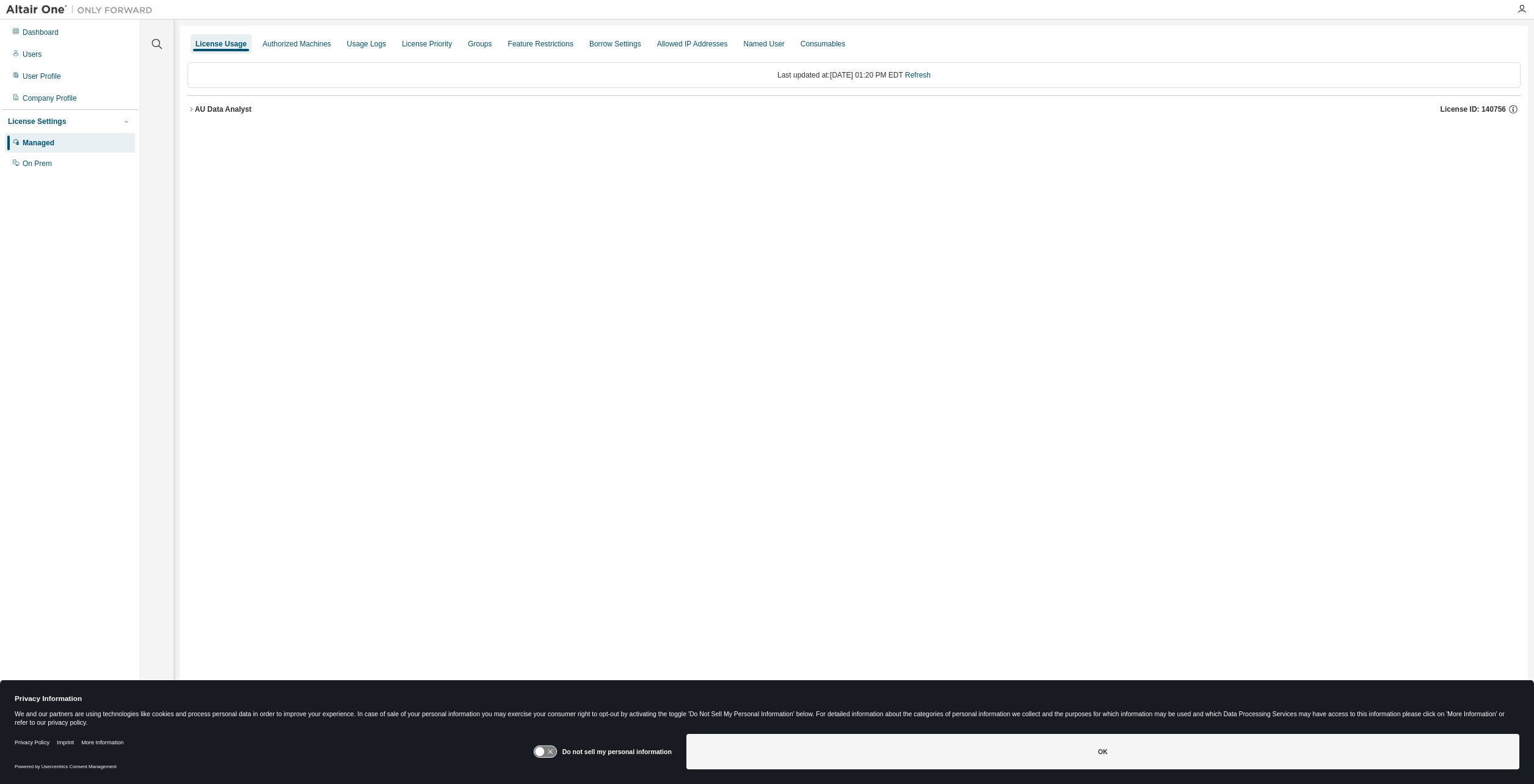
click at [194, 112] on icon "button" at bounding box center [191, 109] width 7 height 7
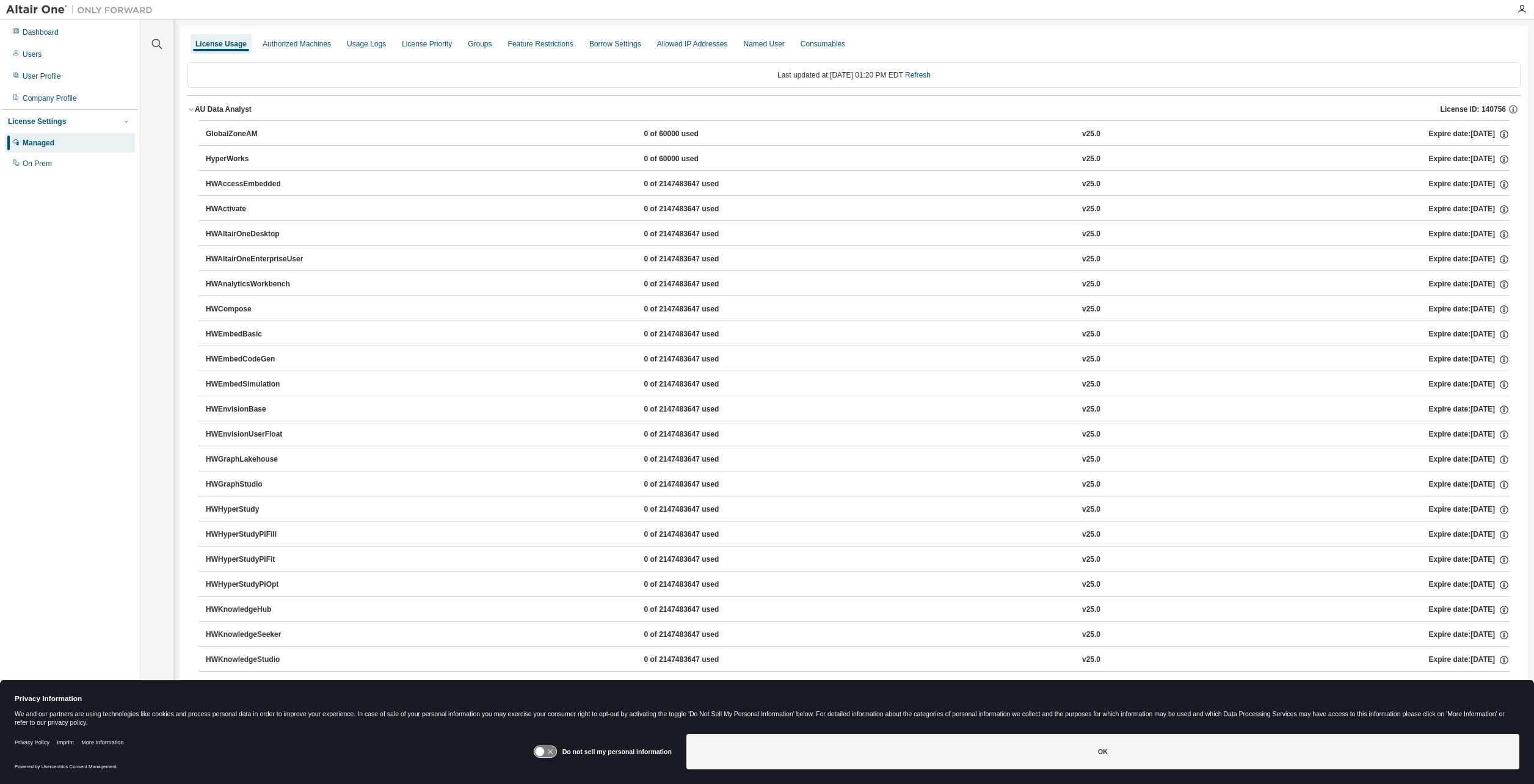
click at [656, 129] on div "0 of 60000 used" at bounding box center [698, 134] width 110 height 11
click at [1499, 135] on icon "button" at bounding box center [1504, 134] width 11 height 11
click at [1499, 134] on icon "button" at bounding box center [1504, 134] width 11 height 11
click at [63, 156] on div "On Prem" at bounding box center [70, 163] width 130 height 19
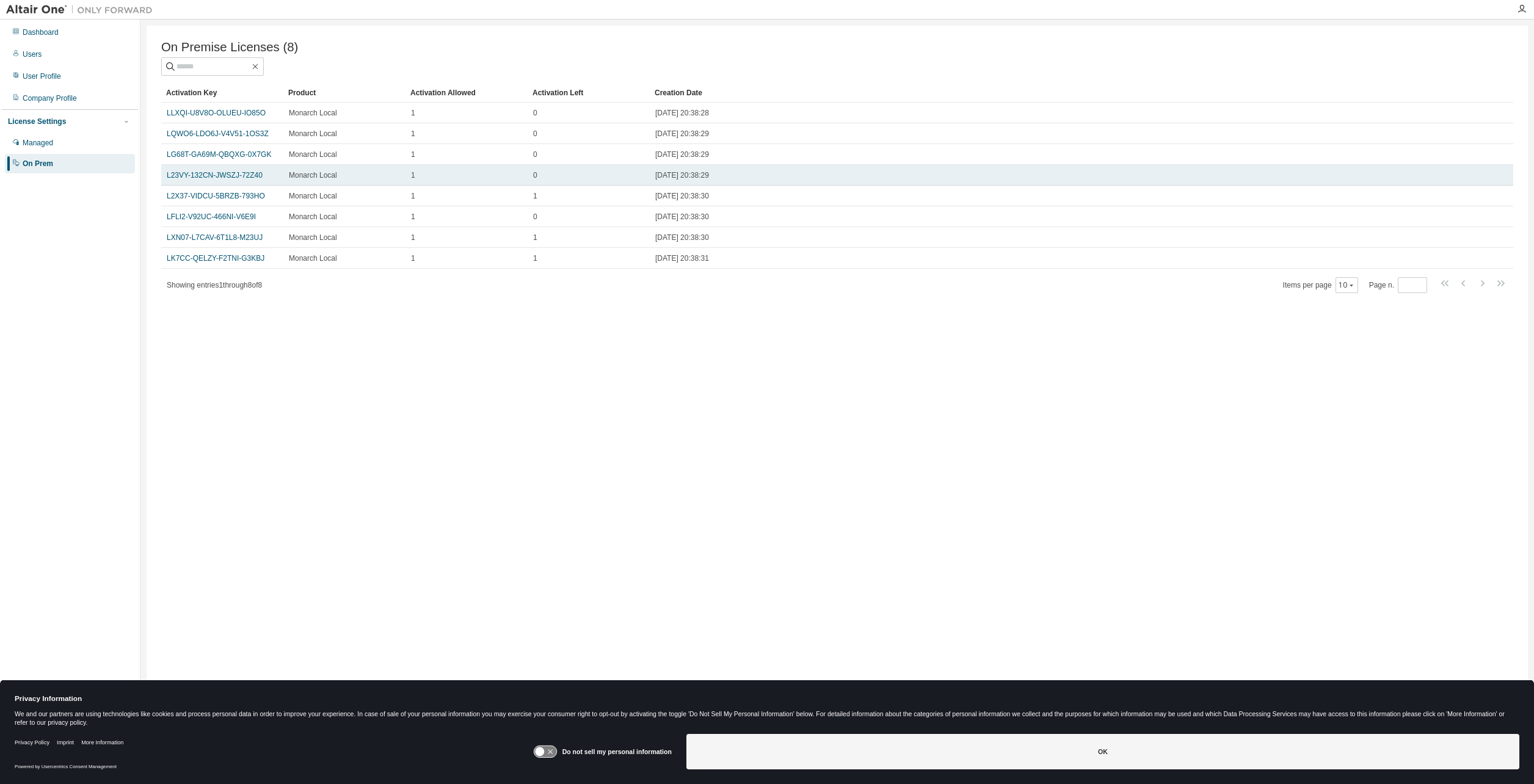
drag, startPoint x: 582, startPoint y: 376, endPoint x: 335, endPoint y: 170, distance: 321.6
click at [512, 375] on div "On Premise Licenses (8) Clear Load Save Save As Field Operator Value Select fil…" at bounding box center [838, 384] width 1382 height 717
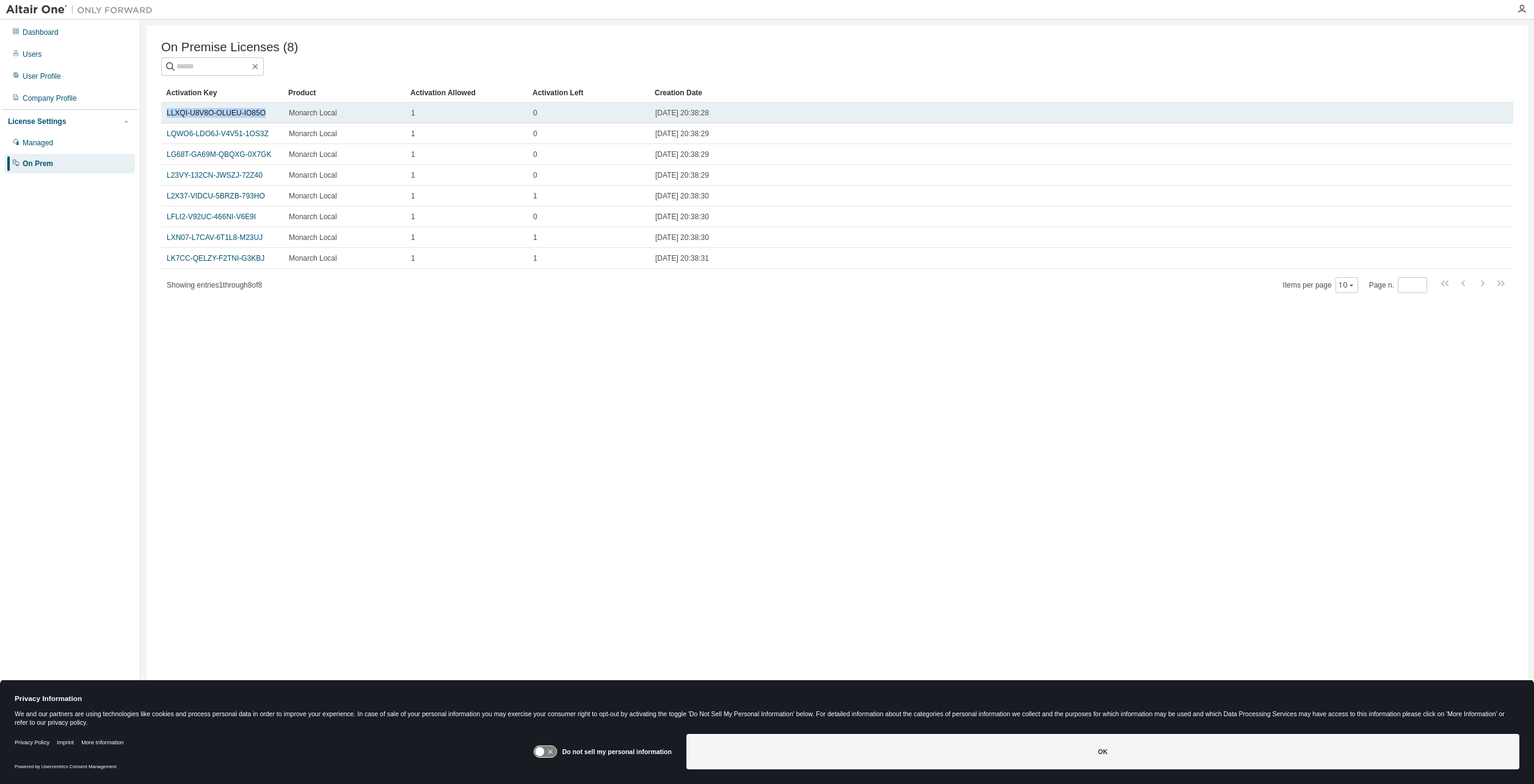
drag, startPoint x: 270, startPoint y: 118, endPoint x: 164, endPoint y: 114, distance: 106.1
click at [164, 114] on td "LLXQI-U8V8O-OLUEU-IO85O" at bounding box center [222, 112] width 122 height 21
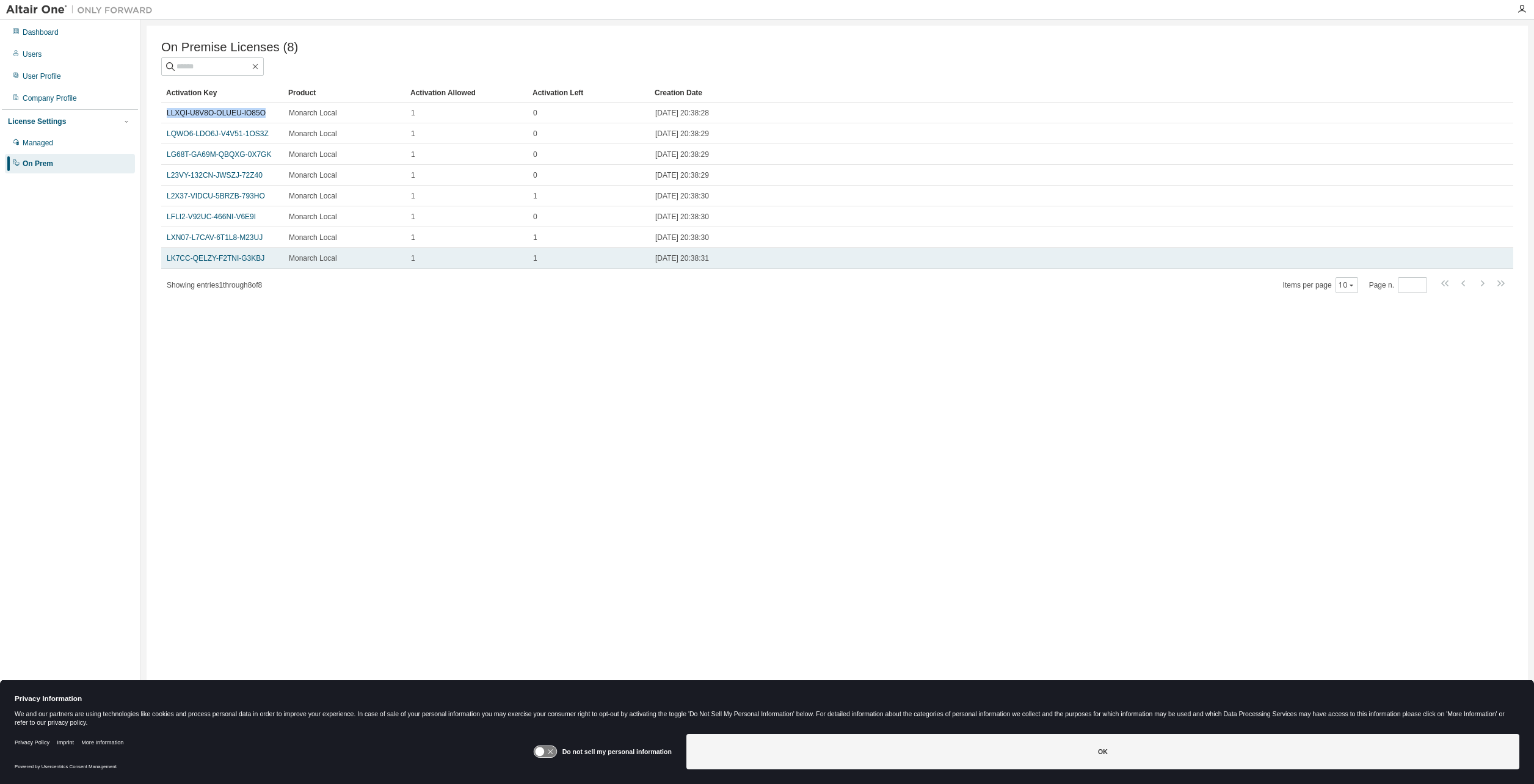
copy link "LLXQI-U8V8O-OLUEU-IO85O"
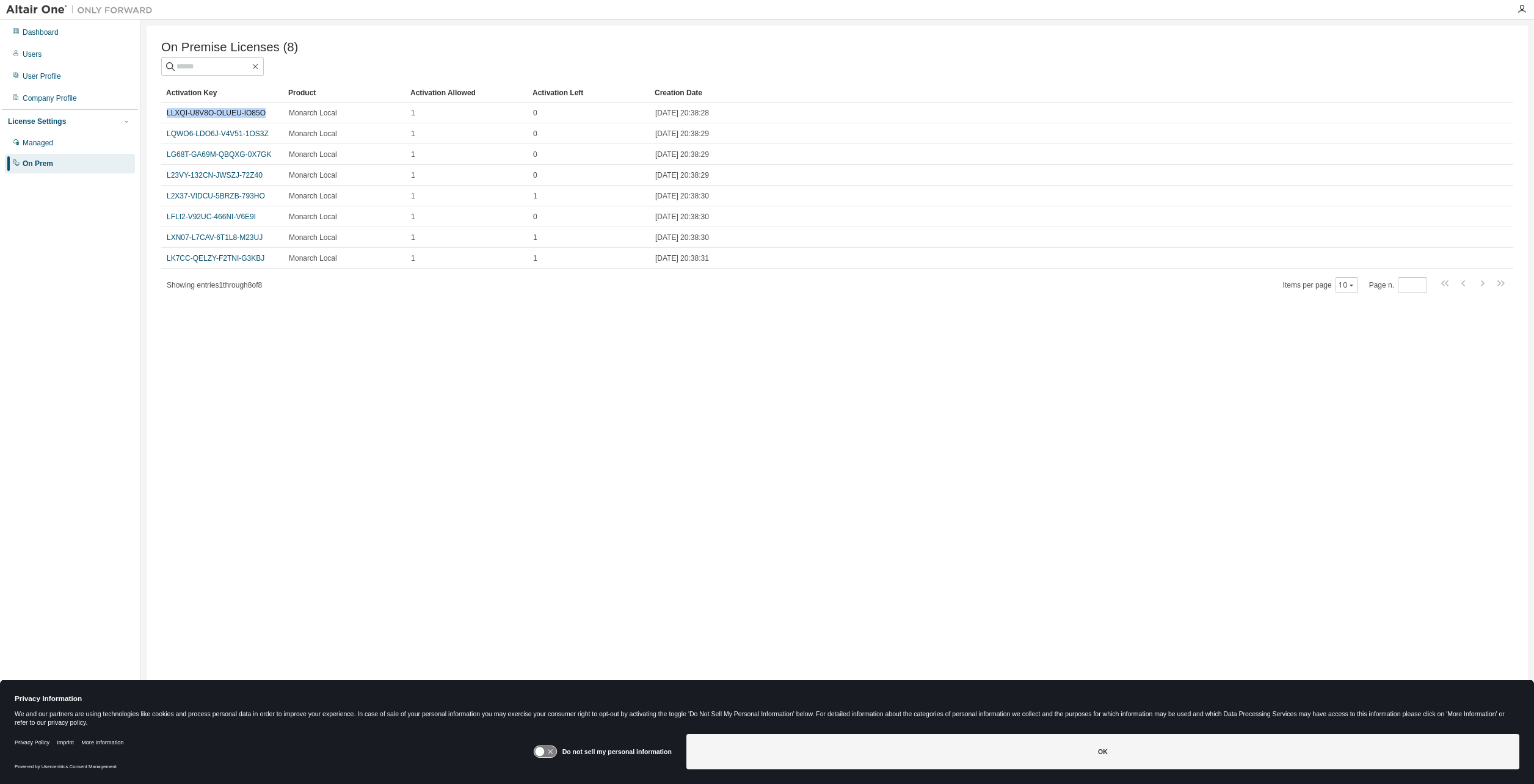
click at [494, 460] on div "On Premise Licenses (8) Clear Load Save Save As Field Operator Value Select fil…" at bounding box center [838, 384] width 1382 height 717
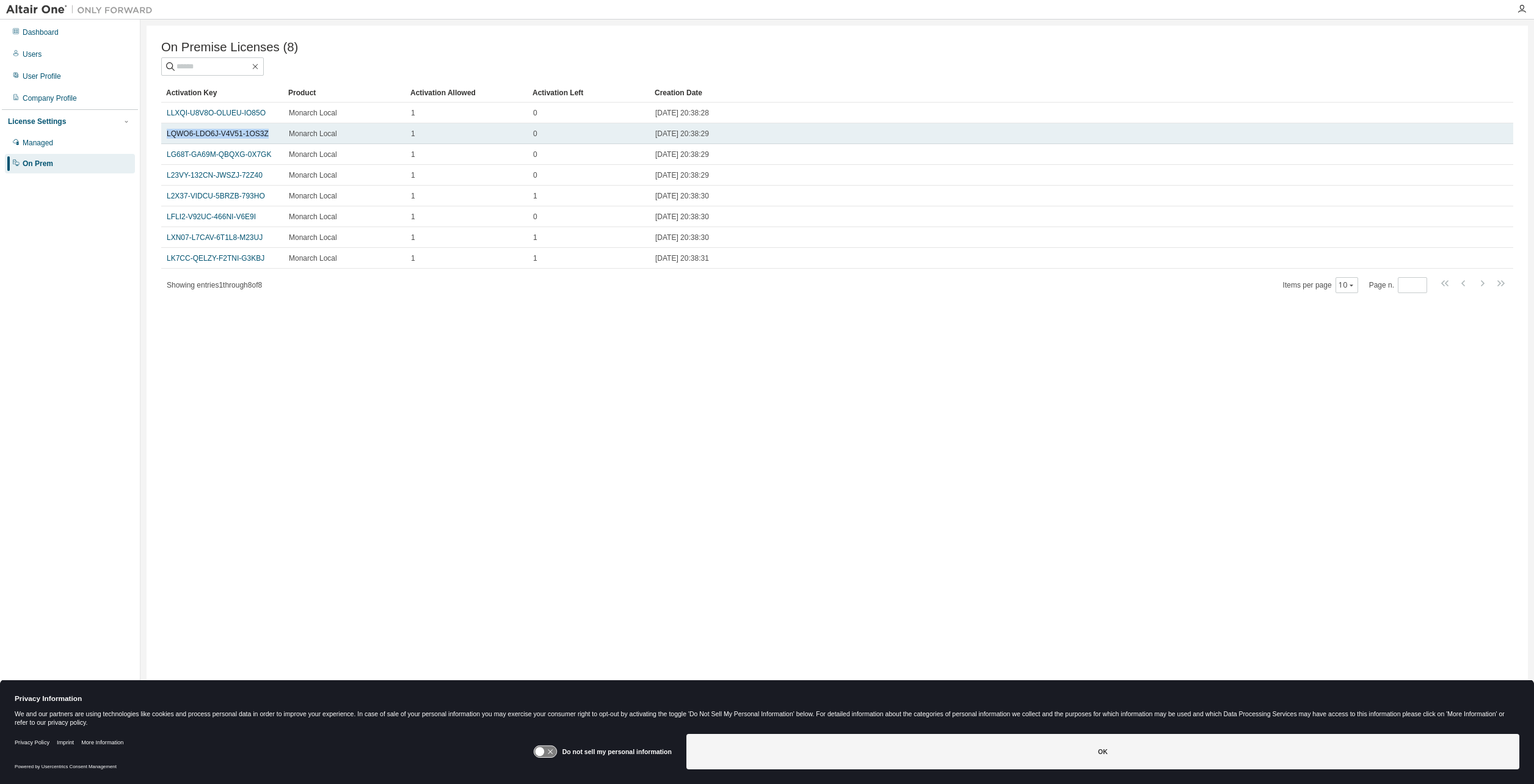
drag, startPoint x: 267, startPoint y: 135, endPoint x: 163, endPoint y: 137, distance: 104.0
click at [163, 137] on td "LQWO6-LDO6J-V4V51-1OS3Z" at bounding box center [222, 134] width 122 height 21
copy link "LQWO6-LDO6J-V4V51-1OS3Z"
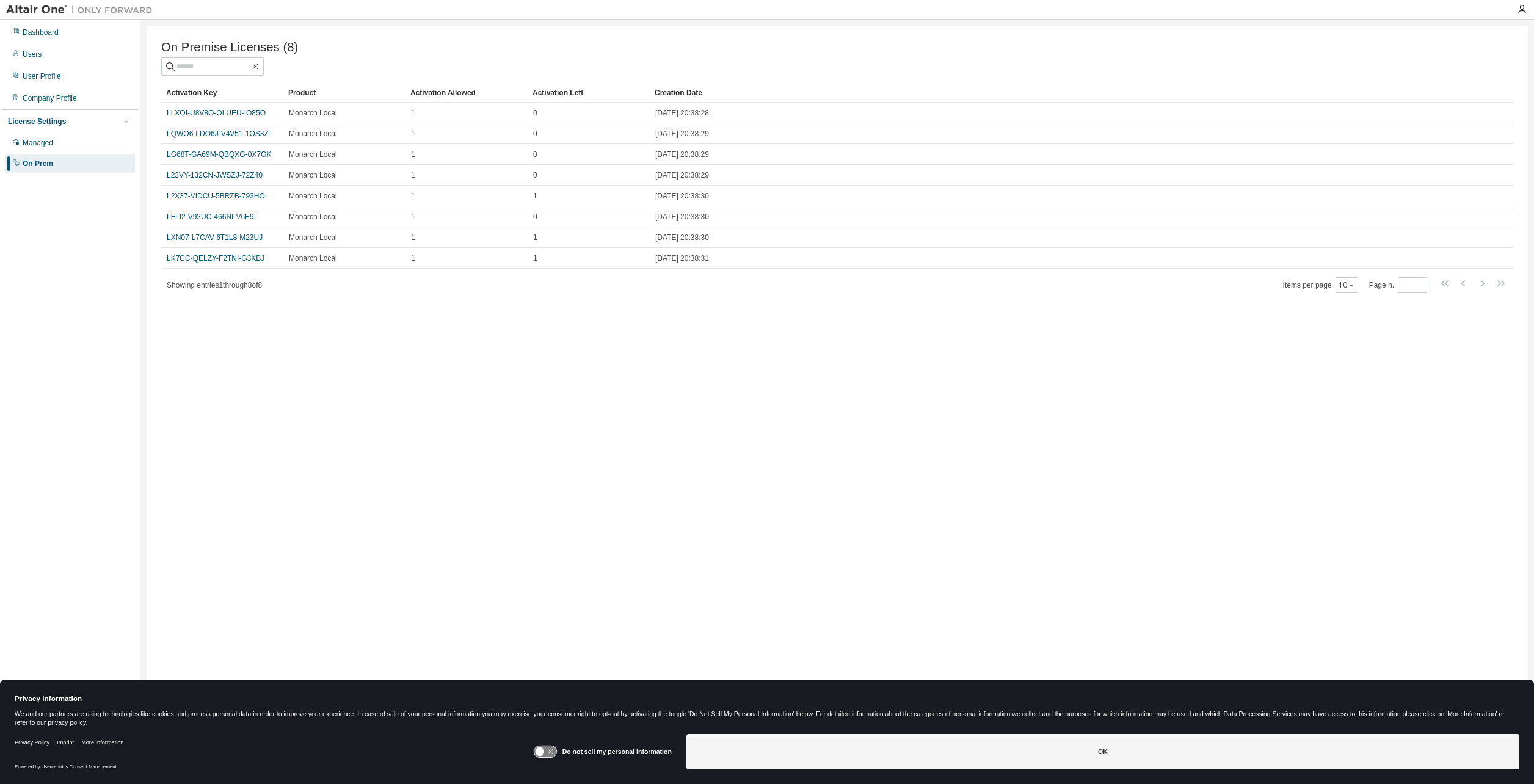
drag, startPoint x: 502, startPoint y: 412, endPoint x: 522, endPoint y: 409, distance: 20.2
click at [503, 412] on div "On Premise Licenses (8) Clear Load Save Save As Field Operator Value Select fil…" at bounding box center [838, 384] width 1382 height 717
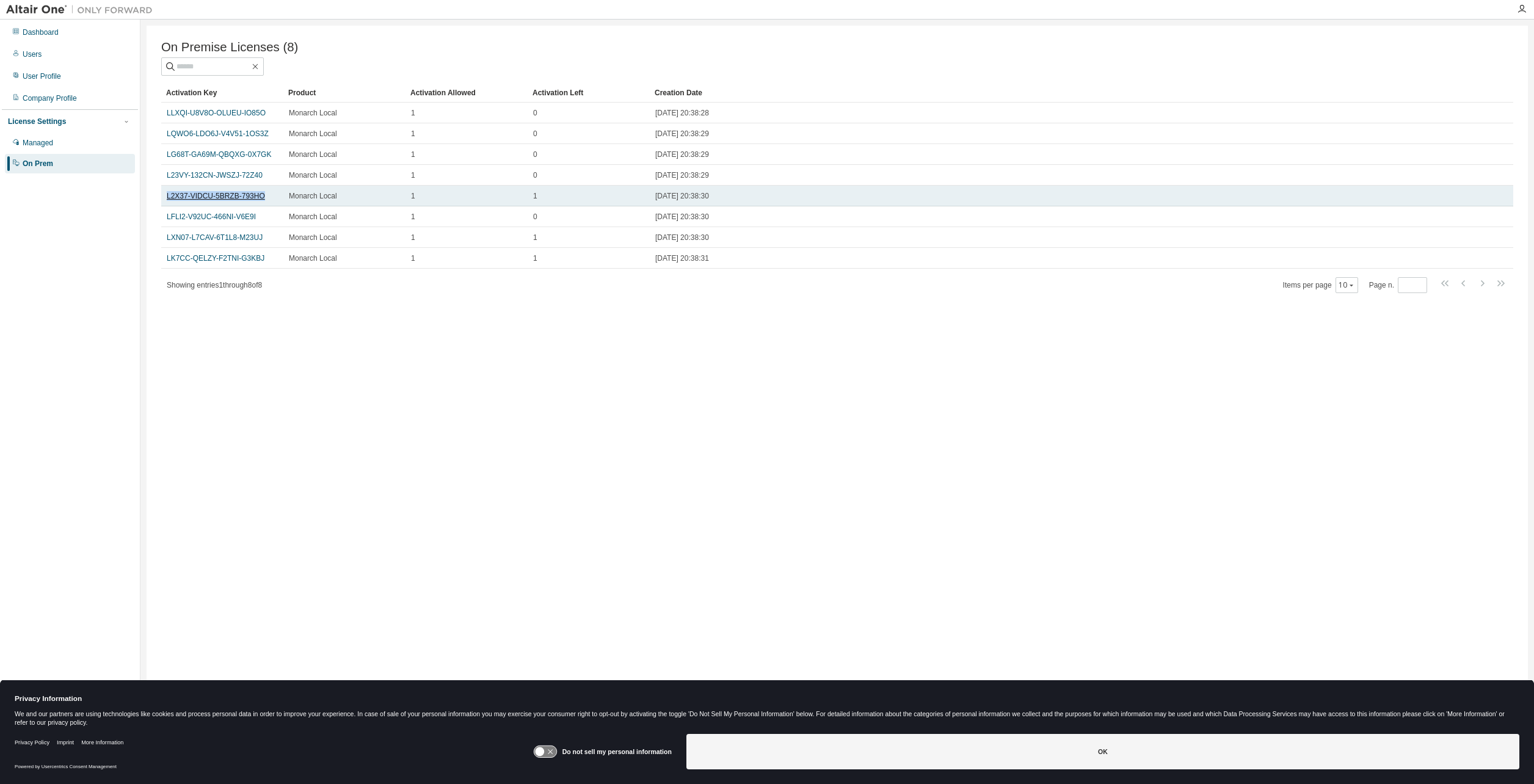
drag, startPoint x: 275, startPoint y: 198, endPoint x: 167, endPoint y: 198, distance: 108.0
click at [167, 198] on div "L2X37-VIDCU-5BRZB-793HO" at bounding box center [222, 196] width 111 height 10
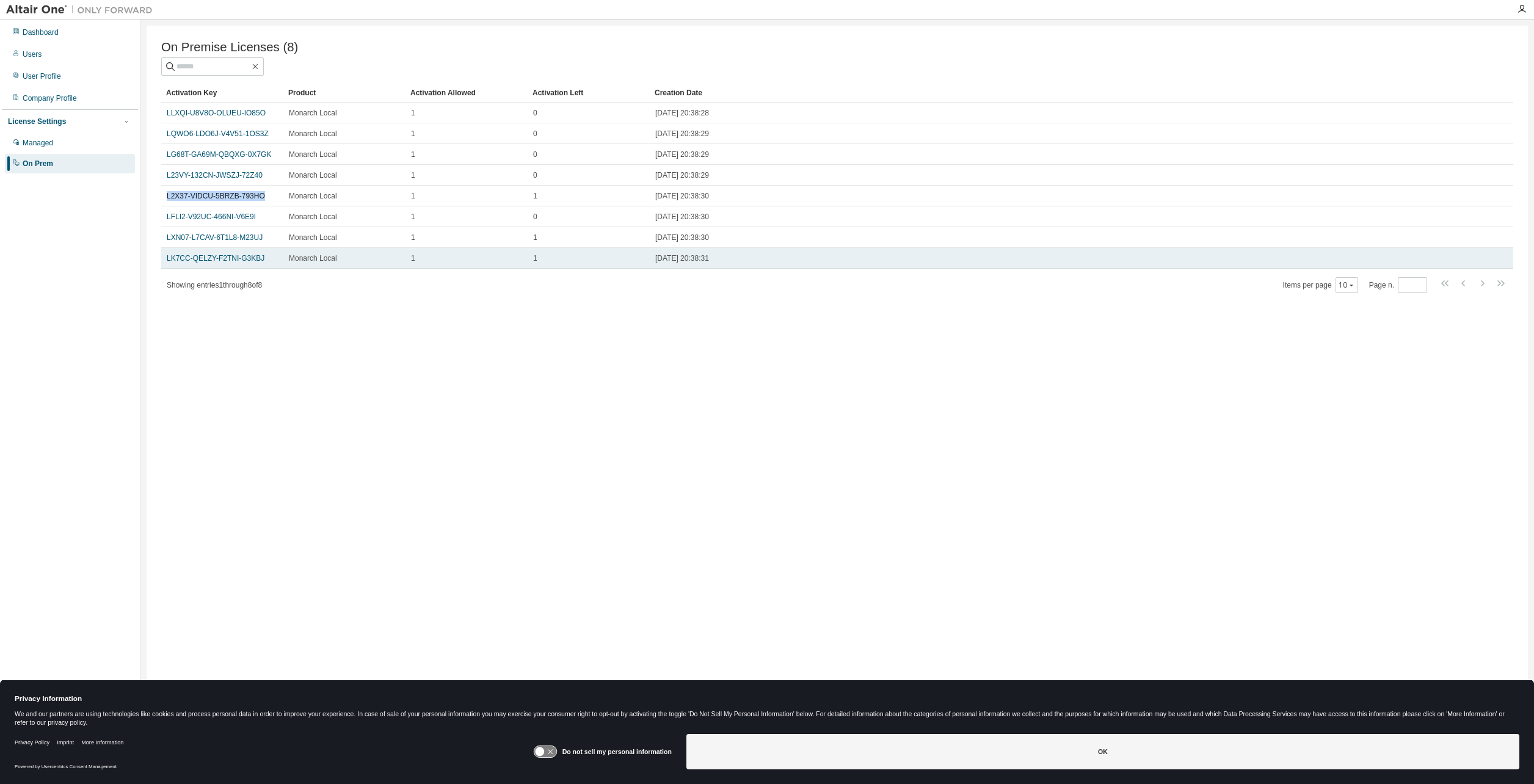
copy link "L2X37-VIDCU-5BRZB-793HO"
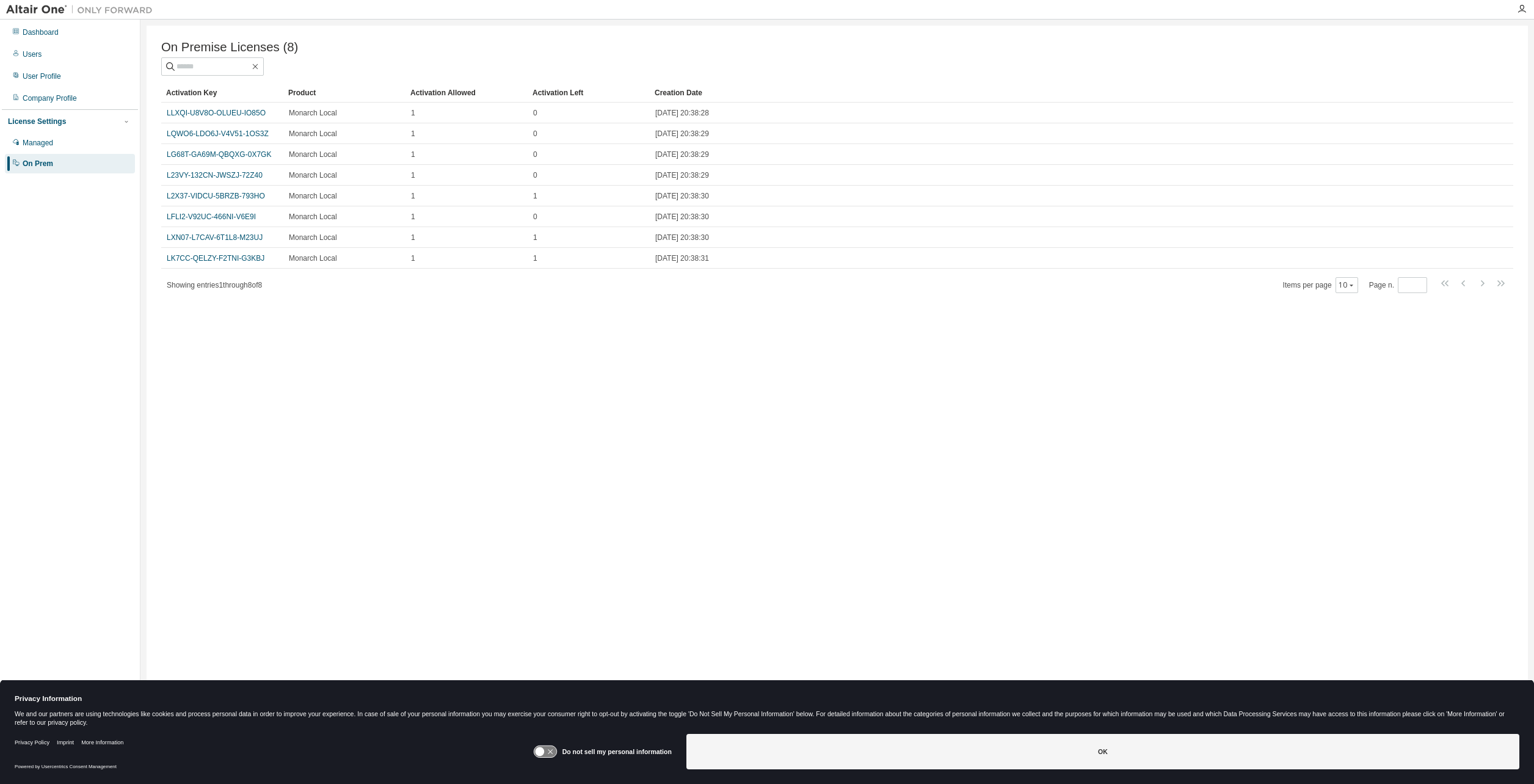
click at [674, 458] on div "On Premise Licenses (8) Clear Load Save Save As Field Operator Value Select fil…" at bounding box center [838, 384] width 1382 height 717
click at [486, 496] on div "On Premise Licenses (8) Clear Load Save Save As Field Operator Value Select fil…" at bounding box center [838, 384] width 1382 height 717
click at [185, 434] on div "On Premise Licenses (8) Clear Load Save Save As Field Operator Value Select fil…" at bounding box center [838, 384] width 1382 height 717
click at [425, 545] on div "On Premise Licenses (8) Clear Load Save Save As Field Operator Value Select fil…" at bounding box center [838, 384] width 1382 height 717
click at [692, 432] on div "On Premise Licenses (8) Clear Load Save Save As Field Operator Value Select fil…" at bounding box center [838, 384] width 1382 height 717
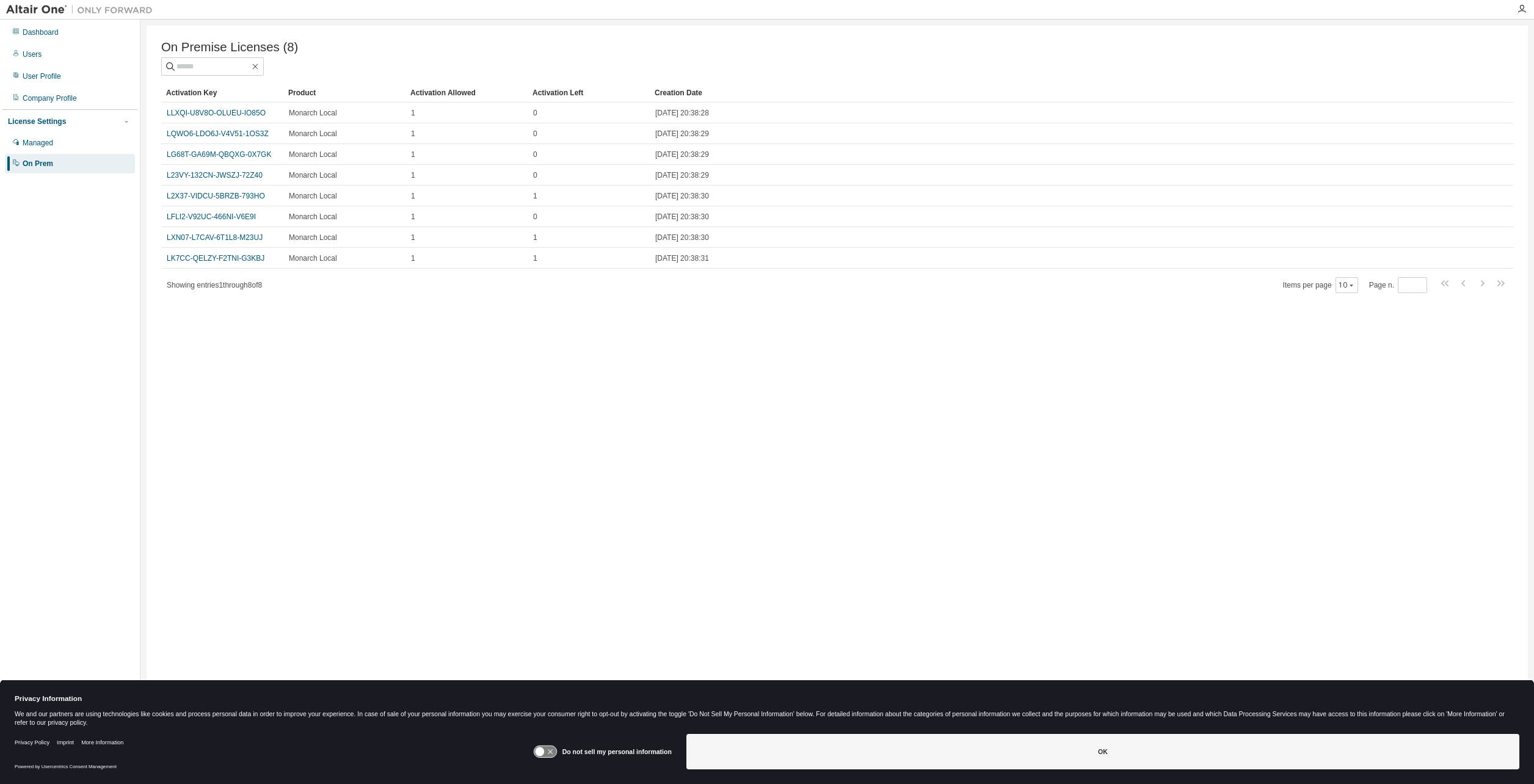
click at [714, 344] on div "On Premise Licenses (8) Clear Load Save Save As Field Operator Value Select fil…" at bounding box center [838, 384] width 1382 height 717
click at [52, 73] on div "User Profile" at bounding box center [42, 76] width 39 height 10
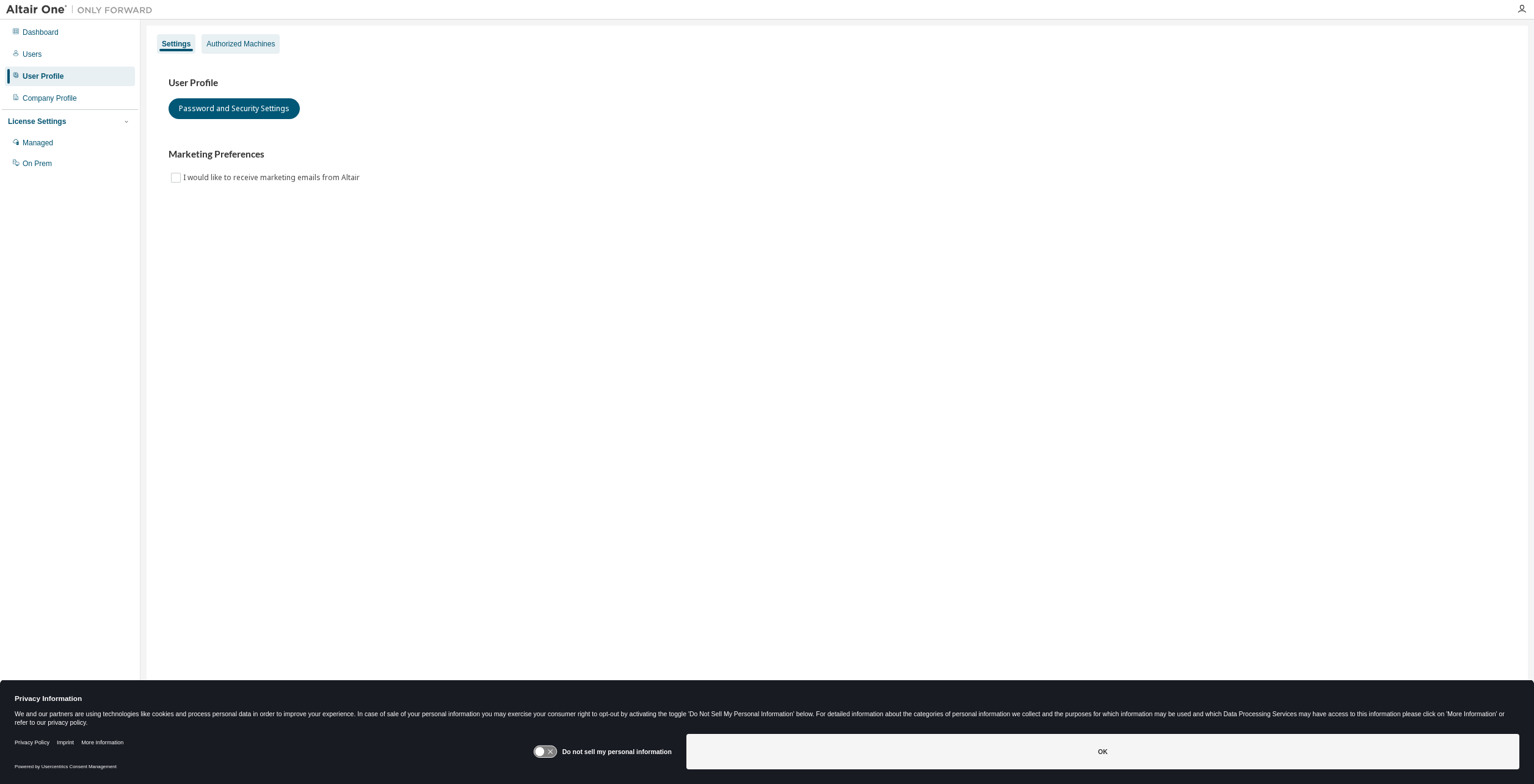
click at [253, 40] on div "Authorized Machines" at bounding box center [240, 44] width 68 height 10
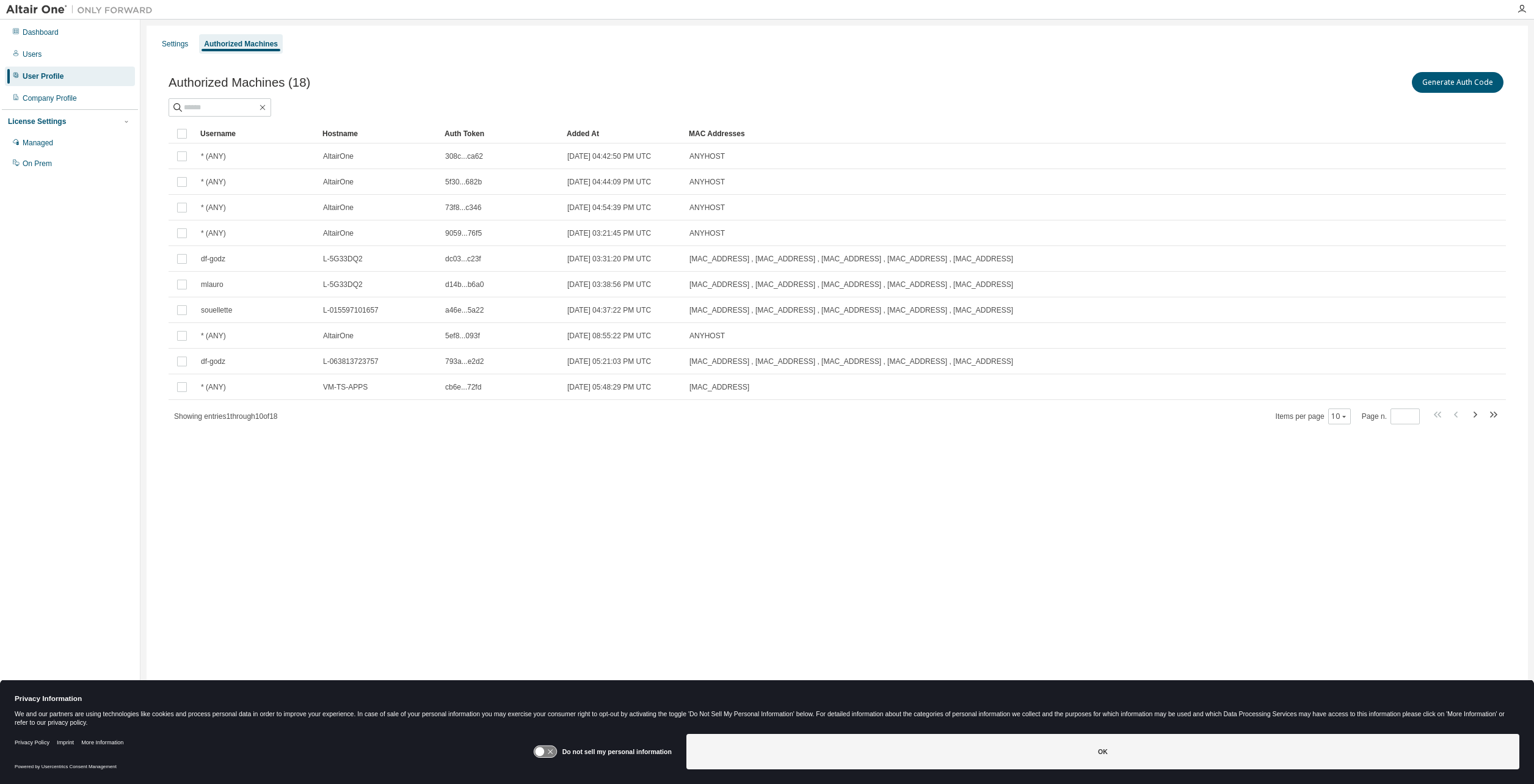
click at [567, 448] on div "Authorized Machines (18) Generate Auth Code Clear Load Save Save As Field Opera…" at bounding box center [838, 255] width 1367 height 402
click at [256, 47] on div "Authorized Machines" at bounding box center [240, 44] width 74 height 10
click at [1472, 65] on div "Authorized Machines (18) Generate Auth Code Clear Load Save Save As Field Opera…" at bounding box center [838, 255] width 1367 height 402
click at [1469, 81] on button "Generate Auth Code" at bounding box center [1458, 82] width 91 height 21
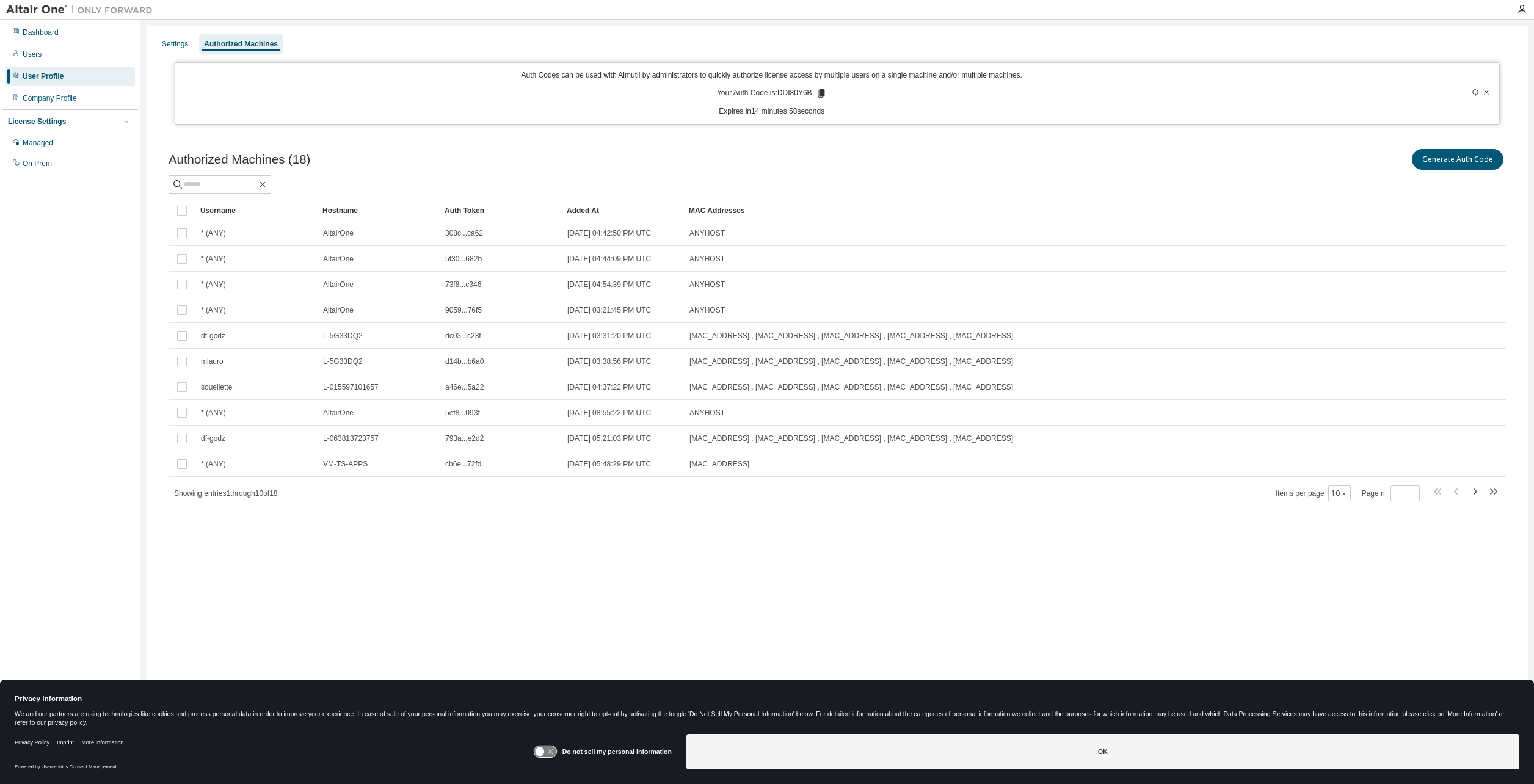
click at [823, 94] on icon at bounding box center [821, 94] width 7 height 9
click at [1335, 494] on button "10" at bounding box center [1340, 493] width 17 height 10
click at [1349, 564] on div "100" at bounding box center [1379, 568] width 98 height 15
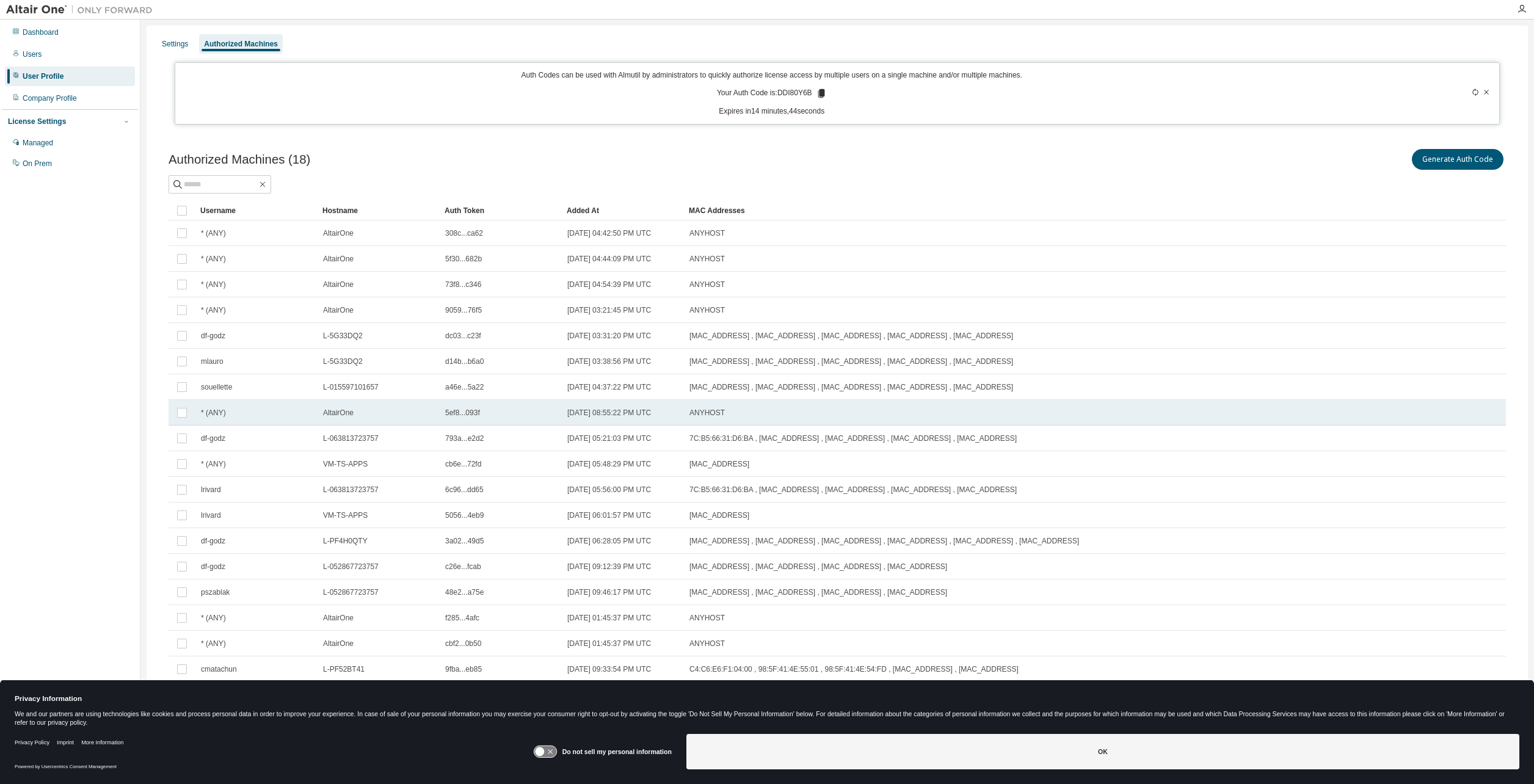
scroll to position [4, 0]
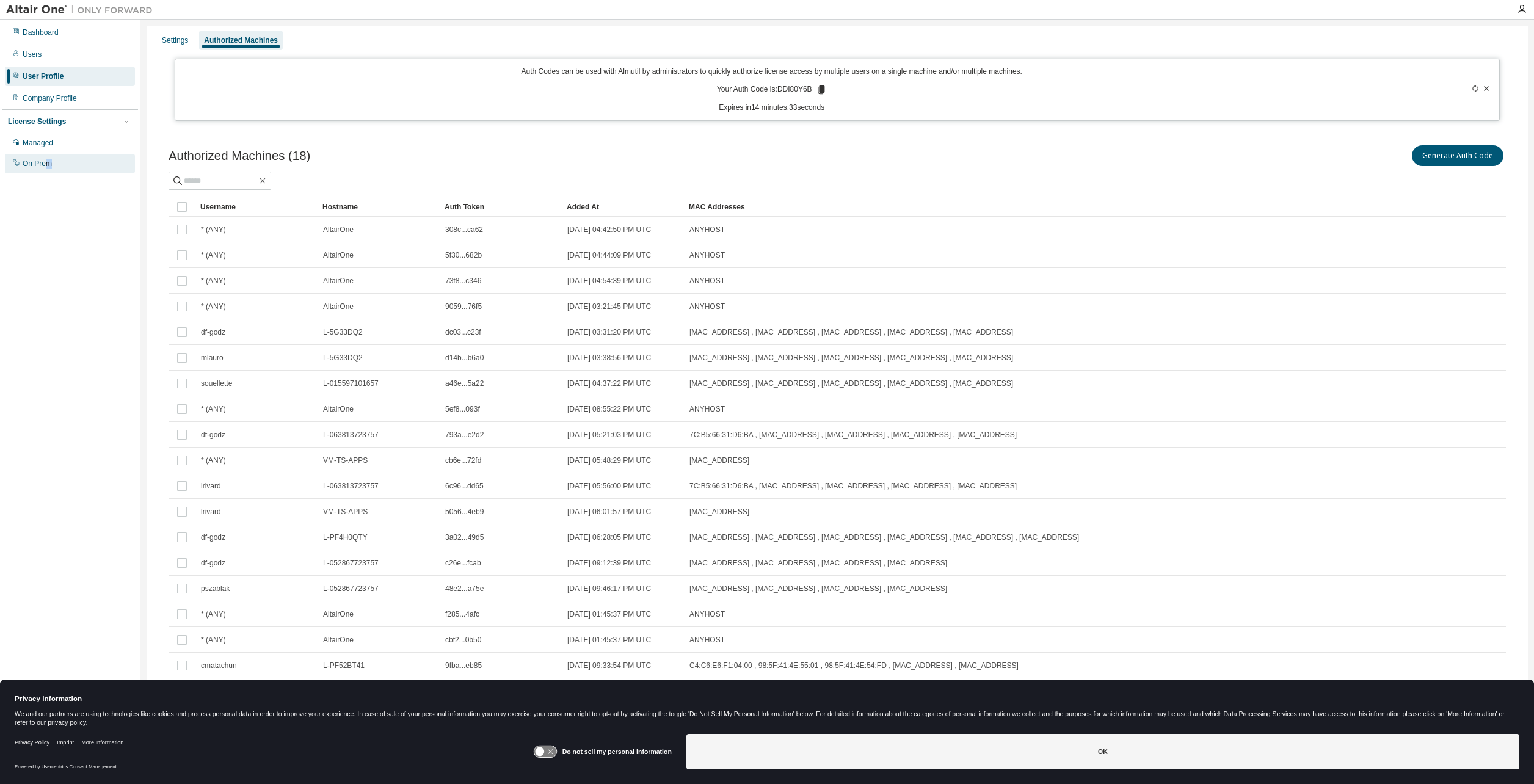
click at [49, 161] on div "On Prem" at bounding box center [37, 164] width 29 height 10
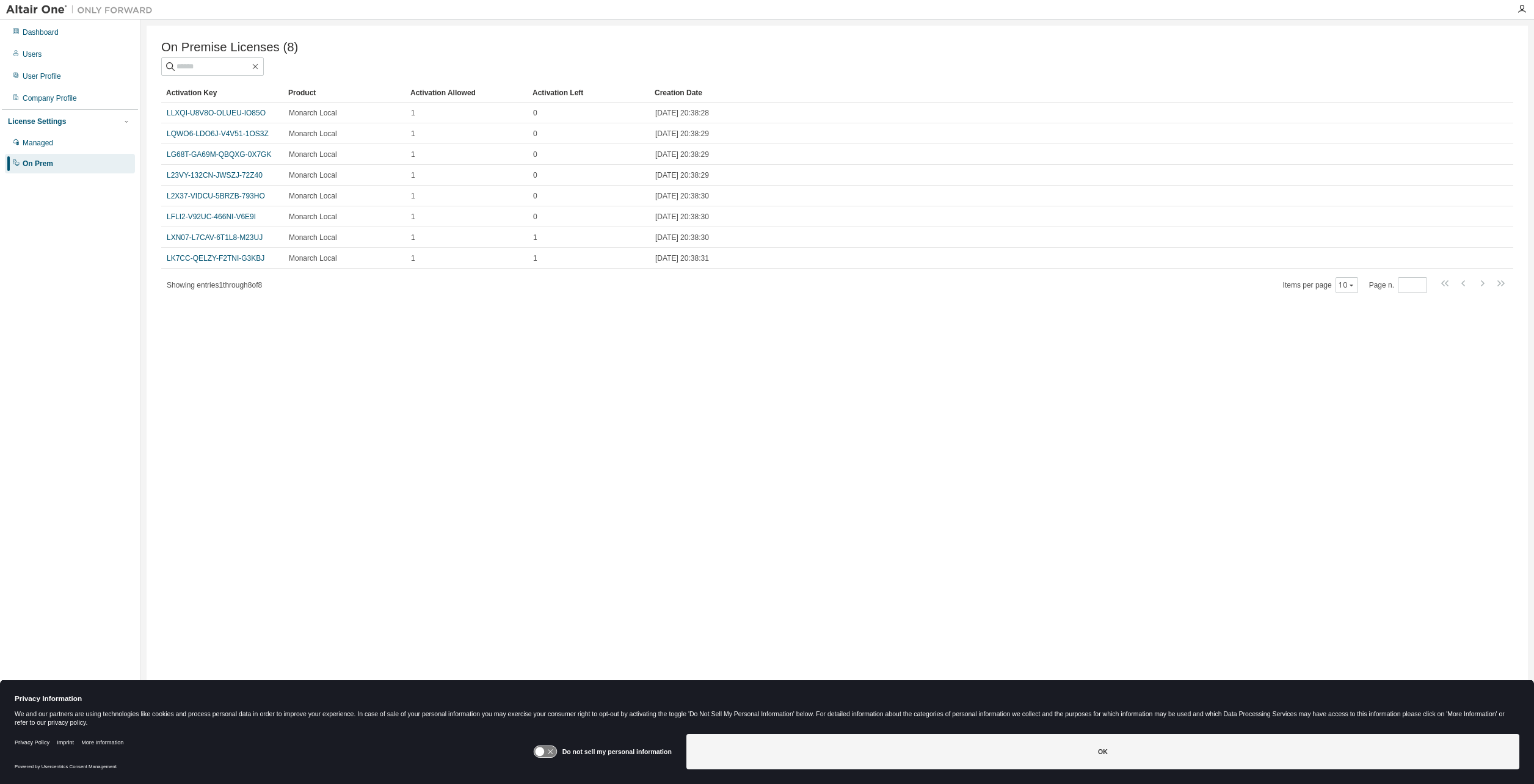
click at [524, 403] on div "On Premise Licenses (8) Clear Load Save Save As Field Operator Value Select fil…" at bounding box center [838, 384] width 1382 height 717
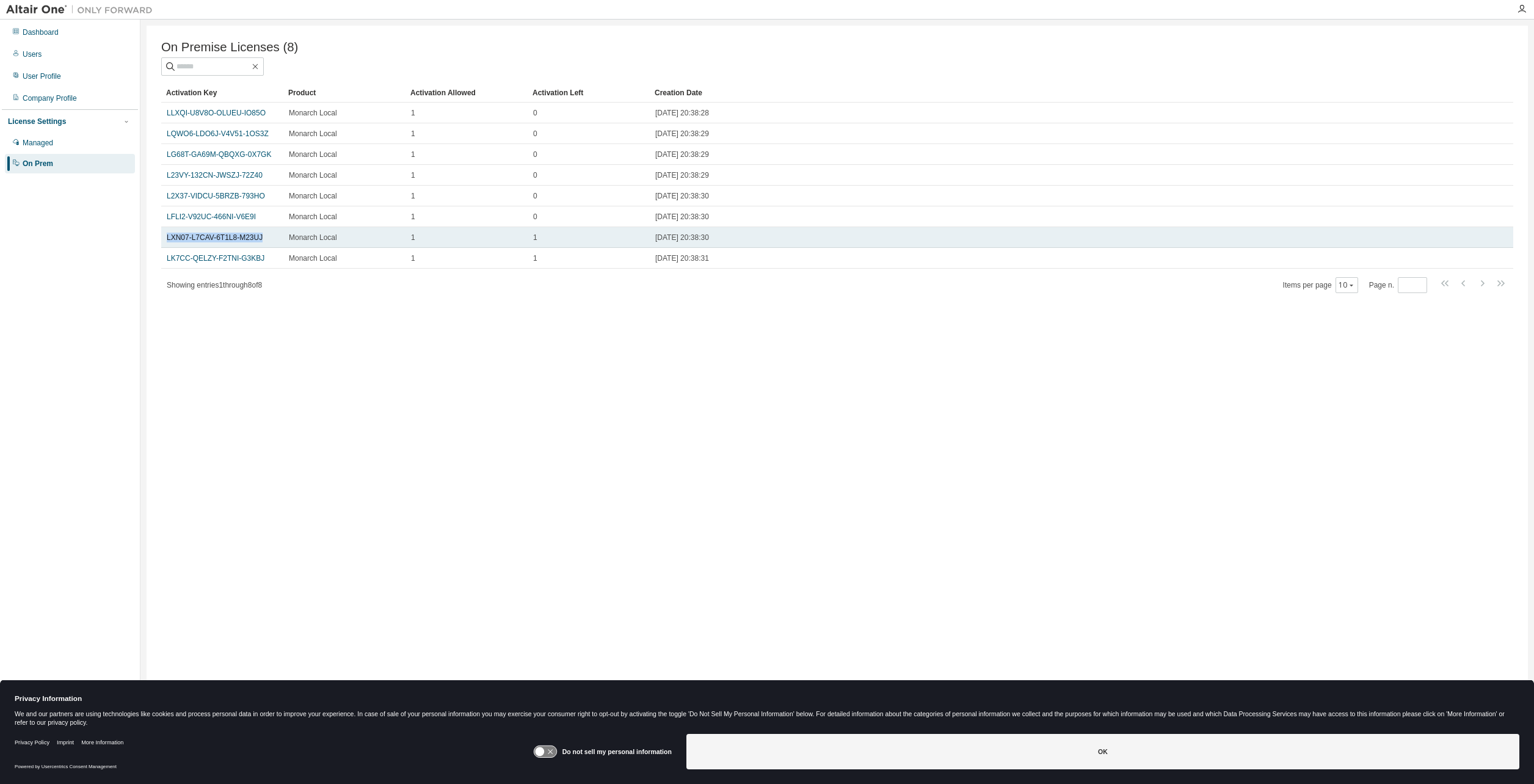
drag, startPoint x: 260, startPoint y: 240, endPoint x: 162, endPoint y: 240, distance: 98.0
click at [162, 240] on td "LXN07-L7CAV-6T1L8-M23UJ" at bounding box center [222, 237] width 122 height 21
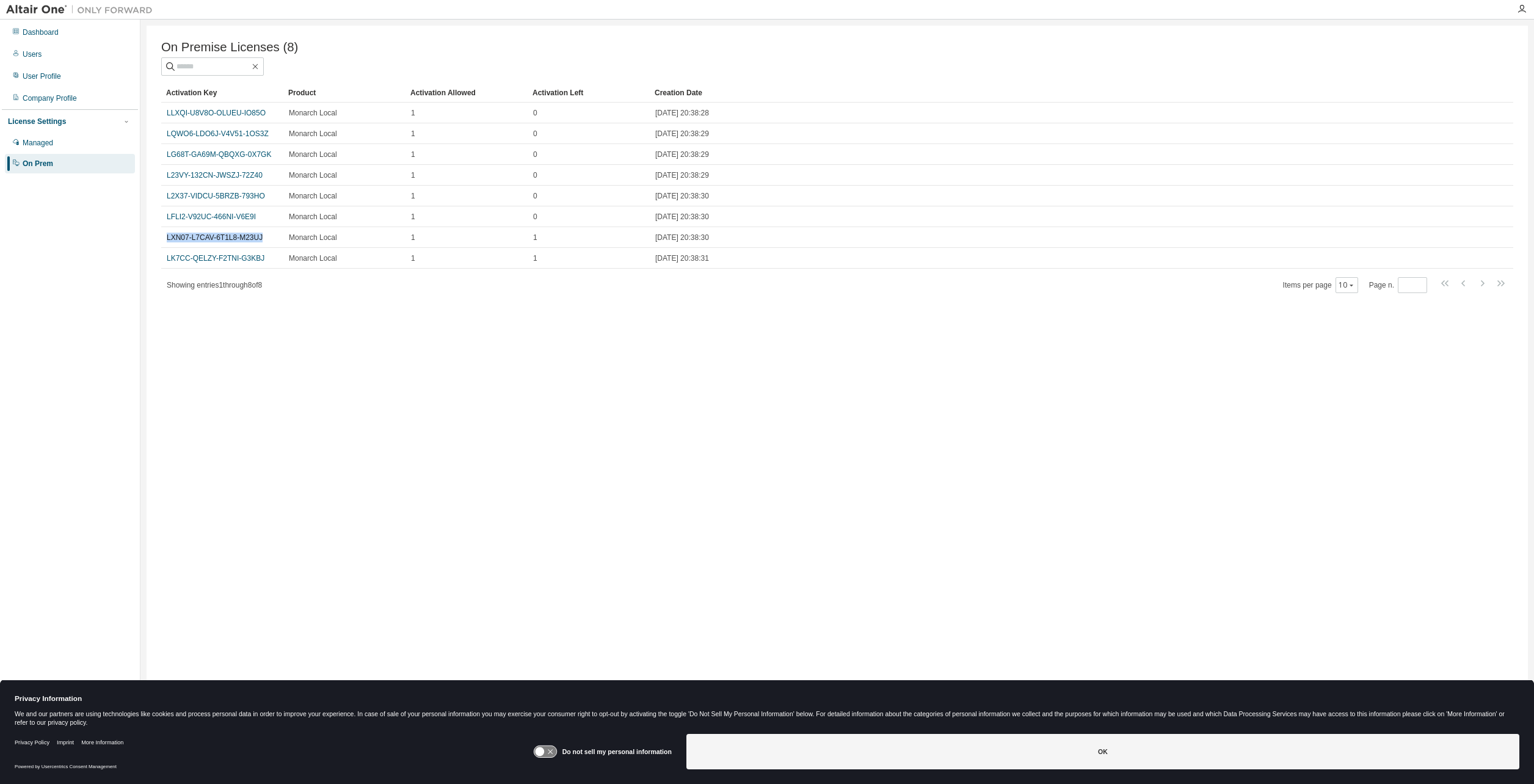
copy link "LXN07-L7CAV-6T1L8-M23UJ"
click at [181, 462] on div "On Premise Licenses (8) Clear Load Save Save As Field Operator Value Select fil…" at bounding box center [838, 384] width 1382 height 717
click at [520, 497] on div "On Premise Licenses (8) Clear Load Save Save As Field Operator Value Select fil…" at bounding box center [838, 384] width 1382 height 717
click at [587, 523] on div "On Premise Licenses (8) Clear Load Save Save As Field Operator Value Select fil…" at bounding box center [838, 384] width 1382 height 717
click at [564, 426] on div "On Premise Licenses (8) Clear Load Save Save As Field Operator Value Select fil…" at bounding box center [838, 384] width 1382 height 717
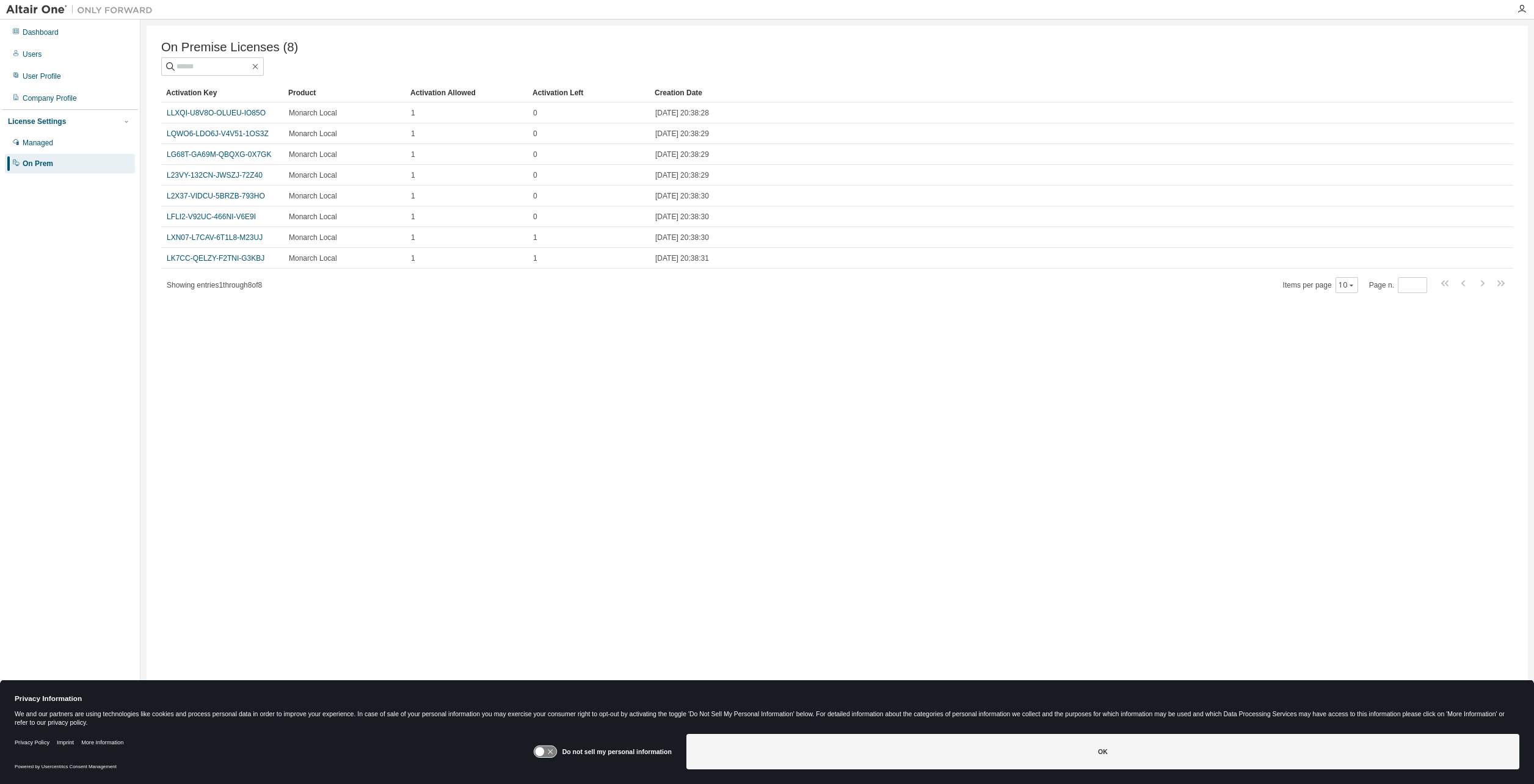
drag, startPoint x: 646, startPoint y: 462, endPoint x: 672, endPoint y: 401, distance: 66.3
click at [644, 466] on div "On Premise Licenses (8) Clear Load Save Save As Field Operator Value Select fil…" at bounding box center [838, 384] width 1382 height 717
click at [385, 428] on div "On Premise Licenses (8) Clear Load Save Save As Field Operator Value Select fil…" at bounding box center [838, 384] width 1382 height 717
drag, startPoint x: 317, startPoint y: 452, endPoint x: 391, endPoint y: 452, distance: 74.0
click at [331, 452] on div "On Premise Licenses (8) Clear Load Save Save As Field Operator Value Select fil…" at bounding box center [838, 384] width 1382 height 717
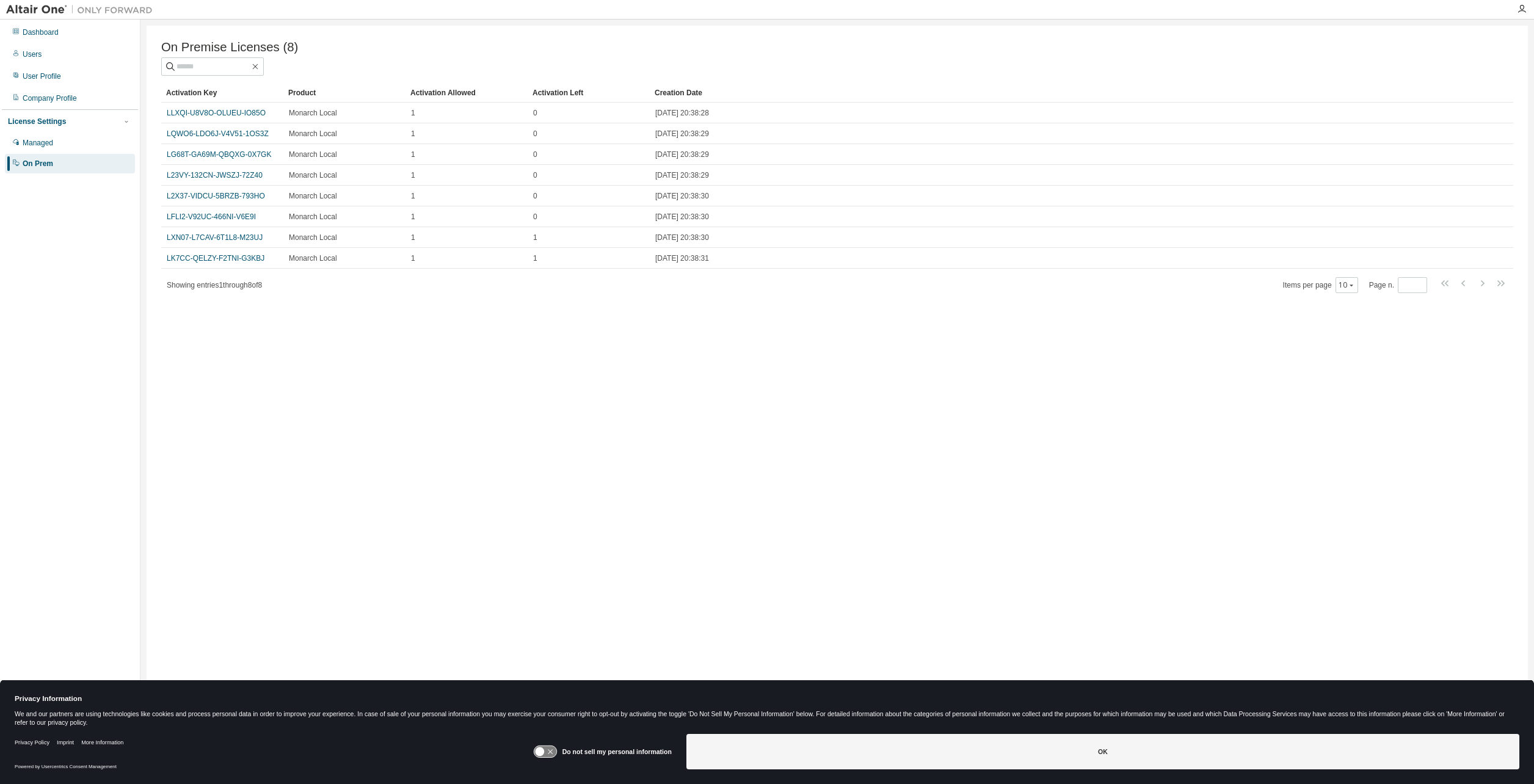
click at [518, 404] on div "On Premise Licenses (8) Clear Load Save Save As Field Operator Value Select fil…" at bounding box center [838, 384] width 1382 height 717
drag, startPoint x: 628, startPoint y: 427, endPoint x: 621, endPoint y: 422, distance: 8.6
click at [627, 427] on div "On Premise Licenses (8) Clear Load Save Save As Field Operator Value Select fil…" at bounding box center [838, 384] width 1382 height 717
click at [473, 516] on div "On Premise Licenses (8) Clear Load Save Save As Field Operator Value Select fil…" at bounding box center [838, 384] width 1382 height 717
drag, startPoint x: 445, startPoint y: 521, endPoint x: 439, endPoint y: 521, distance: 6.0
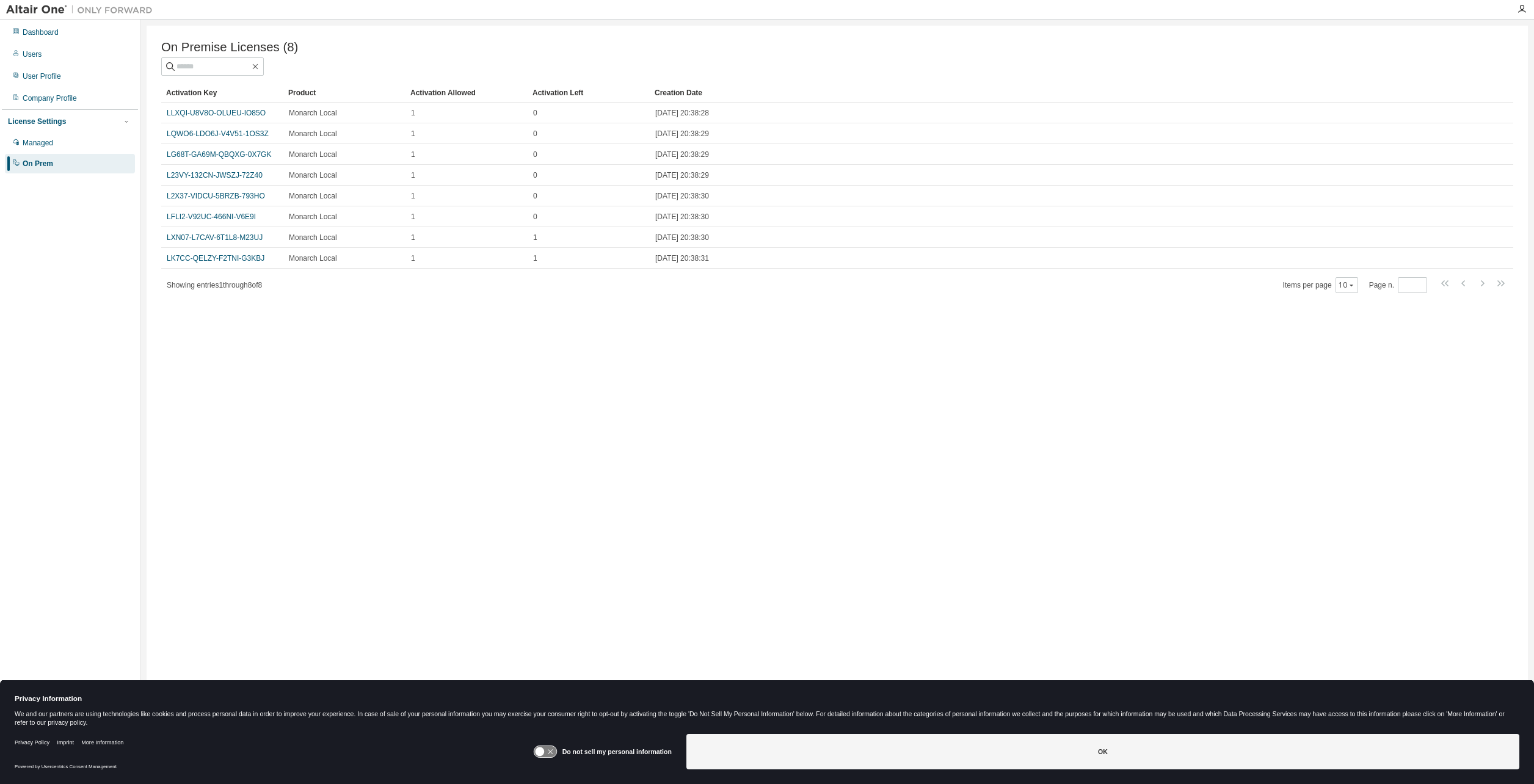
click at [444, 521] on div "On Premise Licenses (8) Clear Load Save Save As Field Operator Value Select fil…" at bounding box center [838, 384] width 1382 height 717
click at [484, 521] on div "On Premise Licenses (8) Clear Load Save Save As Field Operator Value Select fil…" at bounding box center [838, 384] width 1382 height 717
click at [609, 522] on div "On Premise Licenses (8) Clear Load Save Save As Field Operator Value Select fil…" at bounding box center [838, 384] width 1382 height 717
click at [182, 470] on div "On Premise Licenses (8) Clear Load Save Save As Field Operator Value Select fil…" at bounding box center [838, 384] width 1382 height 717
click at [553, 390] on div "On Premise Licenses (8) Clear Load Save Save As Field Operator Value Select fil…" at bounding box center [838, 384] width 1382 height 717
